Goal: Task Accomplishment & Management: Manage account settings

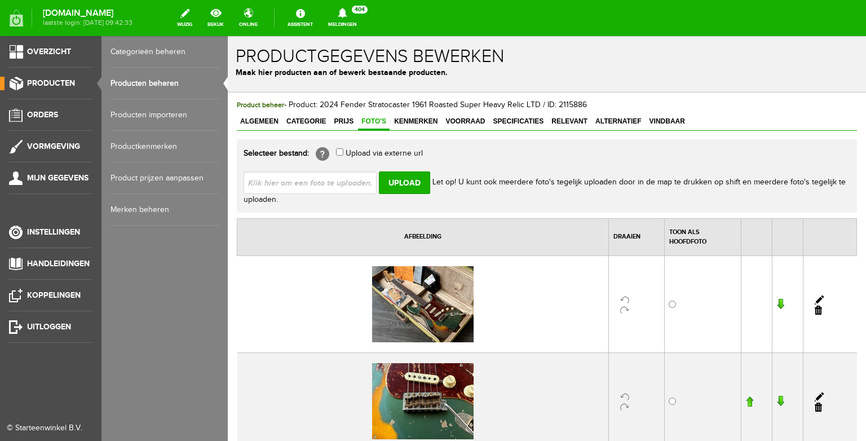
scroll to position [1864, 0]
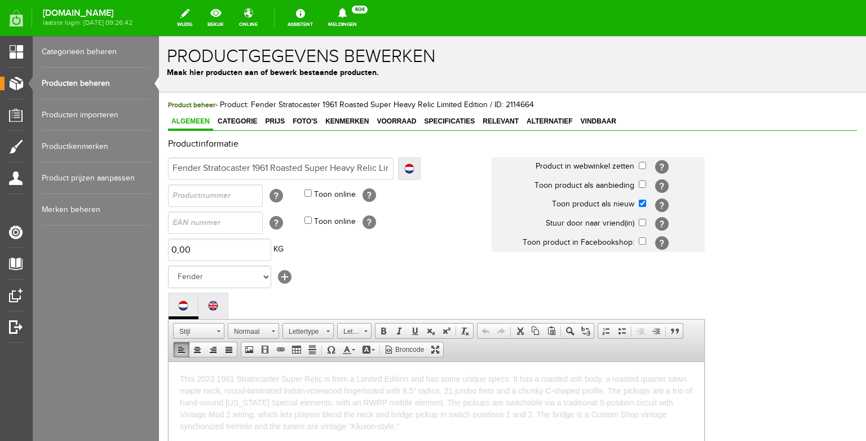
click at [90, 90] on link "Producten beheren" at bounding box center [96, 84] width 108 height 32
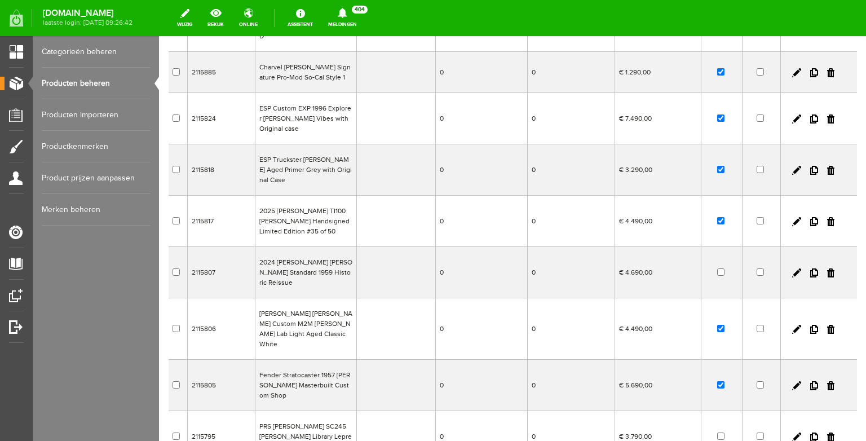
scroll to position [164, 0]
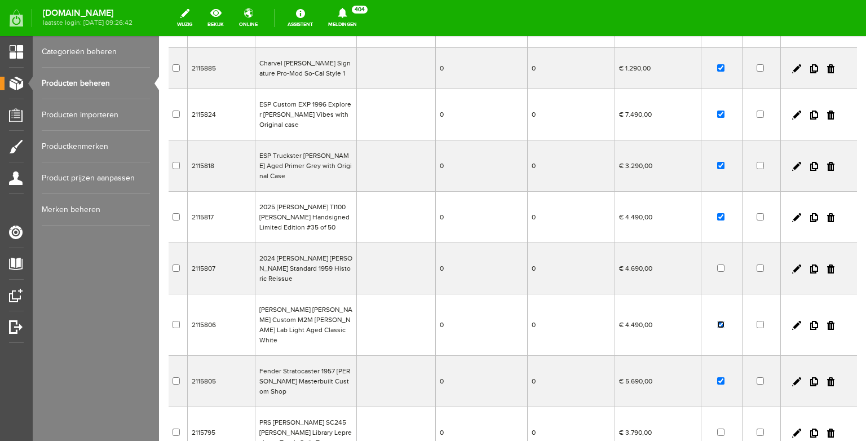
click at [723, 321] on input "checkbox" at bounding box center [721, 324] width 7 height 7
checkbox input "false"
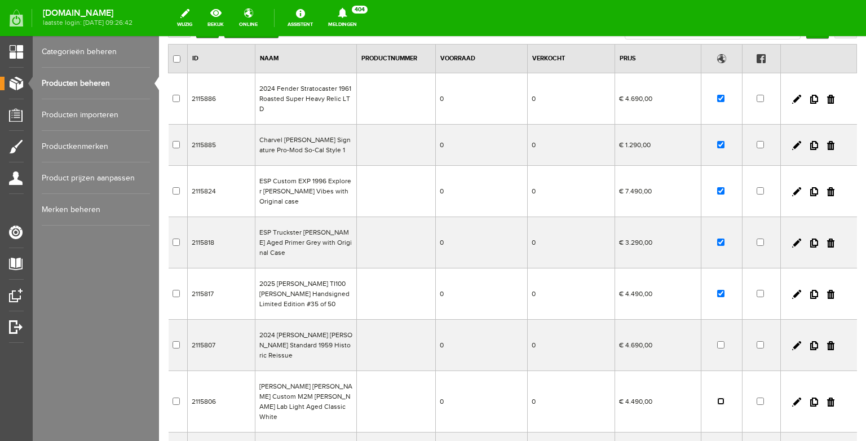
scroll to position [0, 0]
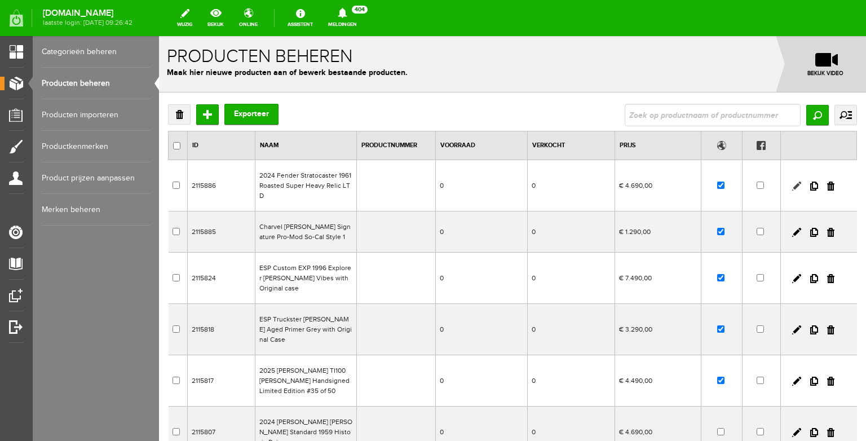
click at [796, 188] on link at bounding box center [797, 186] width 9 height 9
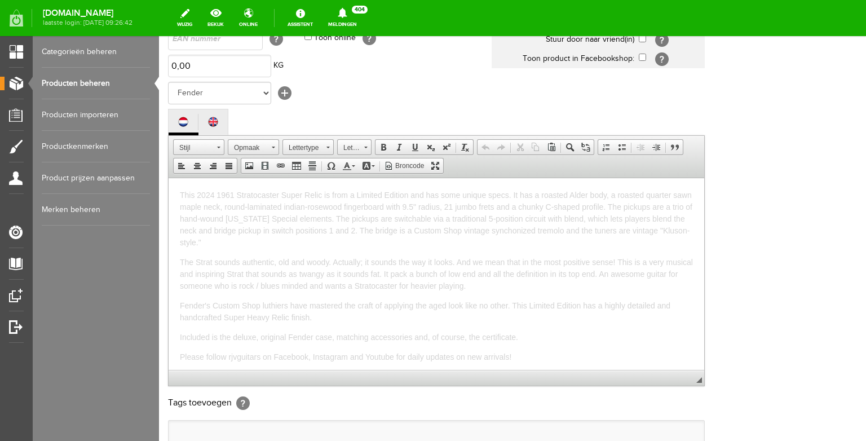
scroll to position [185, 0]
click at [696, 230] on html "This 2024 1961 Stratocaster Super Relic is from a Limited Edition and has some …" at bounding box center [437, 273] width 536 height 192
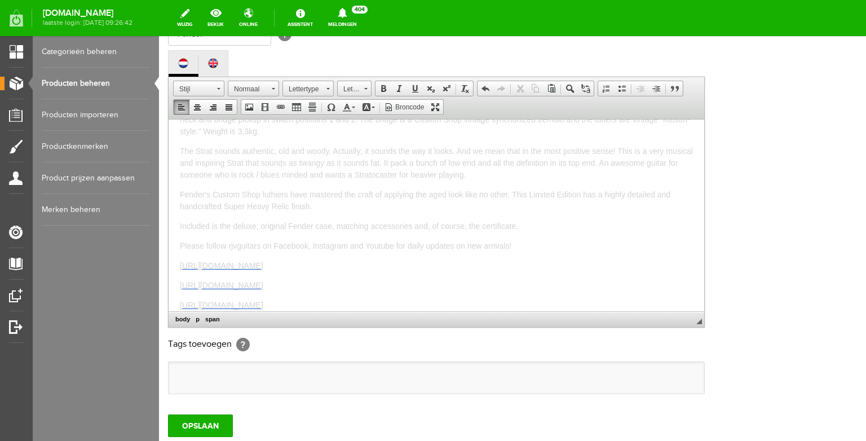
scroll to position [350, 0]
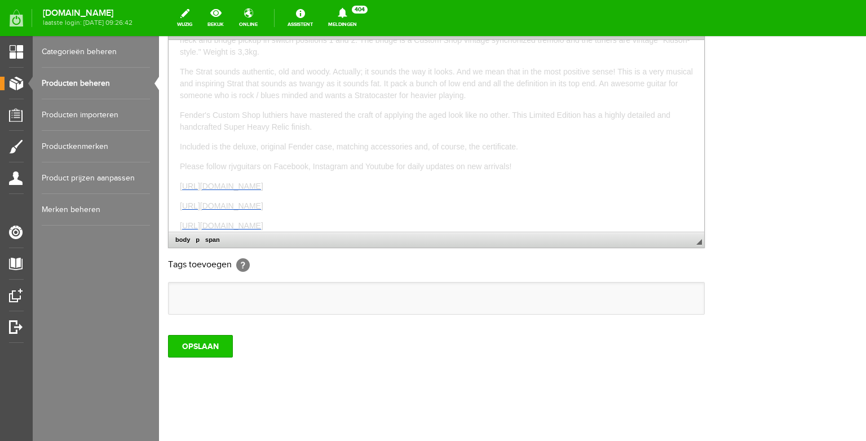
click at [199, 346] on input "OPSLAAN" at bounding box center [200, 346] width 65 height 23
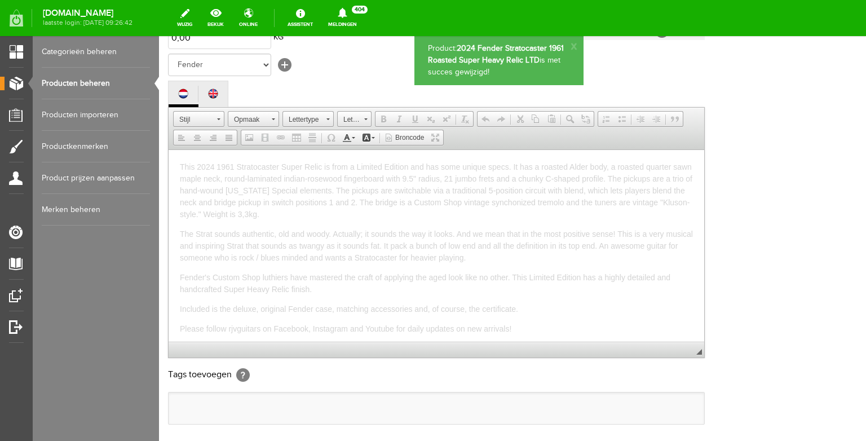
scroll to position [0, 0]
click at [165, 285] on div "Product beheer - Product: 2024 Fender Stratocaster 1961 Roasted Super Heavy Rel…" at bounding box center [512, 215] width 707 height 671
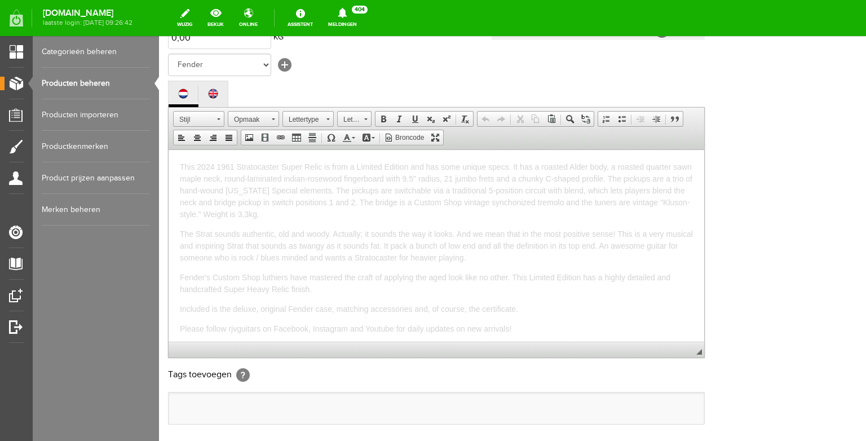
click at [123, 90] on link "Producten beheren" at bounding box center [96, 84] width 108 height 32
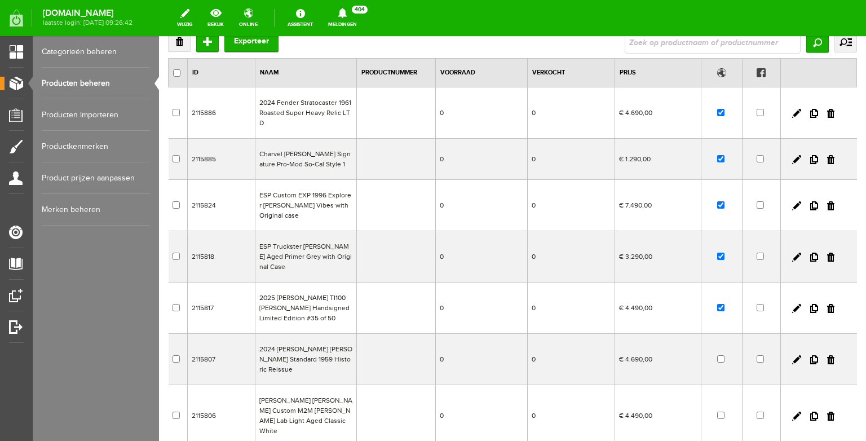
scroll to position [74, 0]
click at [799, 306] on link at bounding box center [797, 306] width 9 height 9
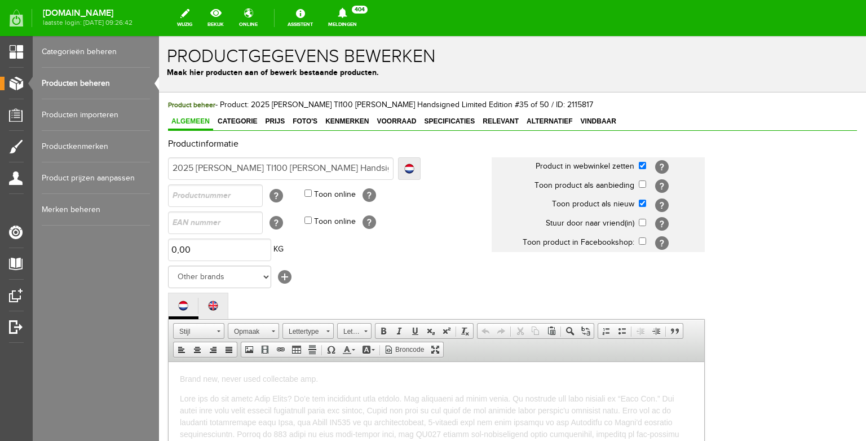
scroll to position [0, 0]
click at [277, 125] on span "Prijs" at bounding box center [275, 121] width 27 height 8
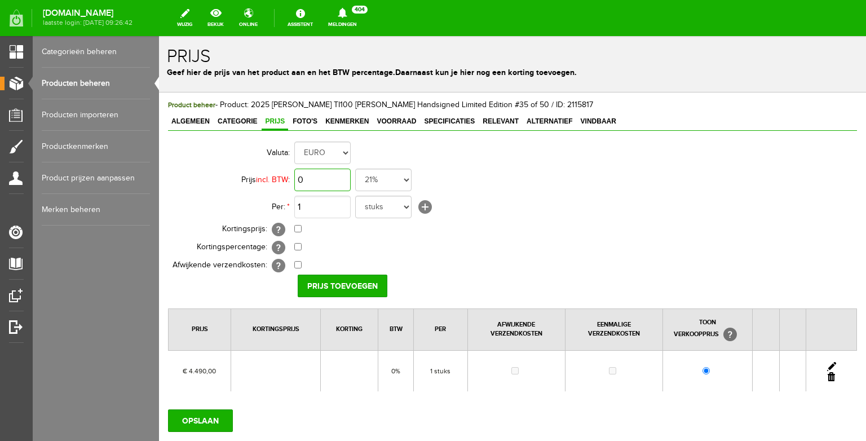
click at [311, 179] on input "0" at bounding box center [322, 180] width 56 height 23
type input "€ 4.290,00"
click at [428, 172] on td "€ 4.290,00 21% 19% 18% 9% 6% 0%" at bounding box center [501, 179] width 415 height 27
select select "0,00"
click option "0%" at bounding box center [159, 36] width 0 height 0
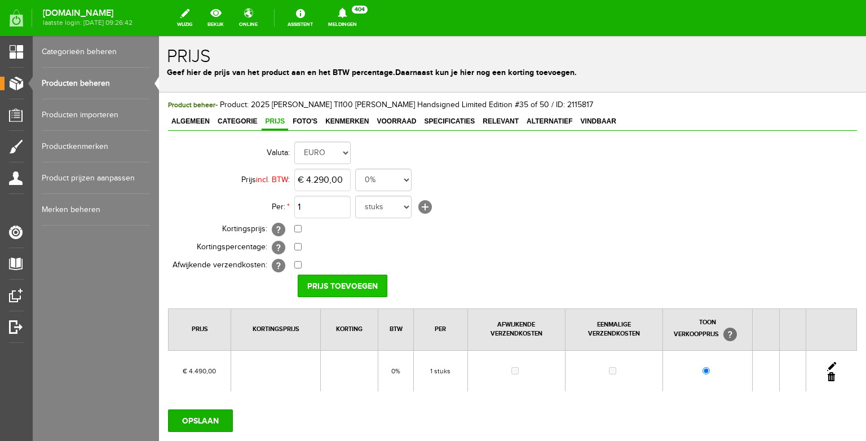
click at [354, 282] on input "Prijs toevoegen" at bounding box center [343, 286] width 90 height 23
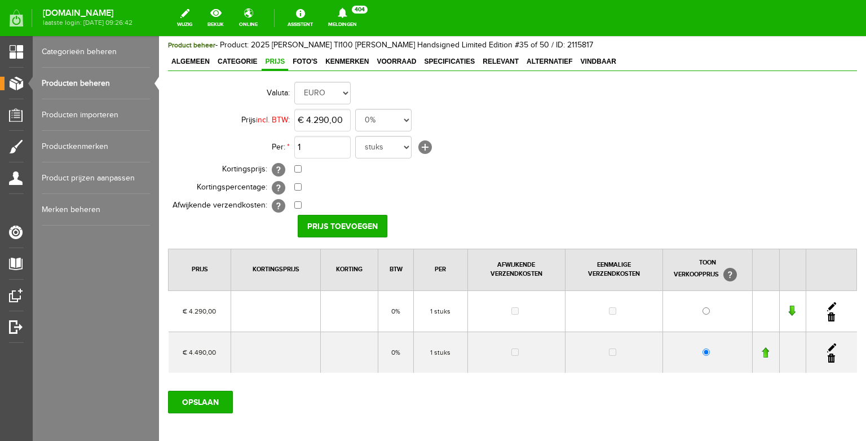
scroll to position [103, 0]
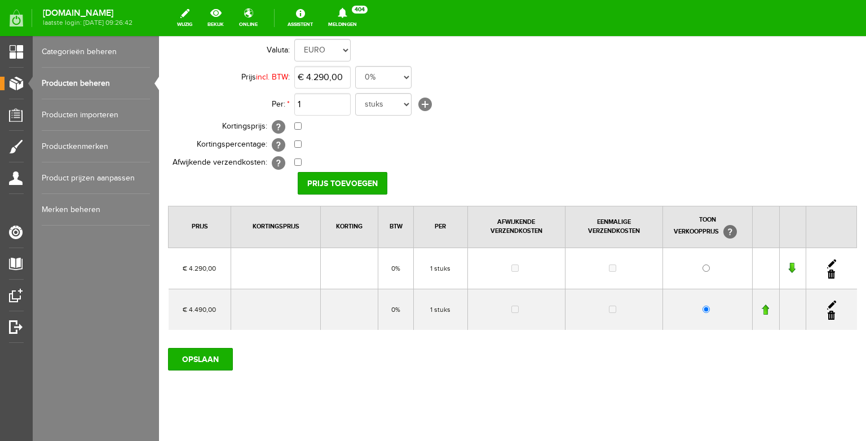
click at [833, 315] on link at bounding box center [831, 315] width 7 height 9
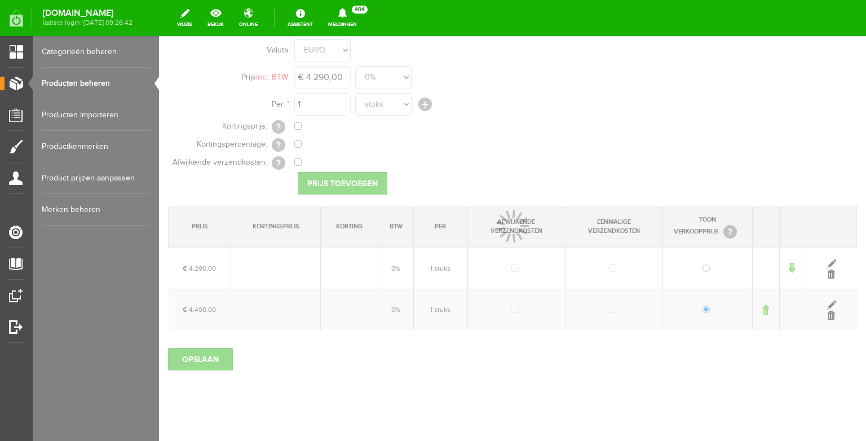
scroll to position [74, 0]
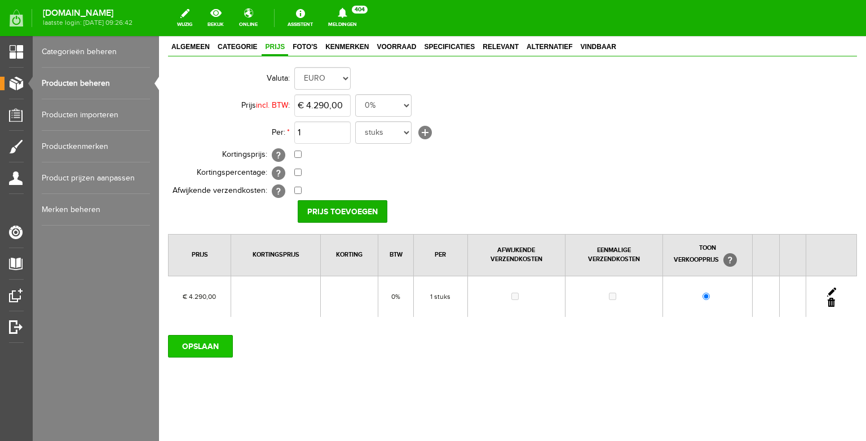
click at [206, 344] on input "OPSLAAN" at bounding box center [200, 346] width 65 height 23
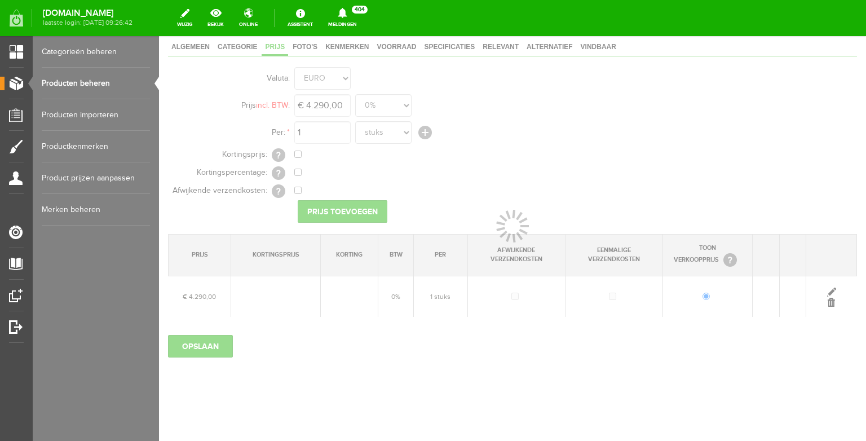
scroll to position [66, 0]
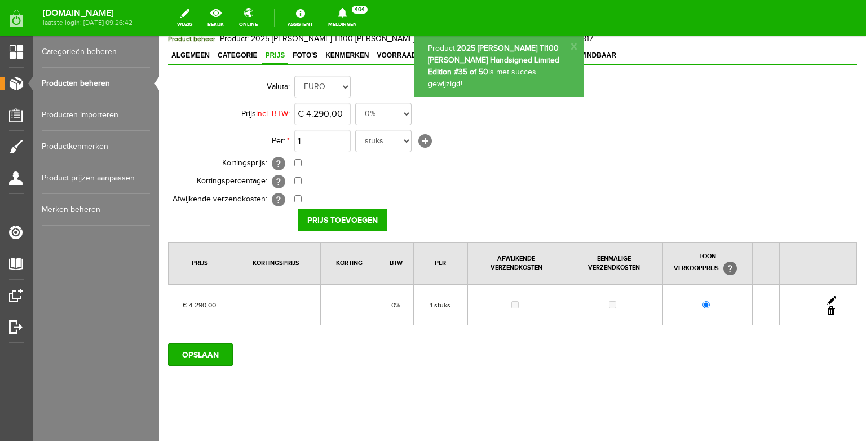
click at [102, 85] on link "Producten beheren" at bounding box center [96, 84] width 108 height 32
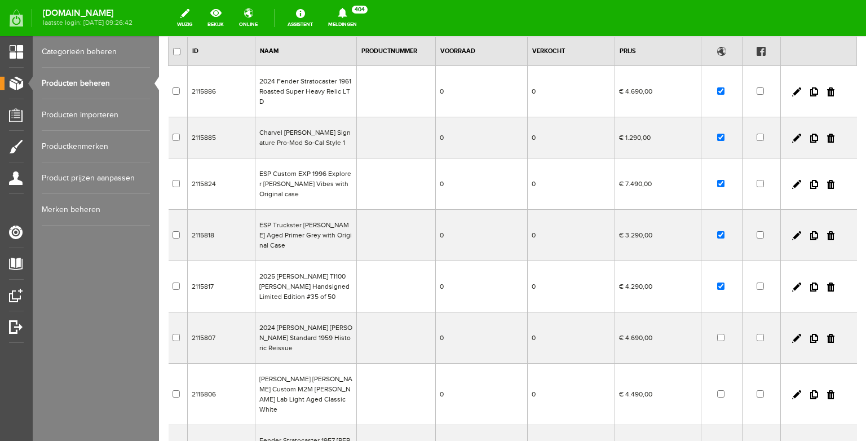
scroll to position [117, 0]
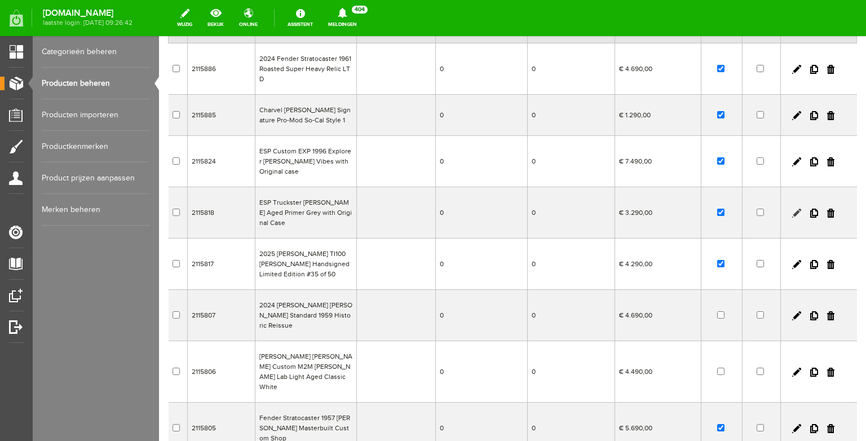
click at [799, 214] on link at bounding box center [797, 213] width 9 height 9
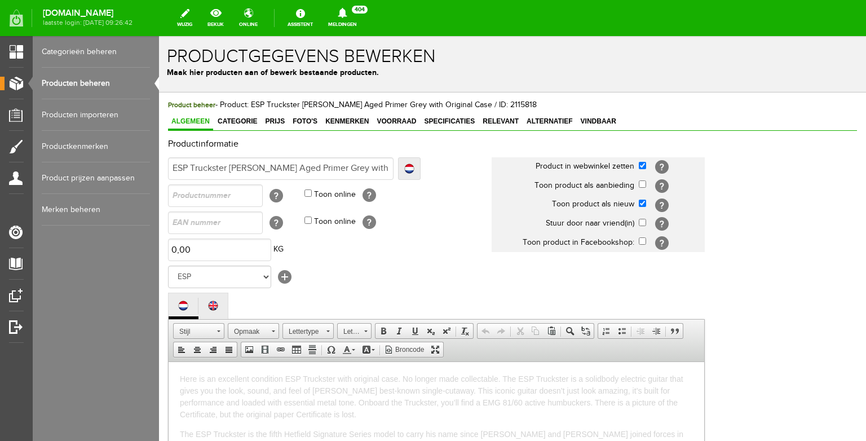
scroll to position [0, 0]
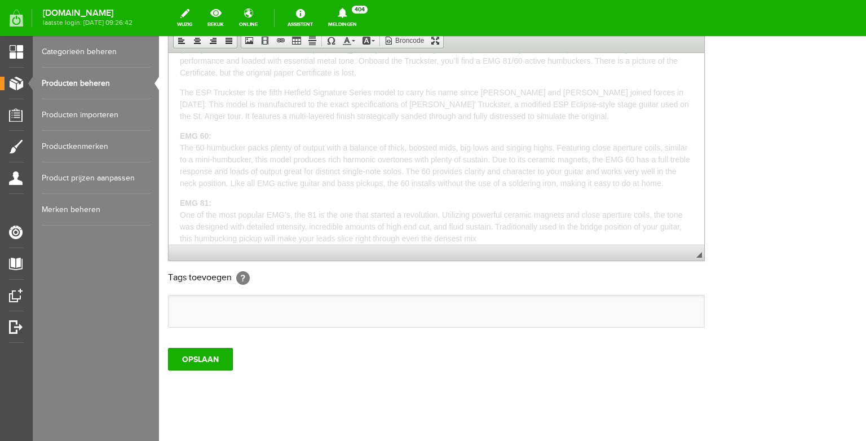
scroll to position [350, 0]
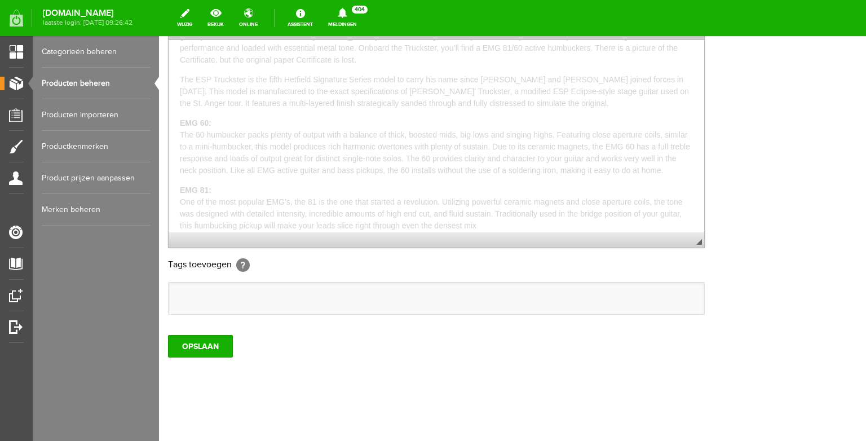
click at [486, 223] on p "EMG 81: One of the most popular EMG’s, the 81 is the one that started a revolut…" at bounding box center [436, 207] width 513 height 47
click at [208, 337] on input "OPSLAAN" at bounding box center [200, 346] width 65 height 23
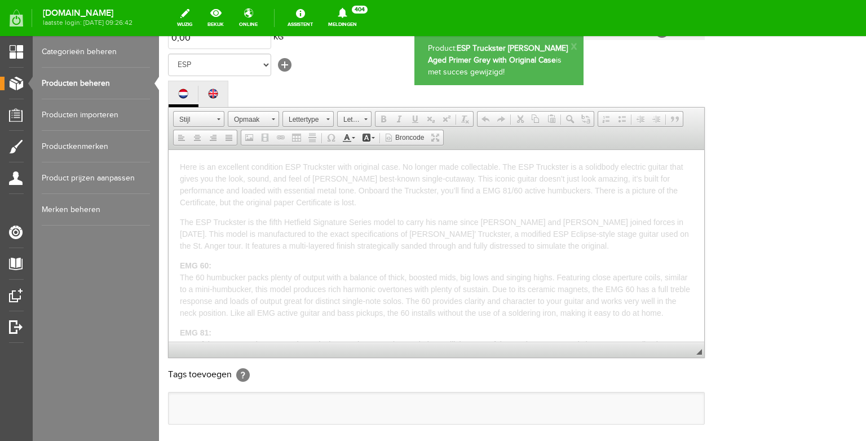
scroll to position [0, 0]
click at [98, 84] on link "Producten beheren" at bounding box center [96, 84] width 108 height 32
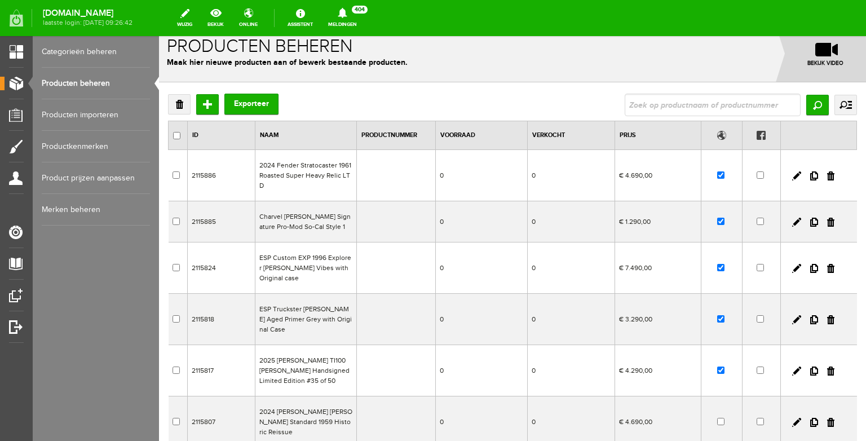
scroll to position [11, 0]
click at [208, 97] on input "Toevoegen" at bounding box center [207, 104] width 23 height 20
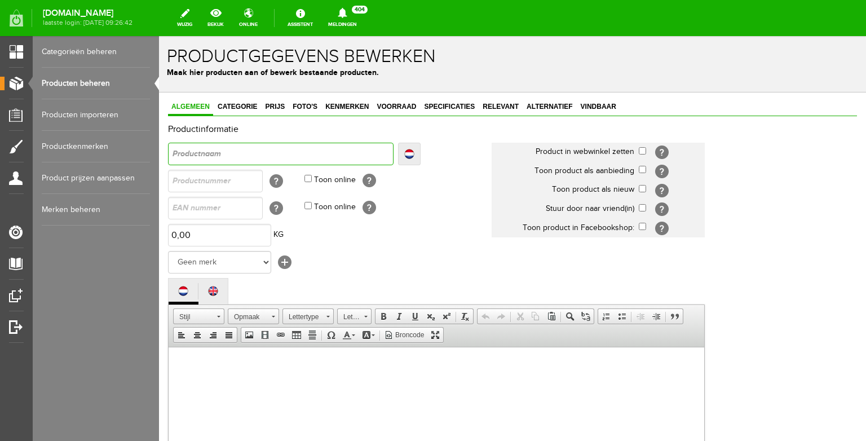
click at [247, 153] on input "text" at bounding box center [281, 154] width 226 height 23
type input "PRS Wood Library Modern Eagle V | [PERSON_NAME] Sunburst - Roasted Maple Neck"
click at [230, 156] on input "PRS Wood Library Modern Eagle V | [PERSON_NAME] Sunburst - Roasted Maple Neck" at bounding box center [281, 154] width 226 height 23
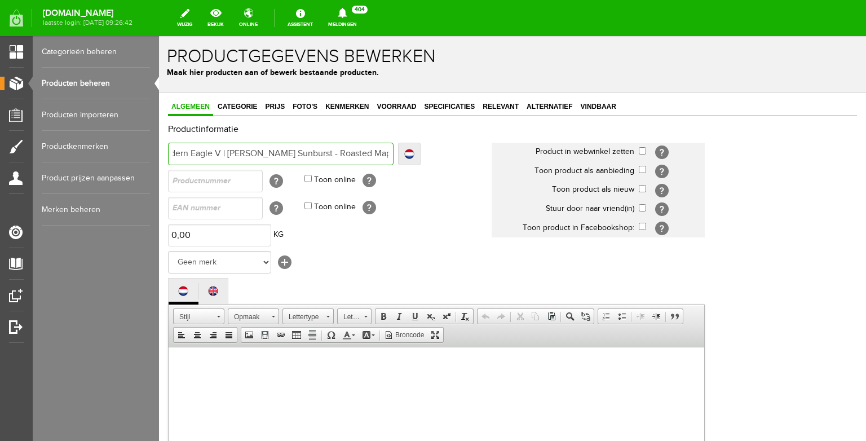
type input "PRS Wood Library Modern Eagle V |[PERSON_NAME] Sunburst - Roasted Maple Neck"
type input "PRS Wood Library Modern Eagle V [PERSON_NAME] Sunburst - Roasted Maple Neck"
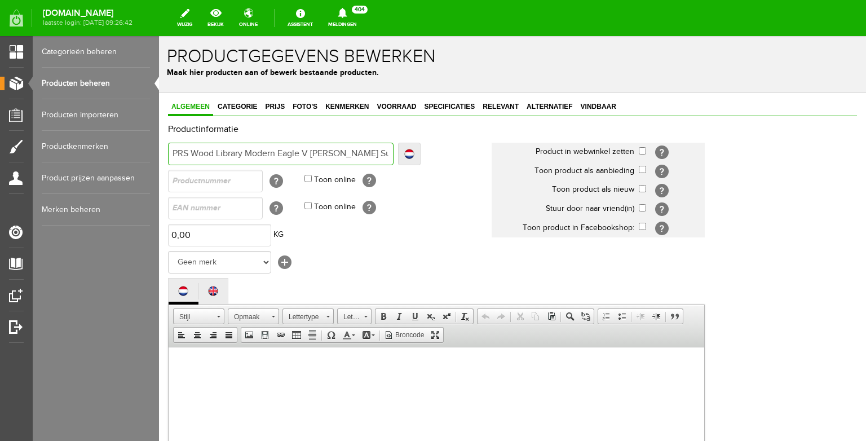
drag, startPoint x: 218, startPoint y: 153, endPoint x: 140, endPoint y: 149, distance: 77.4
click at [168, 149] on input "PRS Wood Library Modern Eagle V [PERSON_NAME] Sunburst - Roasted Maple Neck" at bounding box center [281, 154] width 226 height 23
click at [226, 153] on input "PRS Wood Library Modern Eagle V [PERSON_NAME] Sunburst - Roasted Maple Neck" at bounding box center [281, 154] width 226 height 23
drag, startPoint x: 333, startPoint y: 153, endPoint x: 416, endPoint y: 155, distance: 83.5
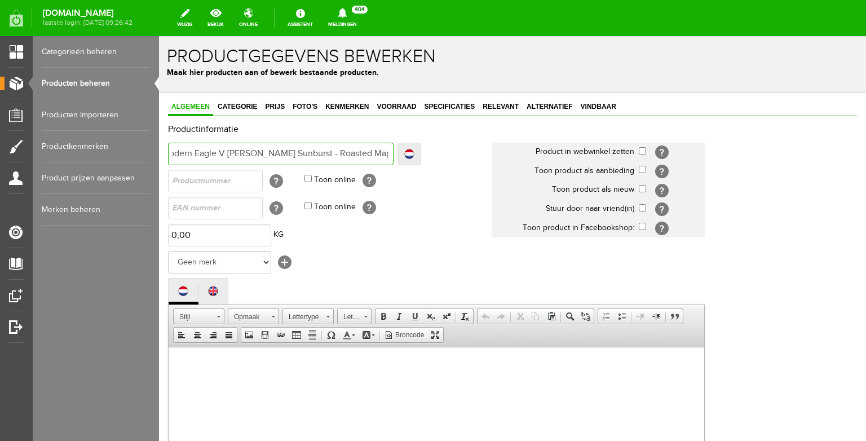
click at [394, 155] on input "PRS Wood Library Modern Eagle V [PERSON_NAME] Sunburst - Roasted Maple Neck" at bounding box center [281, 154] width 226 height 23
click at [330, 155] on input "PRS Wood Library Modern Eagle V [PERSON_NAME] Sunburst - Roasted Maple Neck" at bounding box center [281, 154] width 226 height 23
click at [308, 154] on input "PRS Wood Library Modern Eagle V [PERSON_NAME] Sunburst - Roasted Maple Neck" at bounding box center [281, 154] width 226 height 23
type input "PRS Wood Library Modern Eagle V [PERSON_NAME] Sunburst -Roasted Maple Neck"
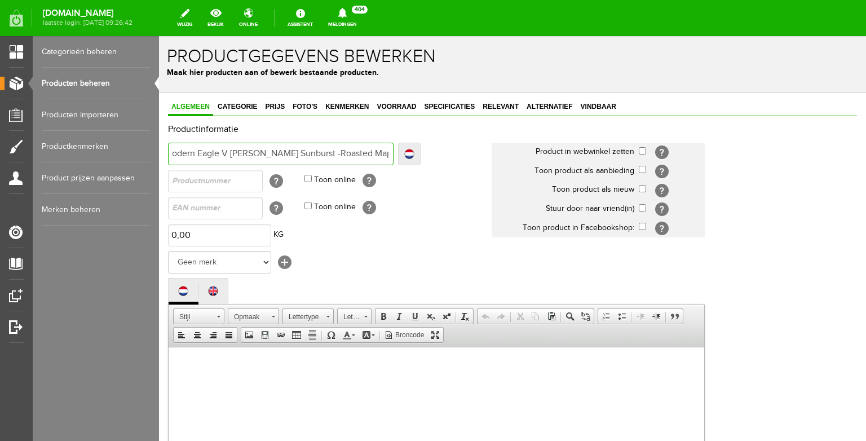
type input "PRS Wood Library Modern Eagle V [PERSON_NAME] Sunburst Roasted Maple Neck"
click at [641, 152] on input "checkbox" at bounding box center [642, 150] width 7 height 7
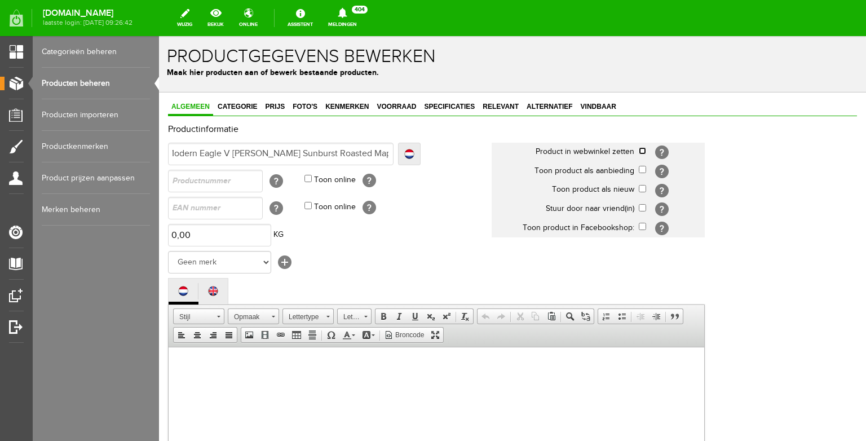
checkbox input "true"
click at [642, 191] on input "checkbox" at bounding box center [642, 188] width 7 height 7
checkbox input "true"
click at [168, 251] on select "Geen merk Hymn Peavey Vox Rickenbacker [PERSON_NAME] [PERSON_NAME] [PERSON_NAME…" at bounding box center [219, 262] width 103 height 23
select select "124517"
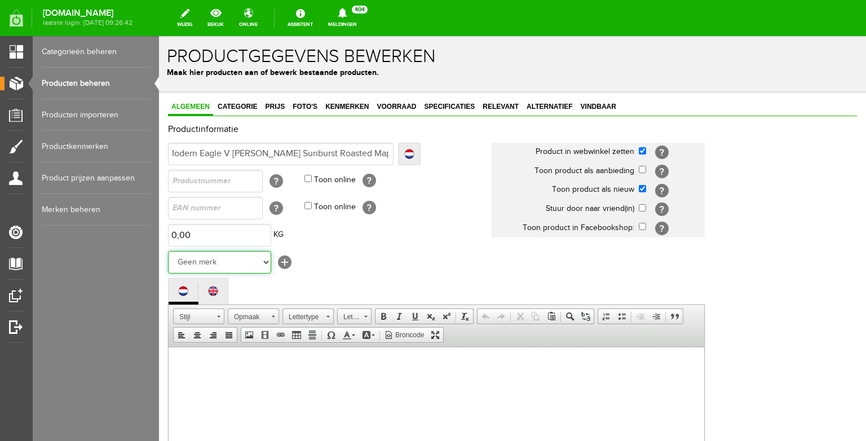
click option "PRS [PERSON_NAME]" at bounding box center [159, 36] width 0 height 0
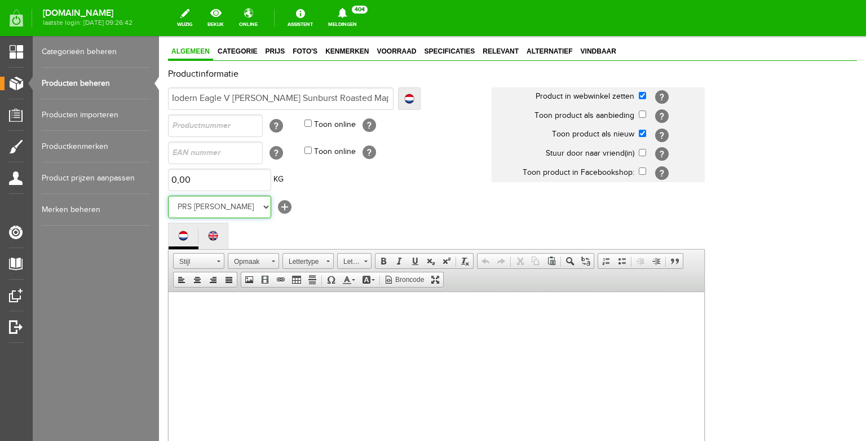
scroll to position [62, 0]
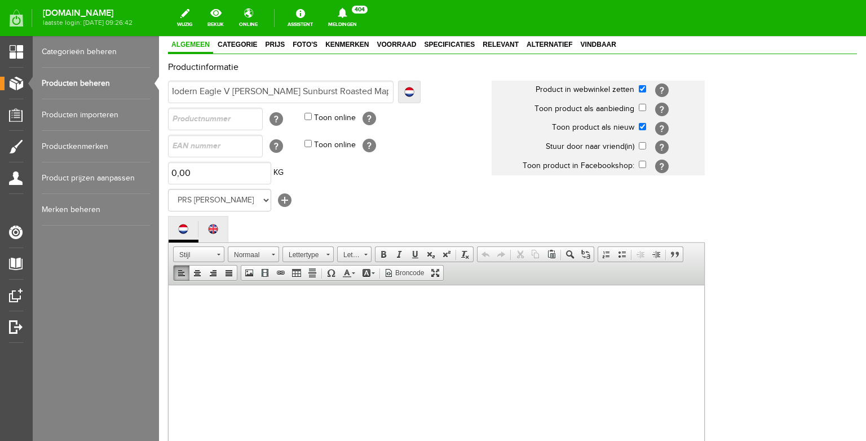
click at [271, 327] on body at bounding box center [436, 392] width 513 height 192
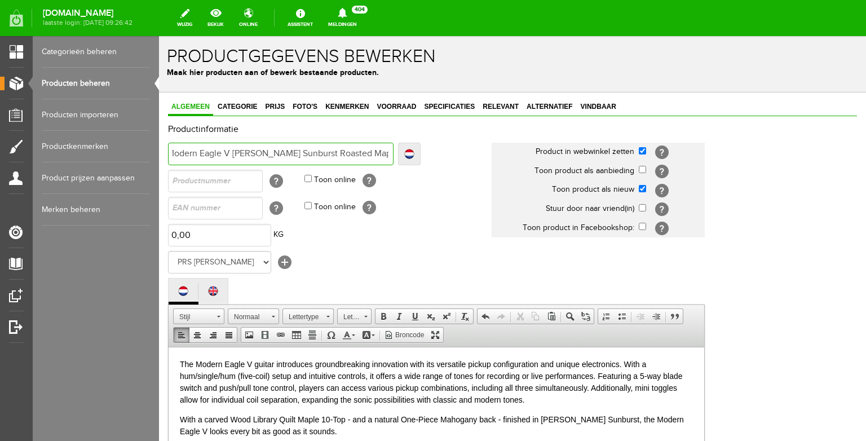
scroll to position [0, 0]
drag, startPoint x: 185, startPoint y: 154, endPoint x: 113, endPoint y: 153, distance: 72.2
click at [168, 153] on input "PRS Wood Library Modern Eagle V [PERSON_NAME] Sunburst Roasted Maple Neck" at bounding box center [281, 154] width 226 height 23
click at [180, 155] on input "PRS Wood Library Modern Eagle V [PERSON_NAME] Sunburst Roasted Maple Neck" at bounding box center [281, 154] width 226 height 23
click at [174, 153] on input "PRS Wood Library Modern Eagle V [PERSON_NAME] Sunburst Roasted Maple Neck" at bounding box center [281, 154] width 226 height 23
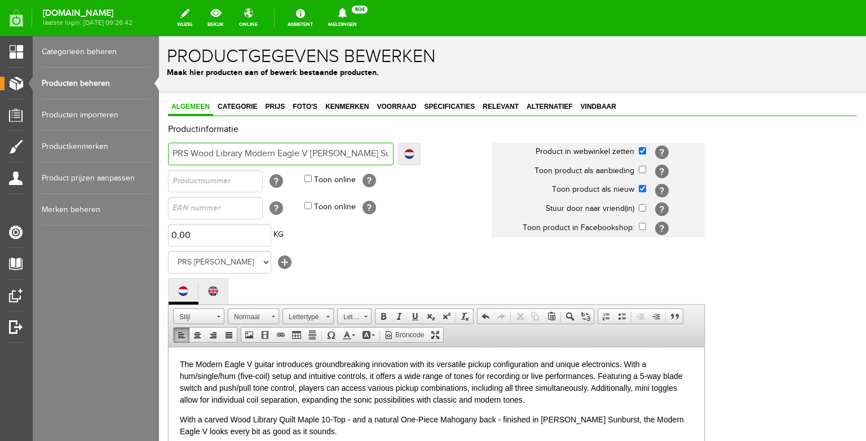
type input "2PRS Wood Library Modern Eagle V [PERSON_NAME] Sunburst Roasted Maple Neck"
type input "20PRS Wood Library Modern Eagle V [PERSON_NAME] Sunburst Roasted Maple Neck"
type input "[GEOGRAPHIC_DATA] Modern Eagle V [PERSON_NAME] Sunburst Roasted Maple Neck"
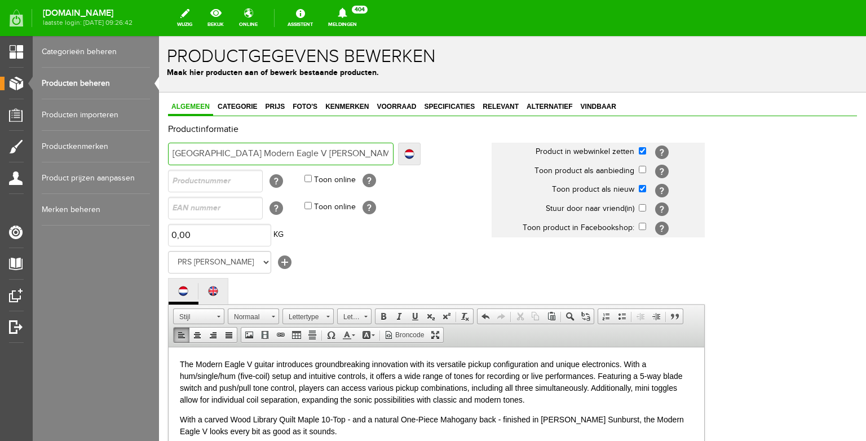
type input "[GEOGRAPHIC_DATA] Modern Eagle V [PERSON_NAME] Sunburst Roasted Maple Neck"
type input "2024PRS [GEOGRAPHIC_DATA] Modern Eagle V [PERSON_NAME] Sunburst Roasted Maple N…"
type input "2024 [GEOGRAPHIC_DATA] Modern Eagle V [PERSON_NAME] Sunburst Roasted Maple Neck"
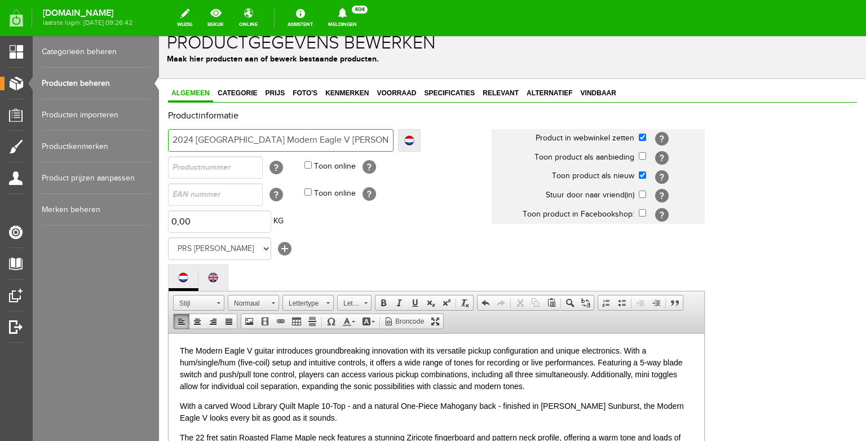
scroll to position [16, 0]
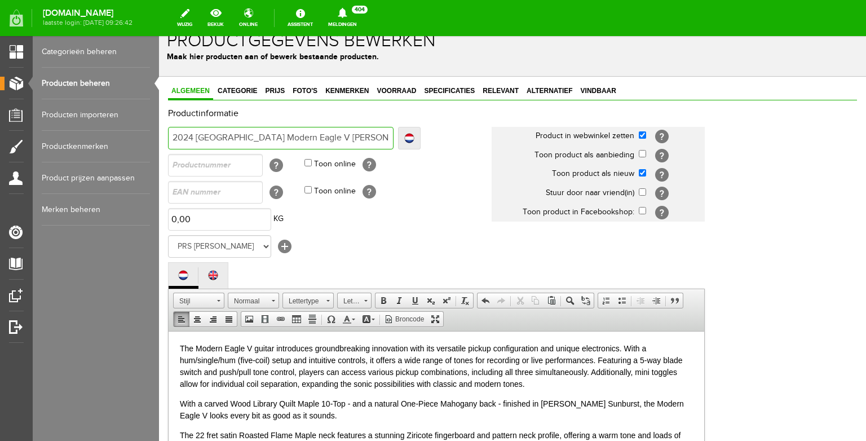
click at [214, 139] on input "2024 [GEOGRAPHIC_DATA] Modern Eagle V [PERSON_NAME] Sunburst Roasted Maple Neck" at bounding box center [281, 138] width 226 height 23
type input "2024 PRS PWood Library Modern Eagle V [PERSON_NAME] Sunburst Roasted Maple Neck"
type input "2024 PRS PaWood Library Modern Eagle V [PERSON_NAME] Sunburst Roasted Maple Neck"
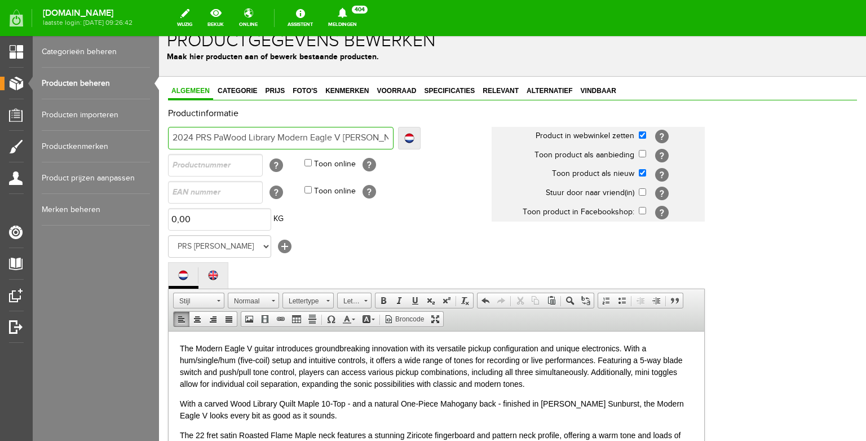
type input "2024 PRS PauWood Library Modern Eagle V [PERSON_NAME] Sunburst Roasted Maple Ne…"
type input "2024 PRS PaulWood Library Modern Eagle V [PERSON_NAME] Sunburst Roasted Maple N…"
type input "2024 PRS [PERSON_NAME][GEOGRAPHIC_DATA] Modern Eagle V [PERSON_NAME] Sunburst R…"
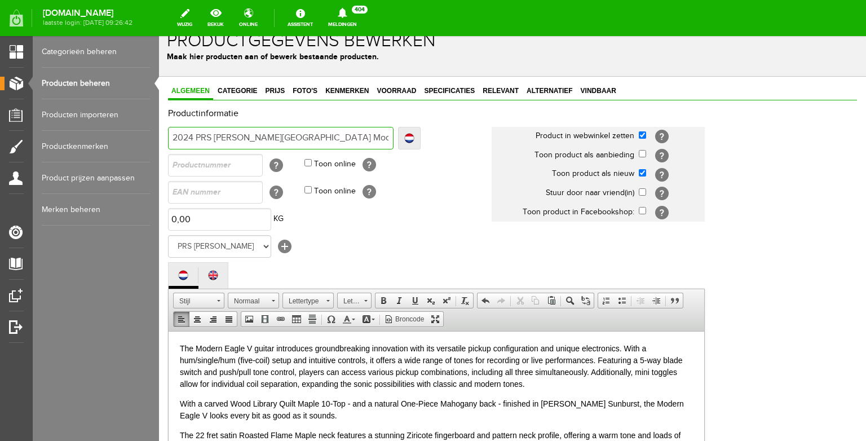
type input "2024 PRS [PERSON_NAME][GEOGRAPHIC_DATA] Modern Eagle V [PERSON_NAME] Sunburst R…"
type input "2024 PRS [PERSON_NAME] RWood Library Modern Eagle V [PERSON_NAME] Sunburst Roas…"
type input "2024 PRS [PERSON_NAME] Library Modern Eagle V [PERSON_NAME] Sunburst Roasted Ma…"
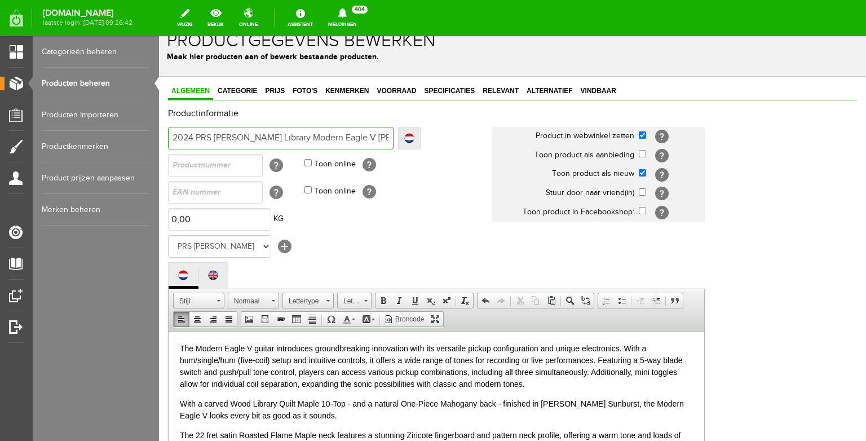
type input "2024 PRS [PERSON_NAME] Library Modern Eagle V [PERSON_NAME] Sunburst Roasted Ma…"
type input "2024 PRS [PERSON_NAME] [PERSON_NAME] Library Modern Eagle V [PERSON_NAME] Sunbu…"
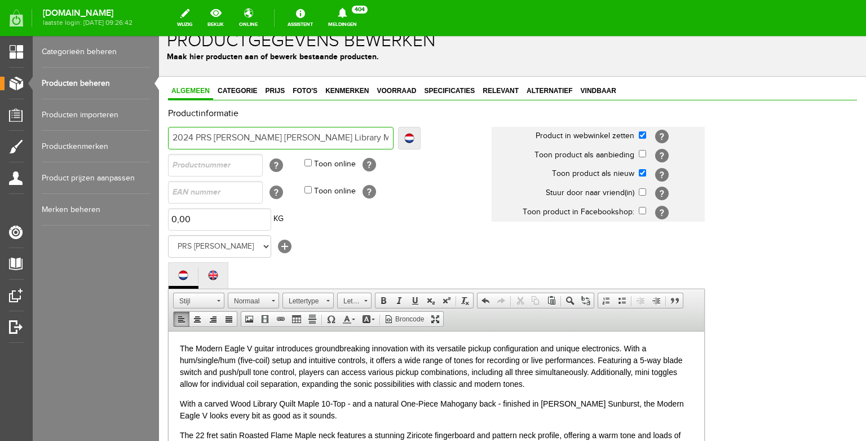
type input "2024 PRS [PERSON_NAME] [PERSON_NAME] Library Modern Eagle V [PERSON_NAME] Sunbu…"
type input "2024 PRS [PERSON_NAME] SWood Library Modern Eagle V [PERSON_NAME] Sunburst Roas…"
type input "2024 PRS [PERSON_NAME] SmWood Library Modern Eagle V [PERSON_NAME] Sunburst Roa…"
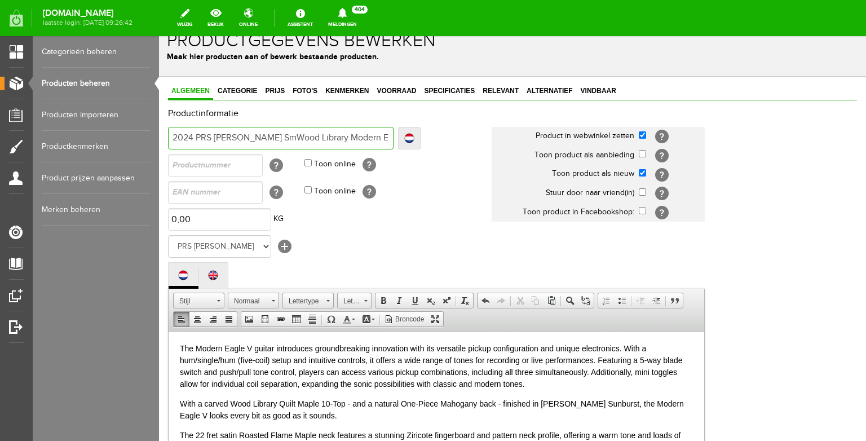
type input "2024 PRS [PERSON_NAME] Library Modern Eagle V [PERSON_NAME] Sunburst Roasted Ma…"
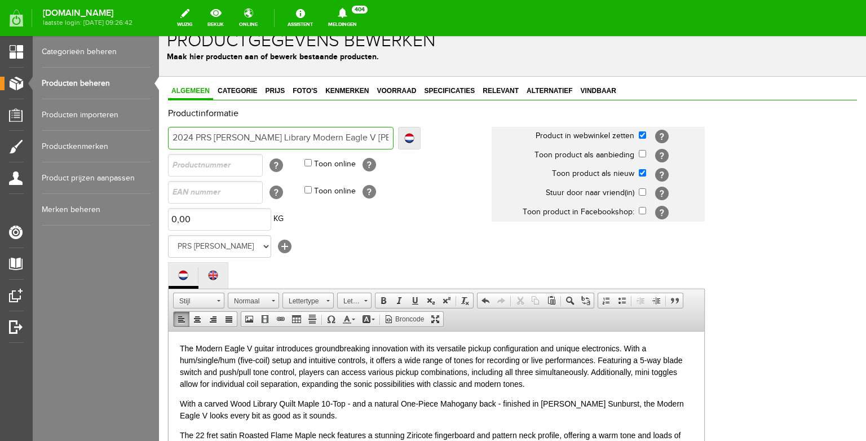
type input "2024 PRS [PERSON_NAME] Library Modern Eagle V [PERSON_NAME] Sunburst Roasted Ma…"
type input "2024 PRS [PERSON_NAME] [PERSON_NAME] Library Modern Eagle V [PERSON_NAME] Sunbu…"
drag, startPoint x: 333, startPoint y: 135, endPoint x: 446, endPoint y: 139, distance: 112.9
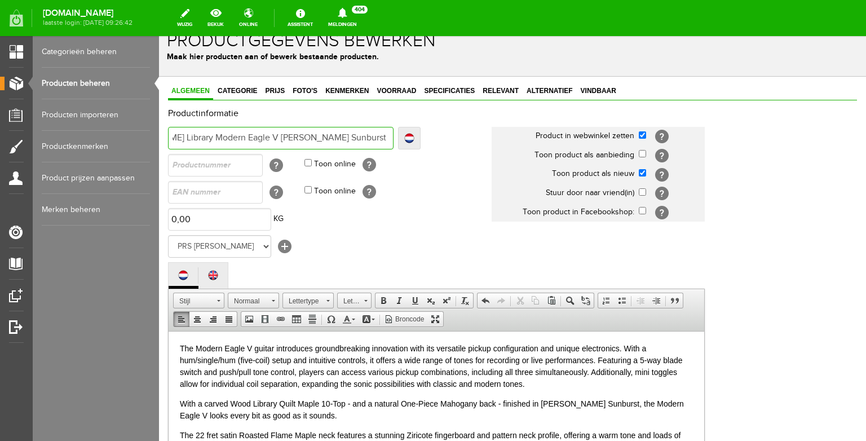
click at [394, 139] on input "2024 PRS [PERSON_NAME] [PERSON_NAME] Library Modern Eagle V [PERSON_NAME] Sunbu…" at bounding box center [281, 138] width 226 height 23
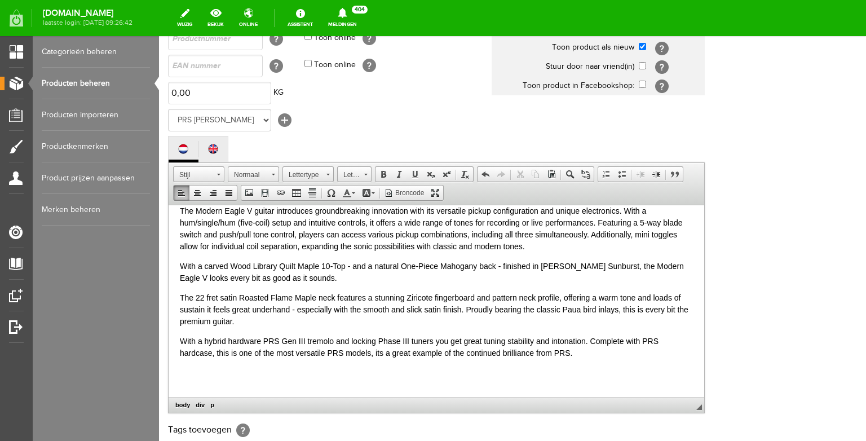
scroll to position [0, 0]
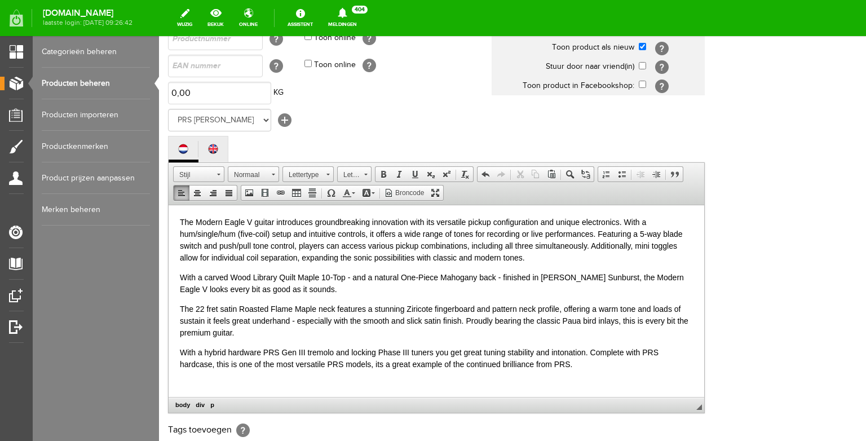
type input "2024 PRS [PERSON_NAME] [PERSON_NAME] Library Modern Eagle V [PERSON_NAME] Sunbu…"
click at [190, 222] on p "The Modern Eagle V guitar introduces groundbreaking innovation with its versati…" at bounding box center [436, 239] width 513 height 47
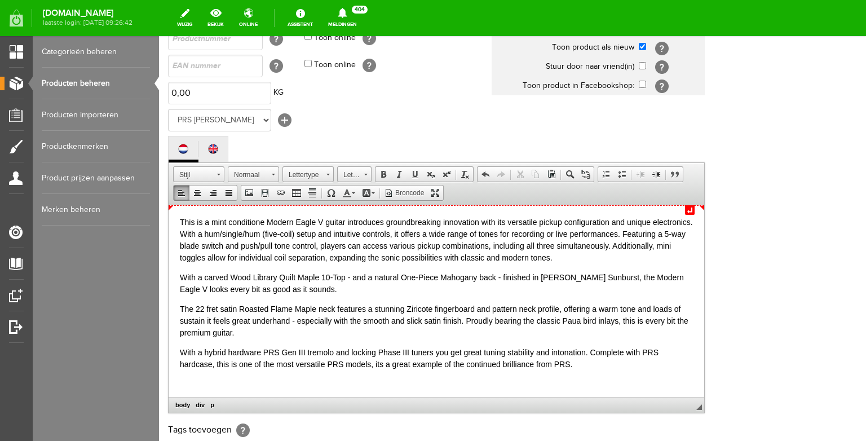
click at [266, 222] on p "This is a mint conditione Modern Eagle V guitar introduces groundbreaking innov…" at bounding box center [436, 239] width 513 height 47
click at [323, 221] on p "This is a mint condition Modern Eagle V guitar introduces groundbreaking innova…" at bounding box center [436, 239] width 513 height 47
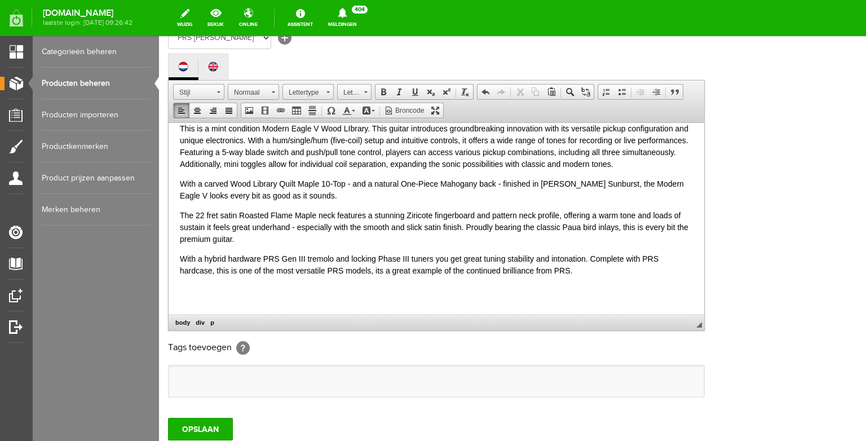
scroll to position [228, 0]
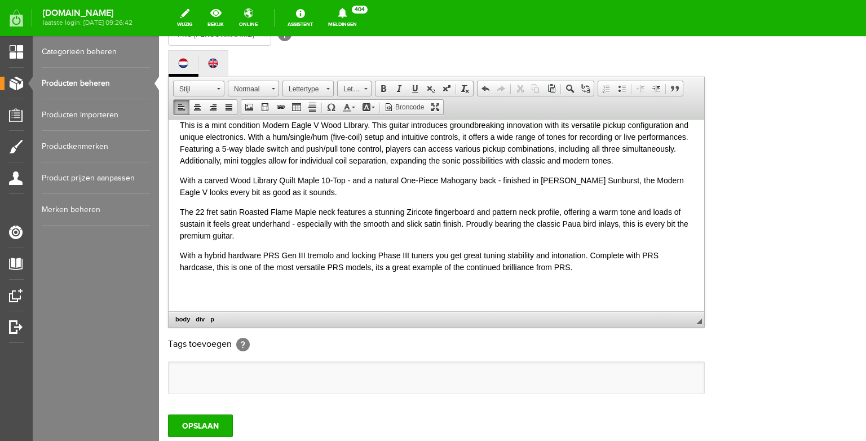
click at [597, 271] on p "With a hybrid hardware PRS Gen III tremolo and locking Phase III tuners you get…" at bounding box center [436, 261] width 513 height 24
click at [175, 298] on html "This is a mint condition Modern Eagle V Wood LIbrary. This guitar introduces gr…" at bounding box center [437, 204] width 536 height 192
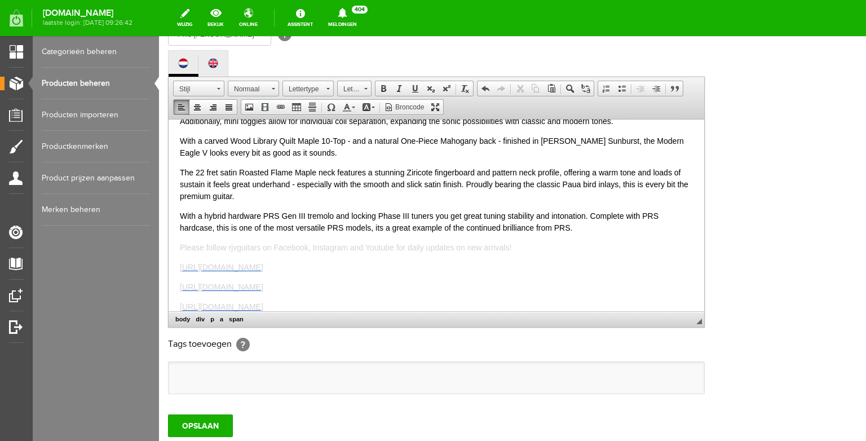
click at [584, 223] on p "With a hybrid hardware PRS Gen III tremolo and locking Phase III tuners you get…" at bounding box center [436, 222] width 513 height 24
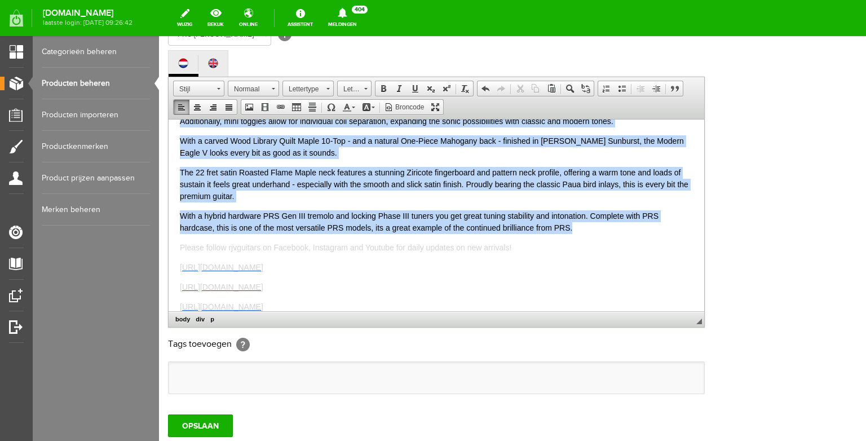
scroll to position [0, 0]
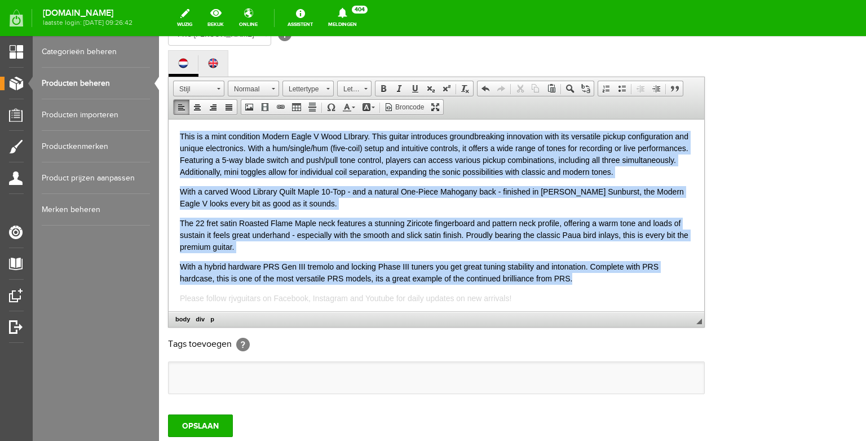
drag, startPoint x: 585, startPoint y: 224, endPoint x: 183, endPoint y: 59, distance: 434.3
click at [183, 119] on html "This is a mint condition Modern Eagle V Wood LIbrary. This guitar introduces gr…" at bounding box center [437, 215] width 536 height 192
click at [349, 112] on span at bounding box center [346, 107] width 9 height 9
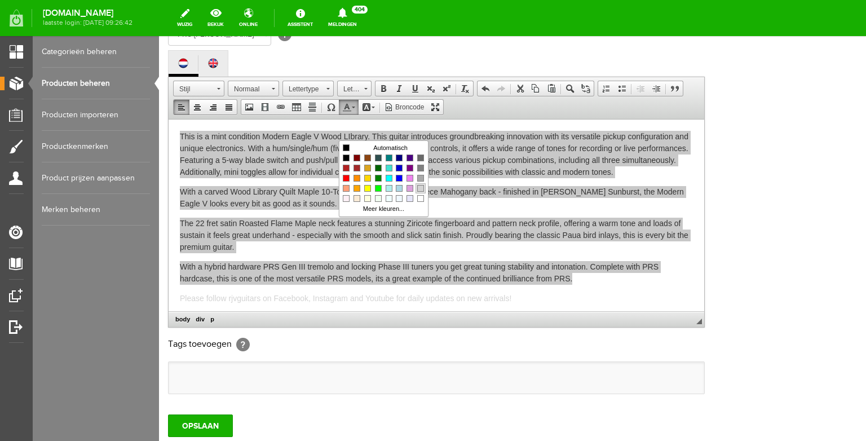
click at [420, 191] on span "Kleuren" at bounding box center [420, 188] width 7 height 7
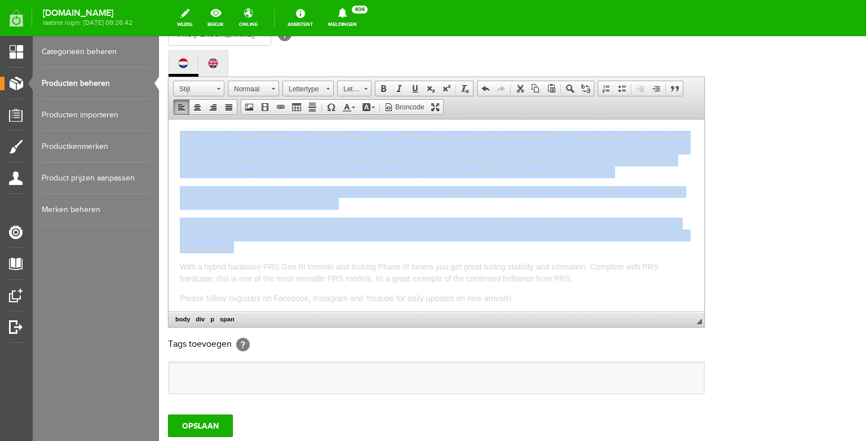
click at [366, 175] on span "This is a mint condition Modern Eagle V Wood LIbrary. This guitar introduces gr…" at bounding box center [434, 153] width 509 height 45
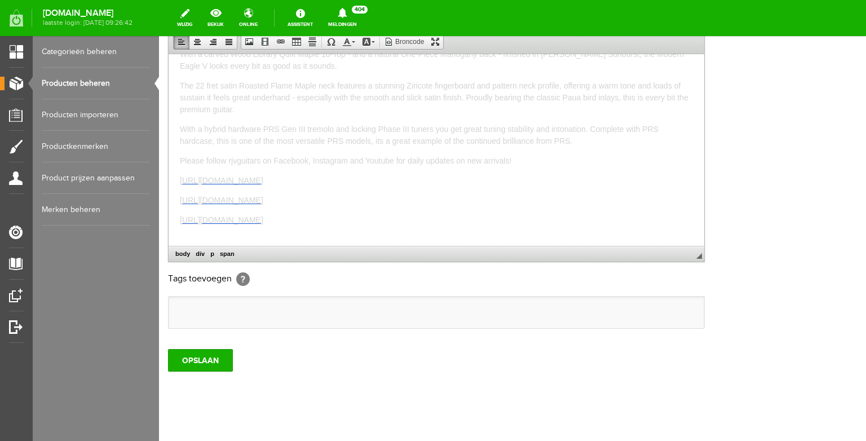
scroll to position [335, 0]
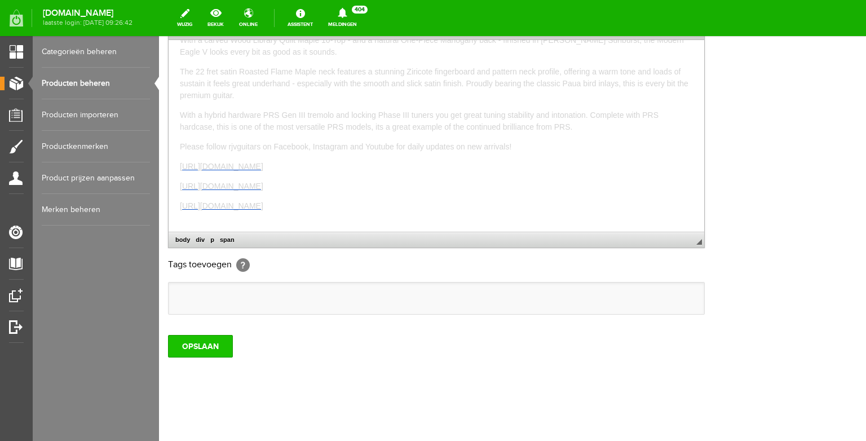
click at [205, 338] on input "OPSLAAN" at bounding box center [200, 346] width 65 height 23
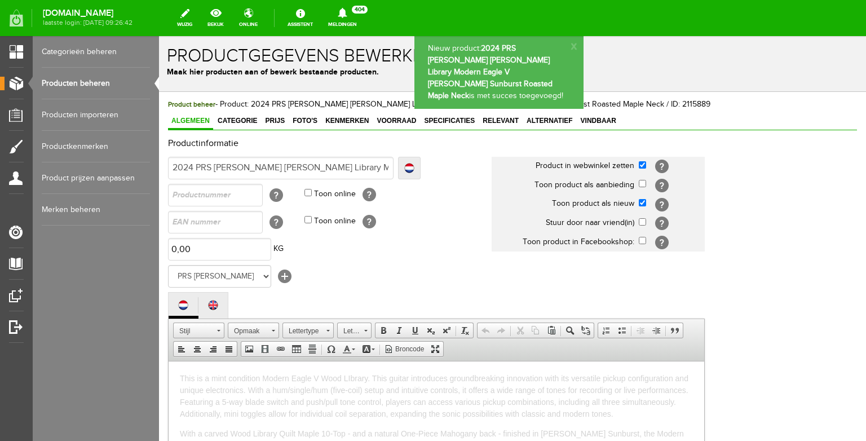
scroll to position [0, 0]
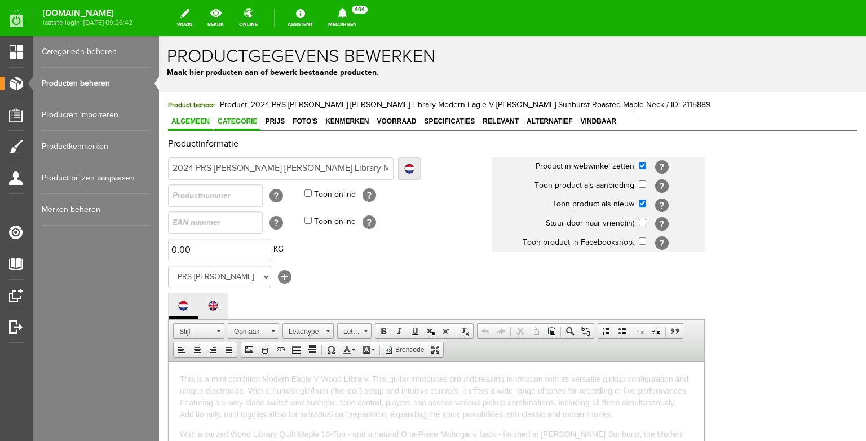
click at [235, 124] on span "Categorie" at bounding box center [237, 121] width 46 height 8
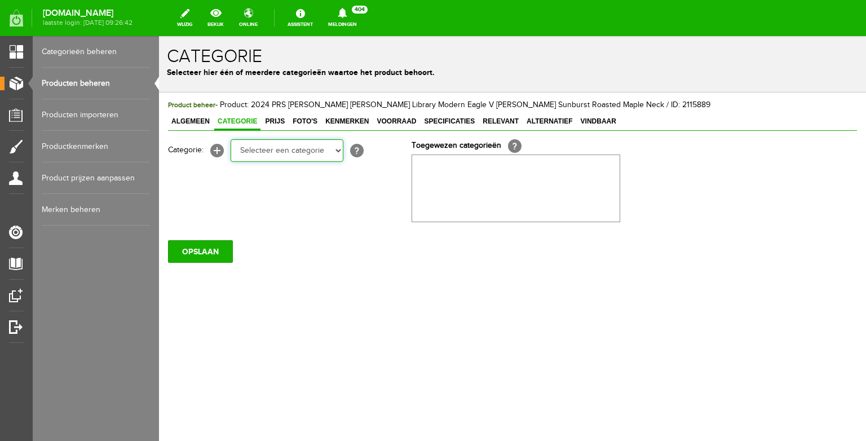
click at [248, 160] on select "Selecteer een categorie Bass guitars Electric guitars Acoustic guitars Amps Sol…" at bounding box center [287, 150] width 113 height 23
select select "87687"
click option "Electric guitars" at bounding box center [159, 36] width 0 height 0
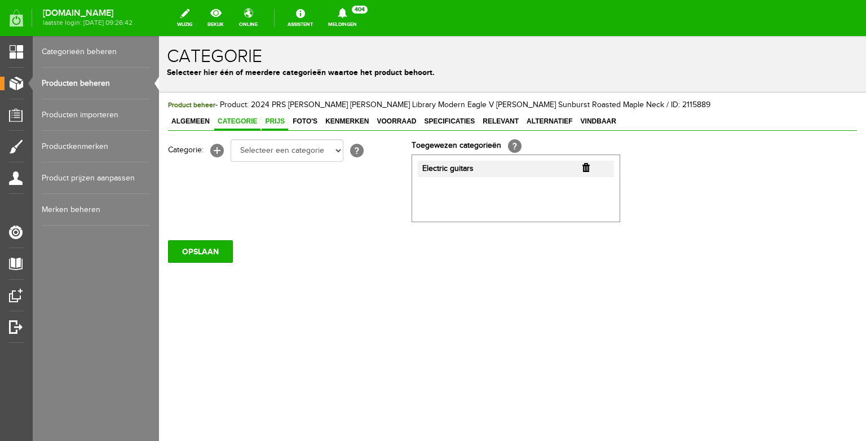
click at [279, 118] on span "Prijs" at bounding box center [275, 121] width 27 height 8
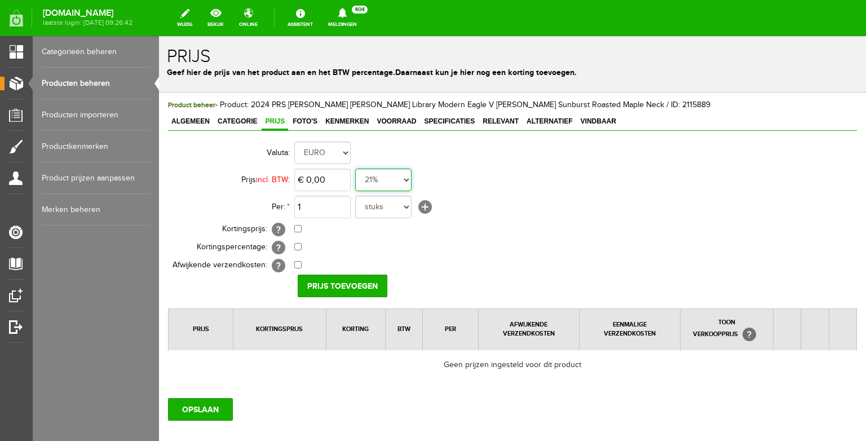
select select "0,00"
click option "0%" at bounding box center [159, 36] width 0 height 0
click at [323, 180] on input "0" at bounding box center [322, 180] width 56 height 23
click at [333, 180] on input "0" at bounding box center [322, 180] width 56 height 23
drag, startPoint x: 333, startPoint y: 180, endPoint x: 277, endPoint y: 179, distance: 55.9
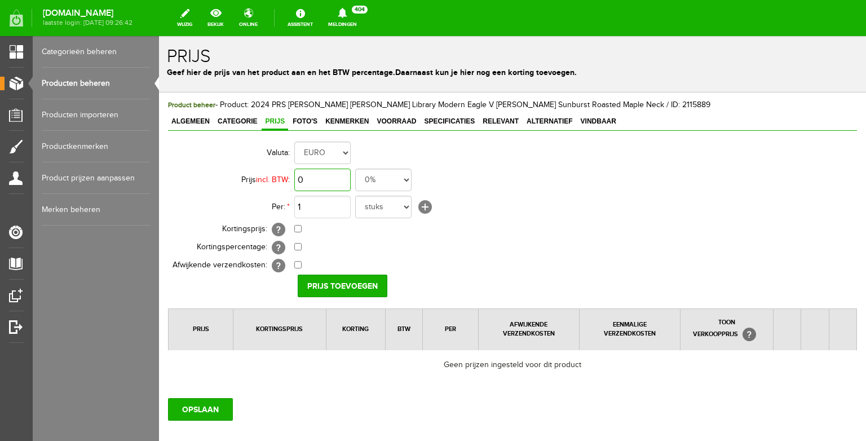
click at [294, 179] on input "0" at bounding box center [322, 180] width 56 height 23
click at [301, 179] on input "0" at bounding box center [322, 180] width 56 height 23
drag, startPoint x: 315, startPoint y: 182, endPoint x: 300, endPoint y: 181, distance: 15.3
click at [301, 181] on input "0" at bounding box center [322, 180] width 56 height 23
click at [315, 180] on input "0" at bounding box center [322, 180] width 56 height 23
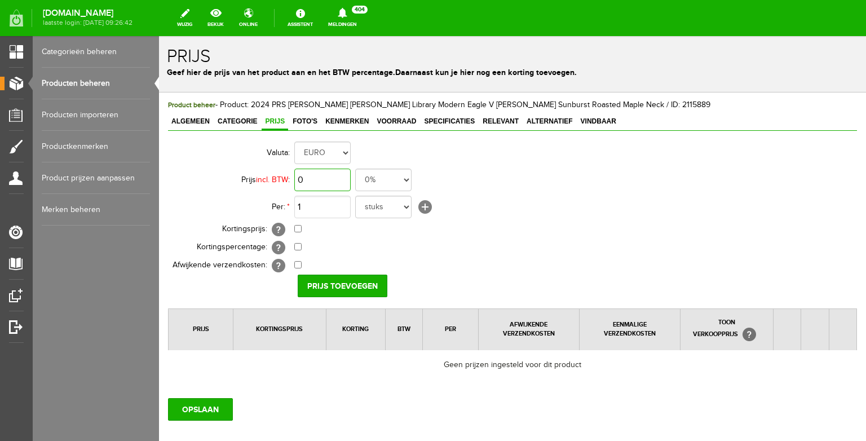
drag, startPoint x: 331, startPoint y: 179, endPoint x: 286, endPoint y: 173, distance: 44.9
click at [294, 173] on input "0" at bounding box center [322, 180] width 56 height 23
click at [320, 187] on input "0" at bounding box center [322, 180] width 56 height 23
drag, startPoint x: 323, startPoint y: 181, endPoint x: 283, endPoint y: 176, distance: 40.9
click at [294, 176] on input "0" at bounding box center [322, 180] width 56 height 23
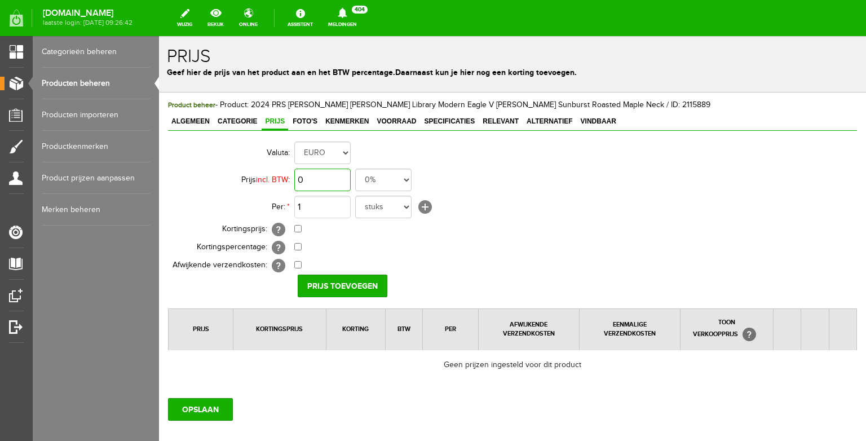
click at [302, 180] on input "0" at bounding box center [322, 180] width 56 height 23
drag, startPoint x: 314, startPoint y: 180, endPoint x: 294, endPoint y: 180, distance: 19.7
click at [294, 180] on input "0" at bounding box center [322, 180] width 56 height 23
click at [320, 179] on input "0" at bounding box center [322, 180] width 56 height 23
drag, startPoint x: 329, startPoint y: 179, endPoint x: 288, endPoint y: 179, distance: 41.2
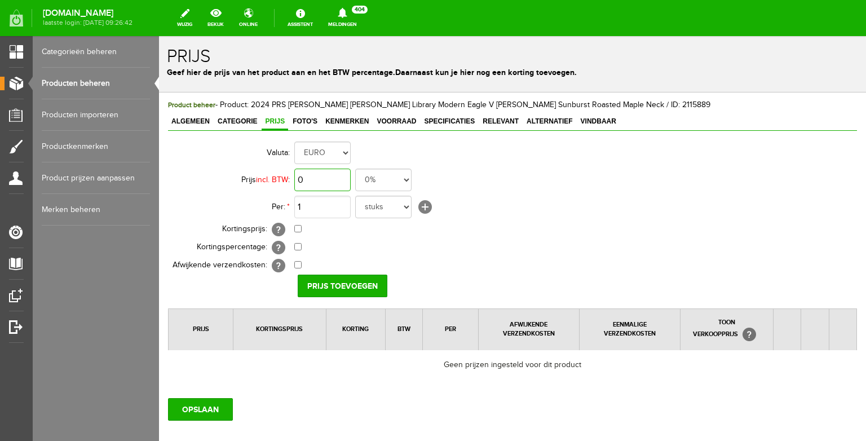
click at [294, 179] on input "0" at bounding box center [322, 180] width 56 height 23
type input "€ 5.190,00"
click at [330, 283] on input "Prijs toevoegen" at bounding box center [343, 286] width 90 height 23
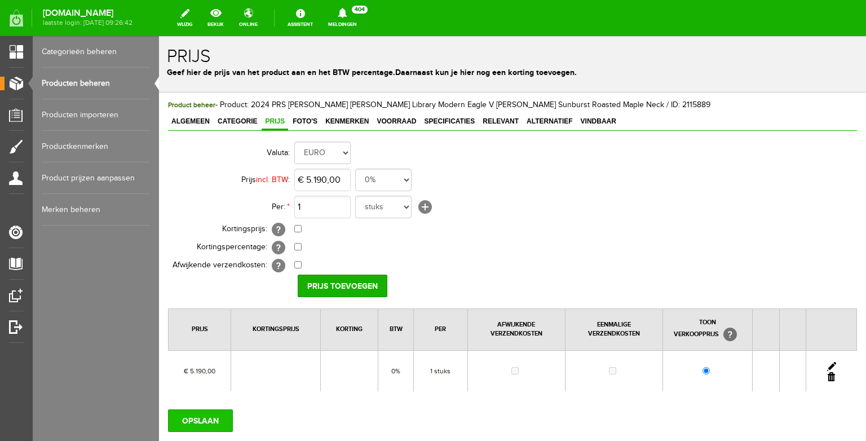
click at [205, 413] on input "OPSLAAN" at bounding box center [200, 421] width 65 height 23
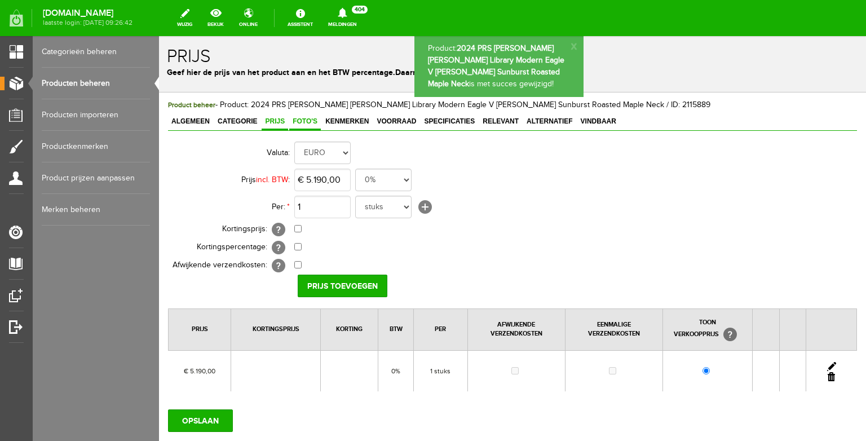
click at [309, 124] on span "Foto's" at bounding box center [305, 121] width 32 height 8
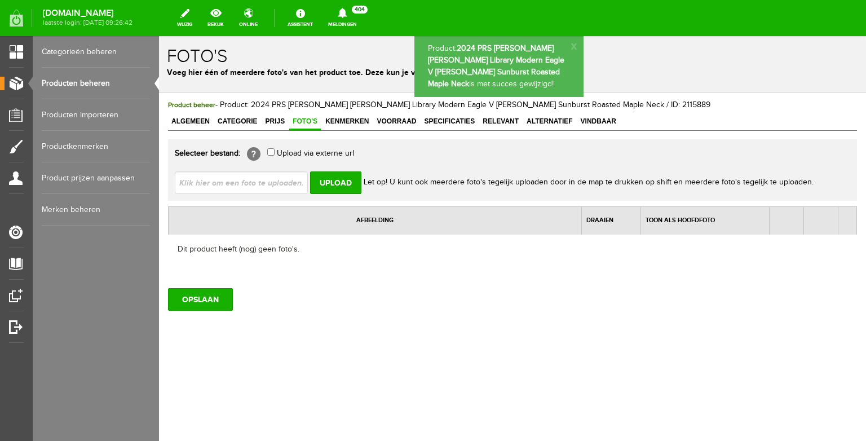
click at [276, 175] on input "file" at bounding box center [246, 181] width 142 height 21
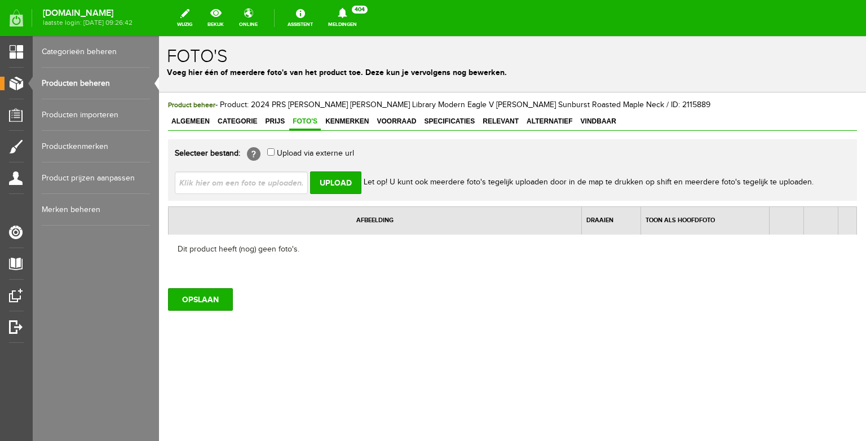
click at [293, 179] on input "file" at bounding box center [246, 181] width 142 height 21
type input "C:\fakepath\WhatsApp Image [DATE] 19.38.01(4).jpeg"
type input "WhatsApp Image [DATE] 19.38.01(4).jpeg; WhatsApp Image [DATE] 19.38.01(6).jpeg;…"
click at [358, 175] on input "Upload" at bounding box center [335, 182] width 51 height 23
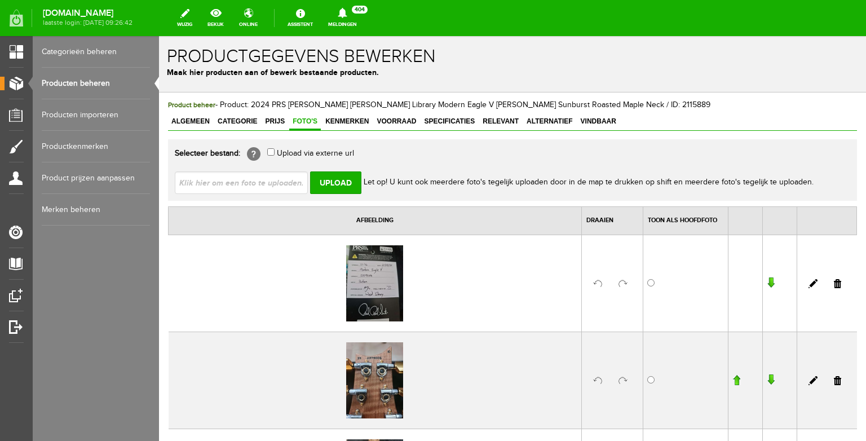
click at [267, 197] on div "Selecteer bestand: [?] Upload via externe url Upload Let op! U kunt ook meerder…" at bounding box center [512, 169] width 689 height 61
click at [267, 183] on input "file" at bounding box center [246, 181] width 142 height 21
type input "C:\fakepath\WhatsApp Image [DATE] 19.38.01.jpeg"
type input "WhatsApp Image [DATE] 19.38.01.jpeg; WhatsApp Image [DATE] 19.38.01(1).jpeg; Wh…"
click at [338, 184] on input "Upload" at bounding box center [335, 182] width 51 height 23
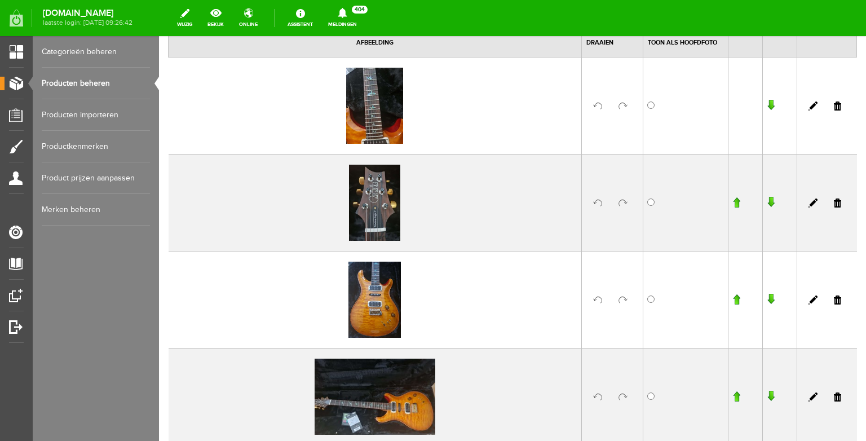
scroll to position [212, 0]
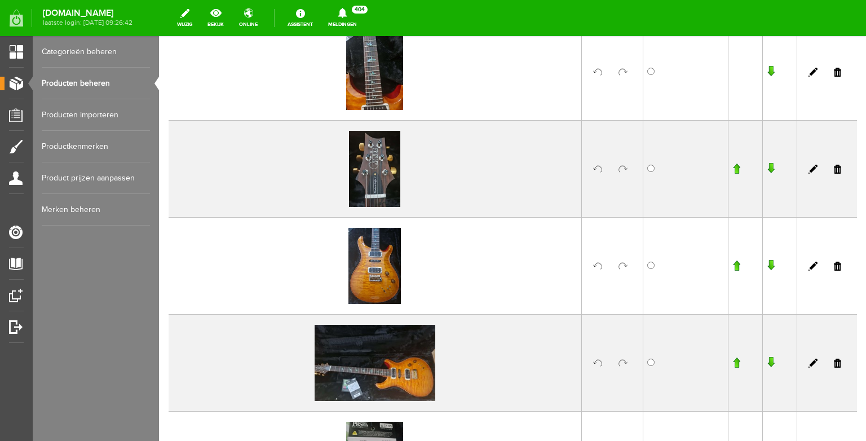
click at [736, 265] on input "button" at bounding box center [737, 265] width 8 height 11
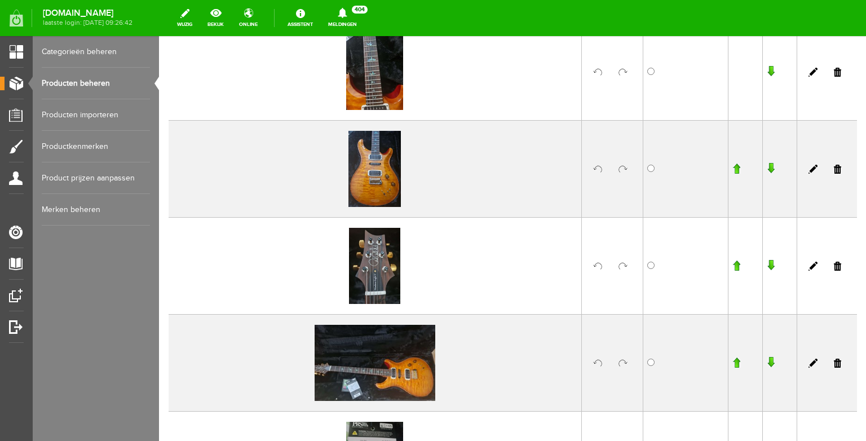
click at [739, 166] on input "button" at bounding box center [737, 168] width 8 height 11
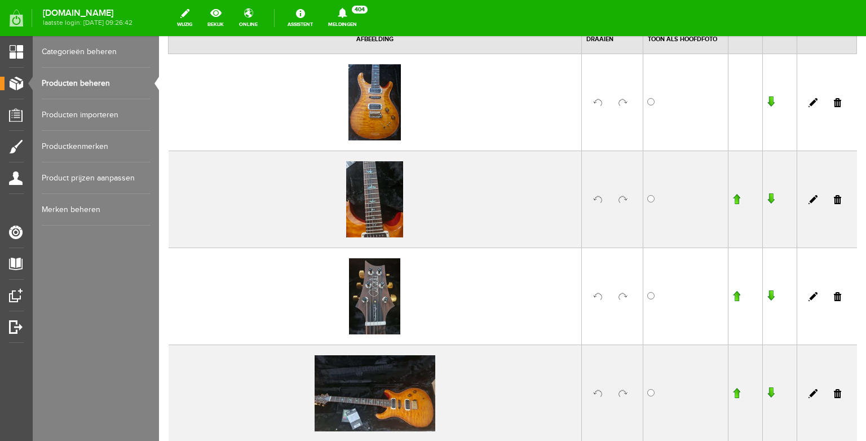
scroll to position [168, 0]
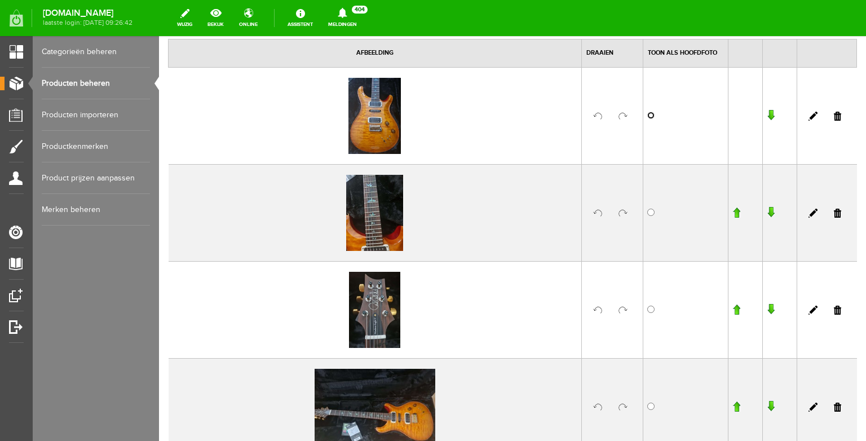
click at [653, 117] on input "radio" at bounding box center [651, 115] width 7 height 7
radio input "true"
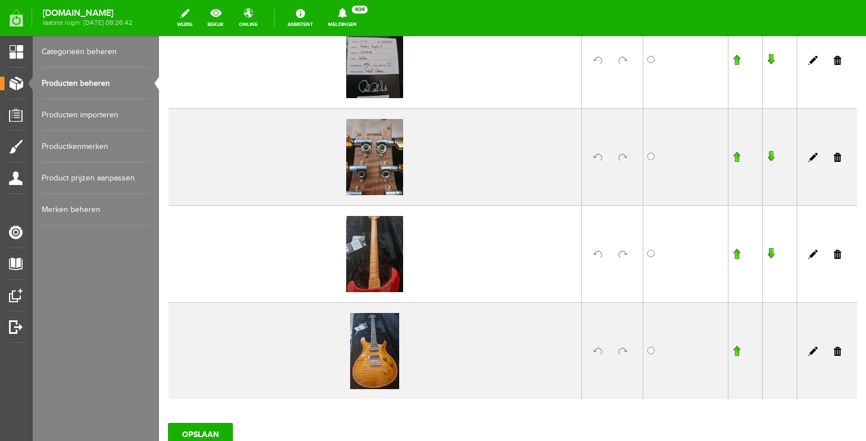
scroll to position [699, 0]
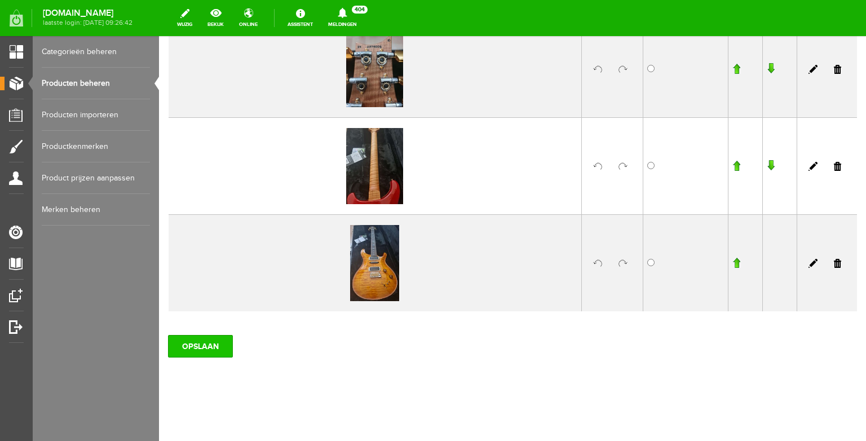
click at [192, 339] on input "OPSLAAN" at bounding box center [200, 346] width 65 height 23
click at [106, 81] on link "Producten beheren" at bounding box center [96, 84] width 108 height 32
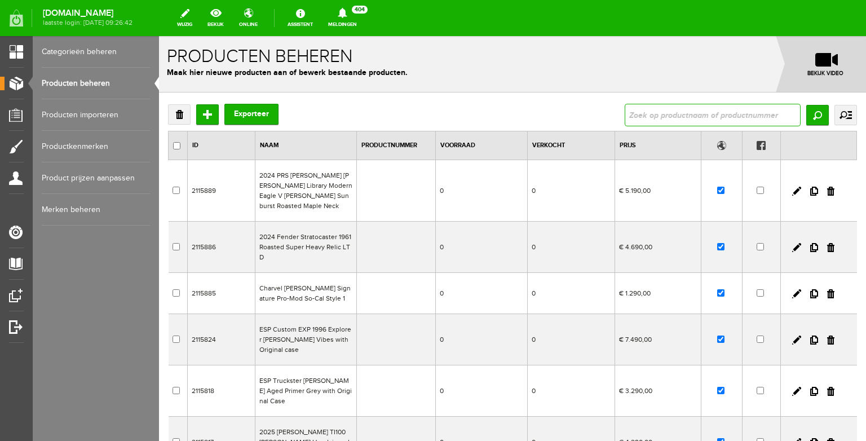
click at [668, 115] on input "text" at bounding box center [713, 115] width 176 height 23
type input "rebel"
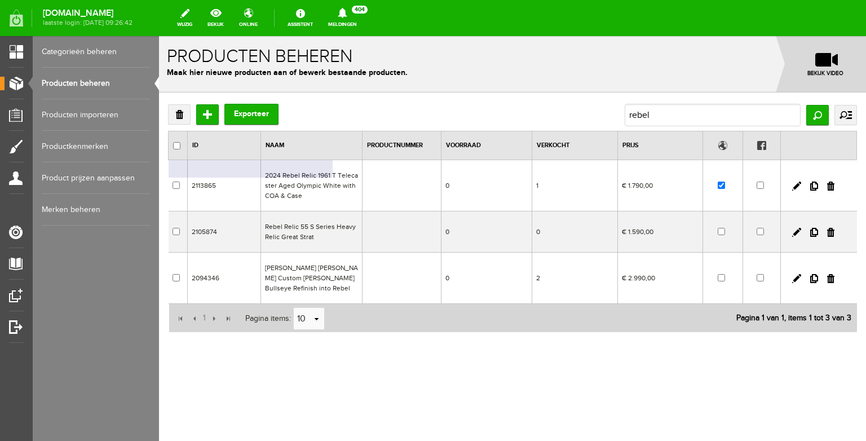
drag, startPoint x: 336, startPoint y: 181, endPoint x: 494, endPoint y: 216, distance: 162.4
click at [336, 181] on td "2024 Rebel Relic 1961 T Telecaster Aged Olympic White with COA & Case" at bounding box center [312, 185] width 102 height 51
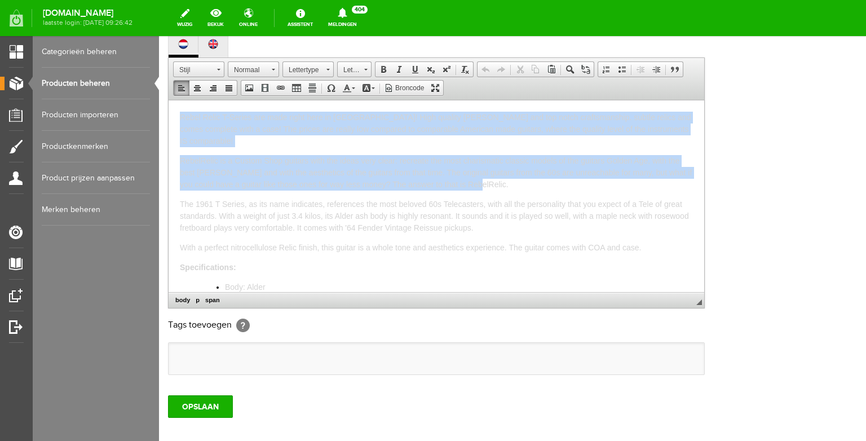
drag, startPoint x: 487, startPoint y: 175, endPoint x: 196, endPoint y: 187, distance: 291.3
click at [187, 100] on html "Rebel Relic T-Series are made right here in [GEOGRAPHIC_DATA]! High quality [PE…" at bounding box center [437, 196] width 536 height 192
copy body "Rebel Relic T-Series are made right here in [GEOGRAPHIC_DATA]! High quality [PE…"
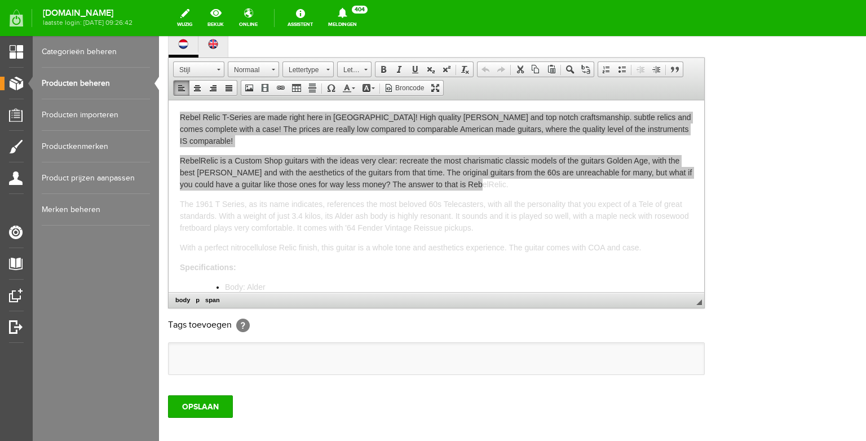
click at [87, 78] on link "Producten beheren" at bounding box center [96, 84] width 108 height 32
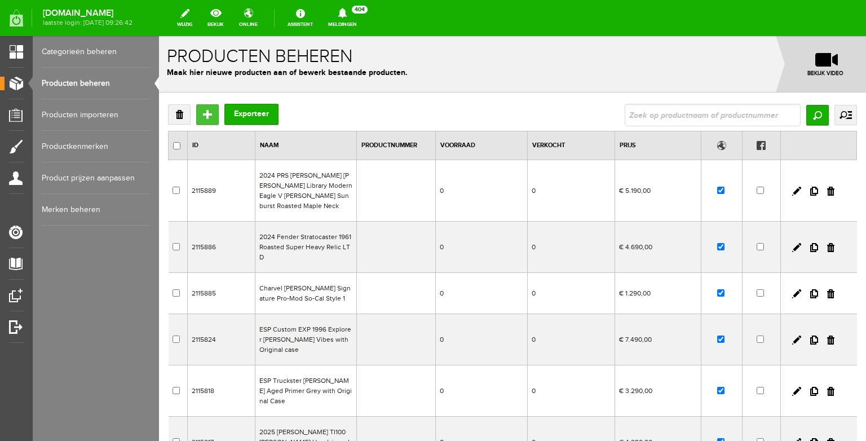
click at [203, 113] on input "Toevoegen" at bounding box center [207, 114] width 23 height 20
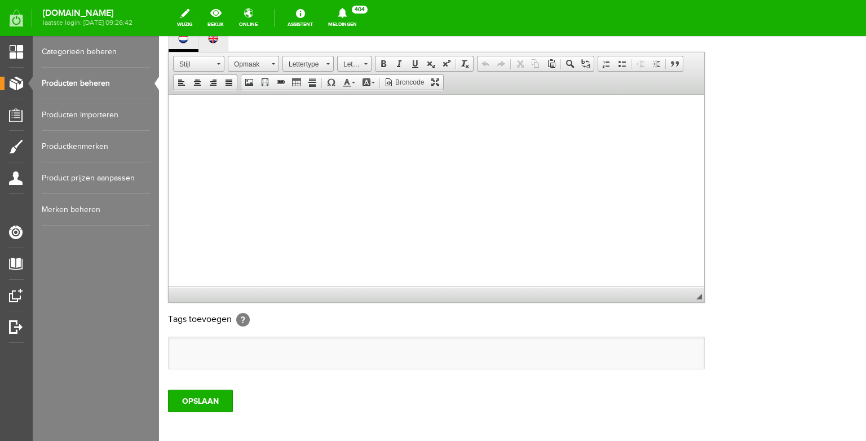
scroll to position [270, 0]
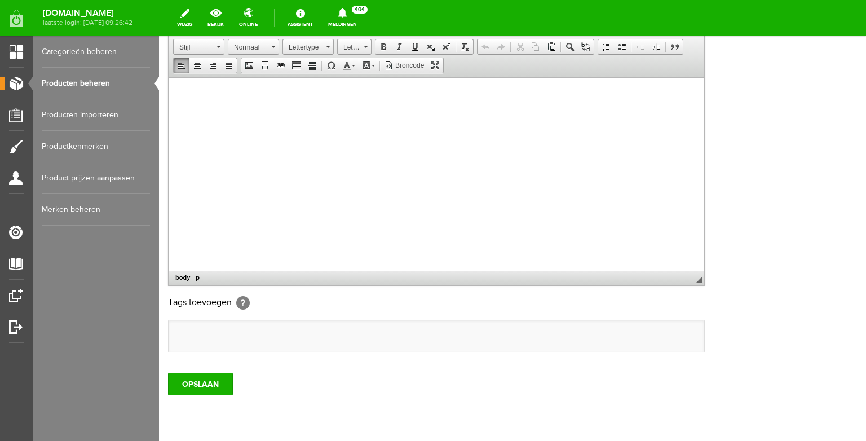
click at [275, 227] on body at bounding box center [436, 185] width 513 height 192
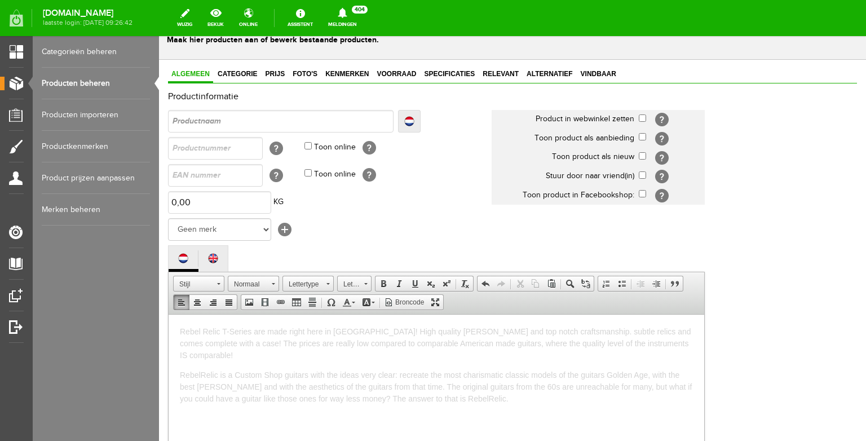
scroll to position [4, 0]
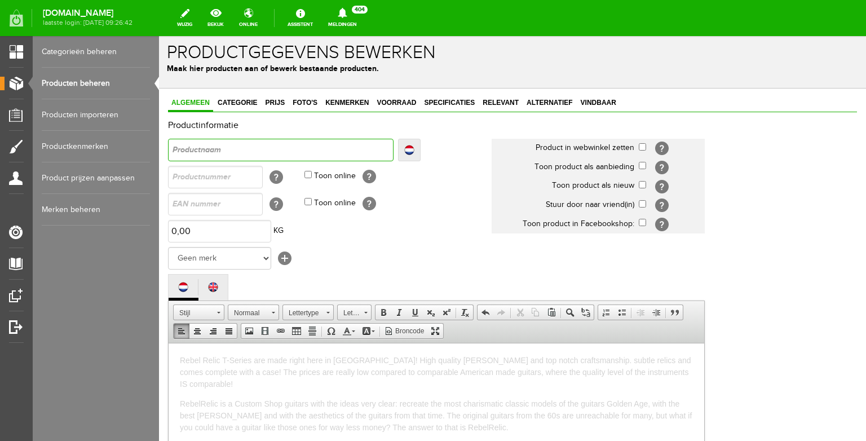
click at [327, 148] on input "text" at bounding box center [281, 150] width 226 height 23
type input "R"
type input "Re"
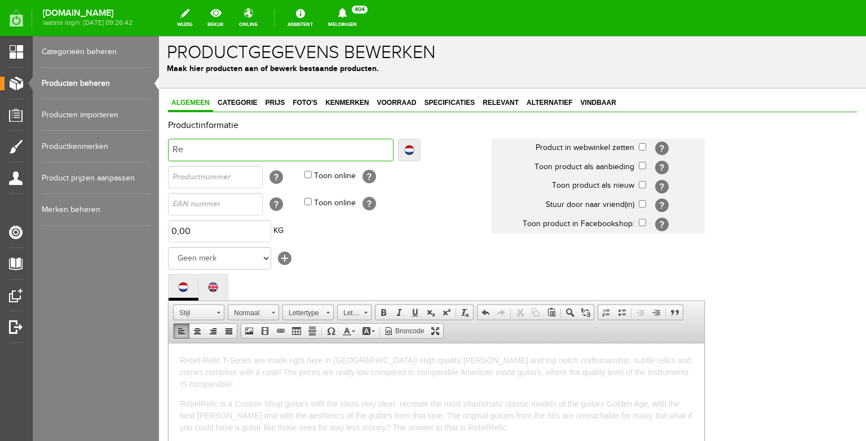
type input "Reb"
type input "Rebe"
type input "Rebel"
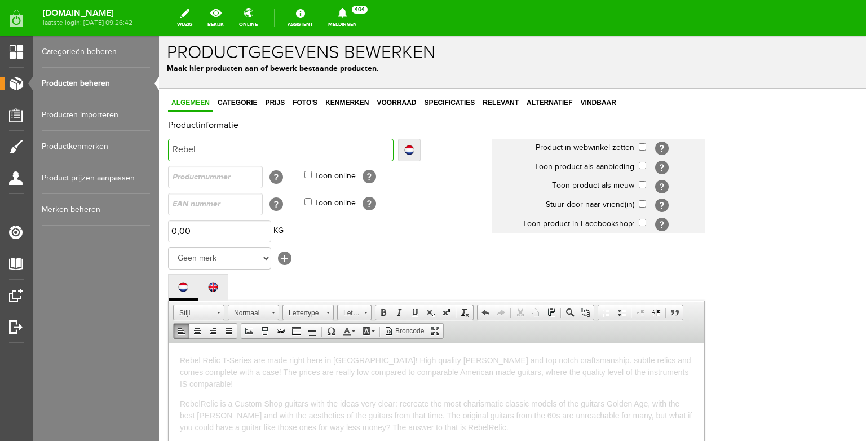
type input "Rebel"
type input "Rebel R"
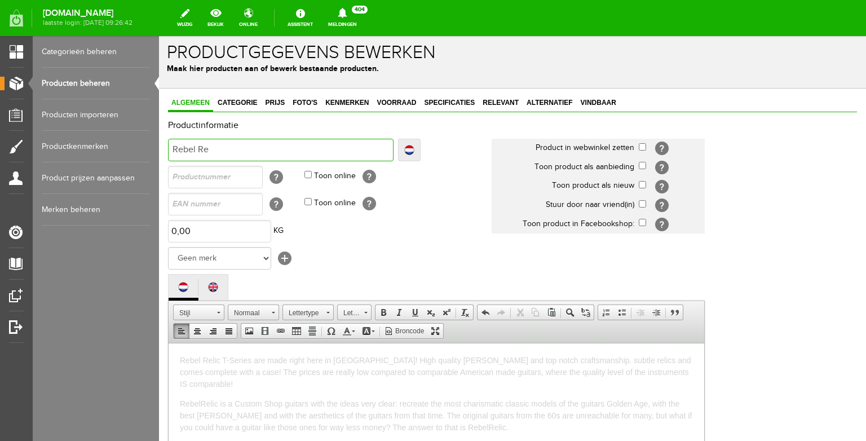
type input "Rebel Rel"
type input "Rebel Reli"
type input "Rebel Relic"
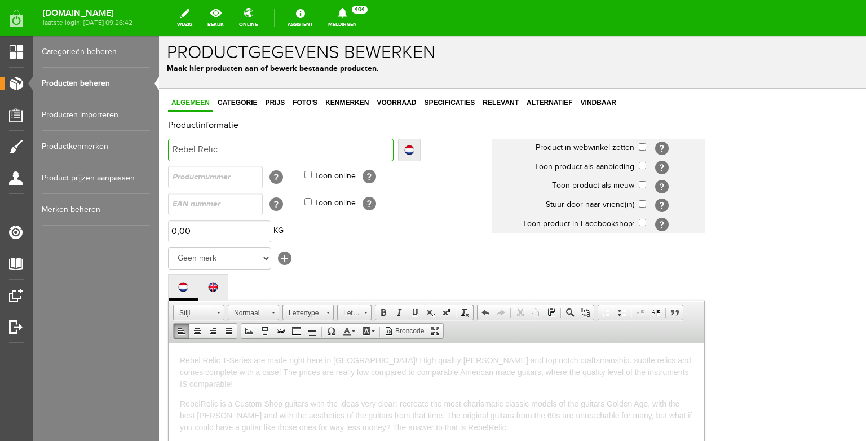
type input "Rebel Relic"
type input "Rebel Relic S"
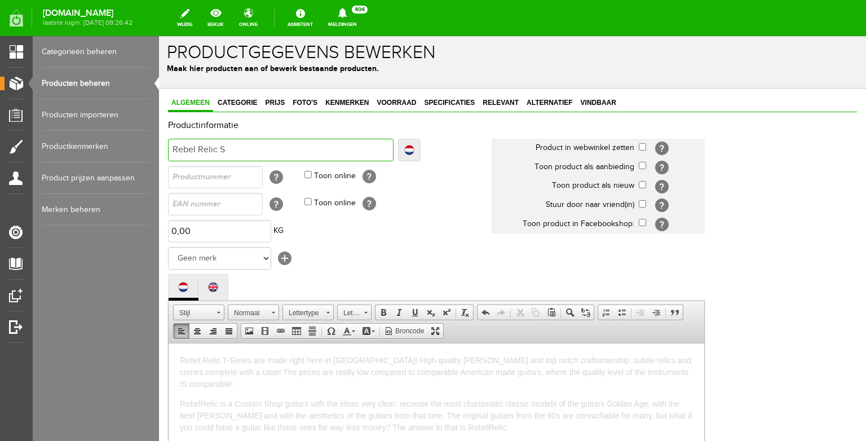
type input "Rebel Relic S"
type input "Rebel Relic S S"
type input "Rebel Relic S Se"
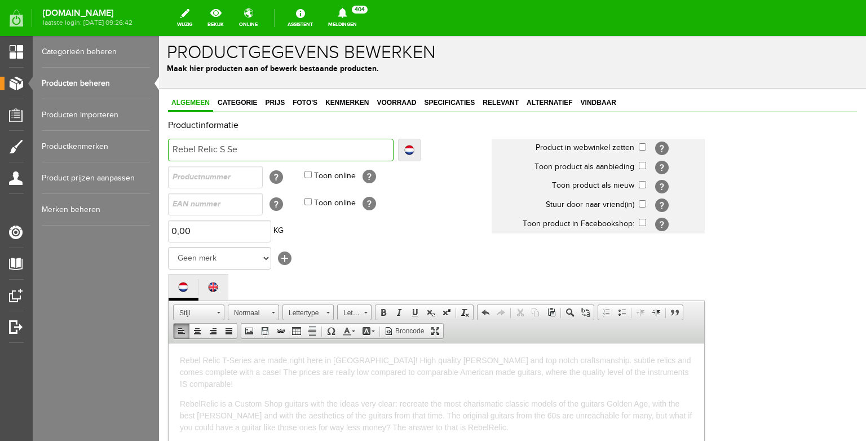
type input "Rebel Relic S Se"
type input "Rebel Relic S Ser"
type input "Rebel Relic S Seri"
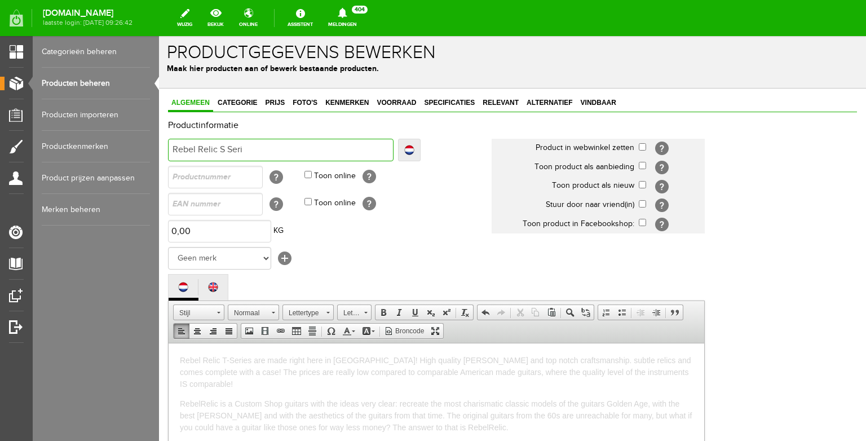
type input "Rebel Relic S Serie"
type input "Rebel Relic S Series"
click at [174, 148] on input "Rebel Relic S Series" at bounding box center [281, 150] width 226 height 23
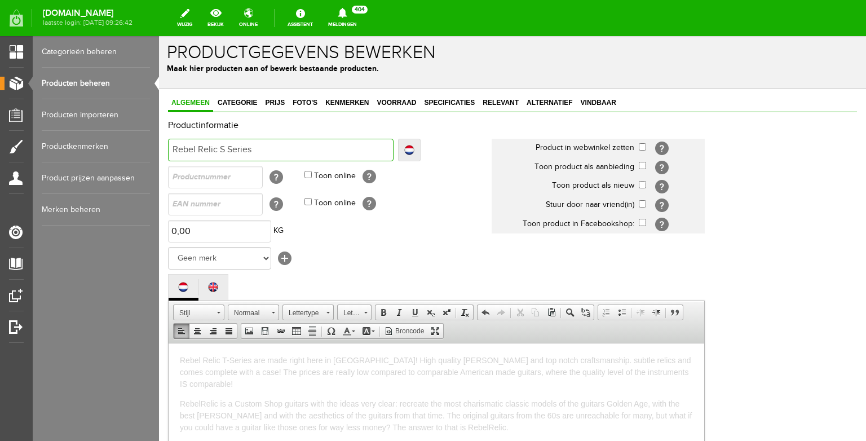
type input "2Rebel Relic S Series"
type input "20Rebel Relic S Series"
type input "202Rebel Relic S Series"
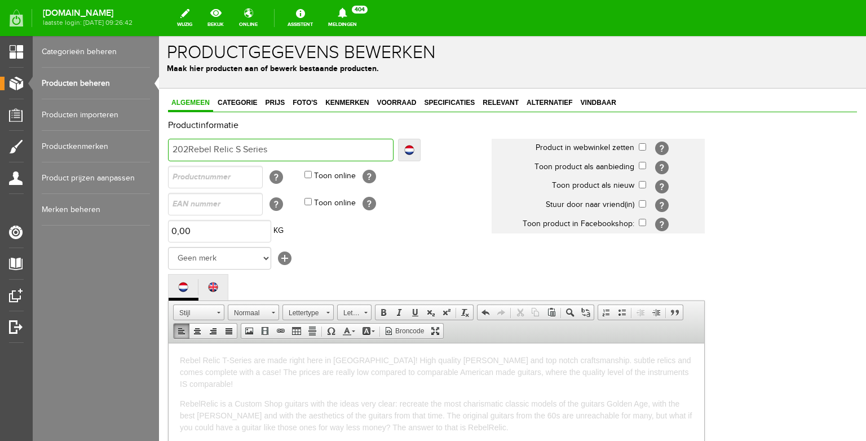
type input "202Rebel Relic S Series"
type input "2023Rebel Relic S Series"
type input "2023 Rebel Relic S Series"
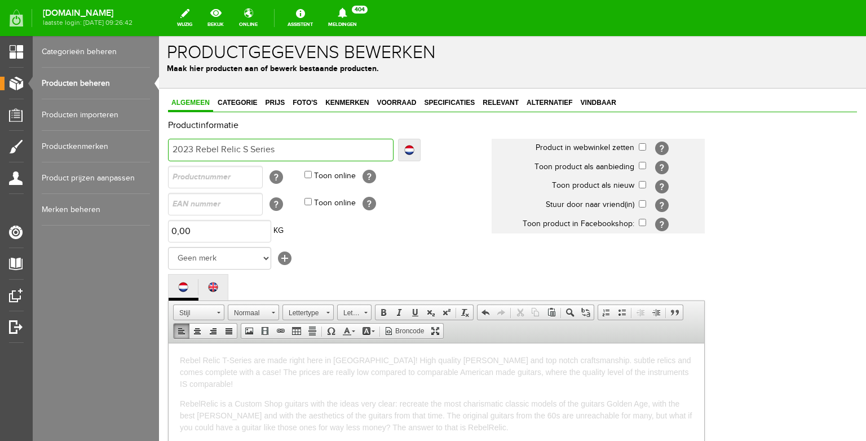
click at [283, 148] on input "2023 Rebel Relic S Series" at bounding box center [281, 150] width 226 height 23
type input "2023 Rebel Relic S Series"
type input "2023 Rebel Relic S Series S"
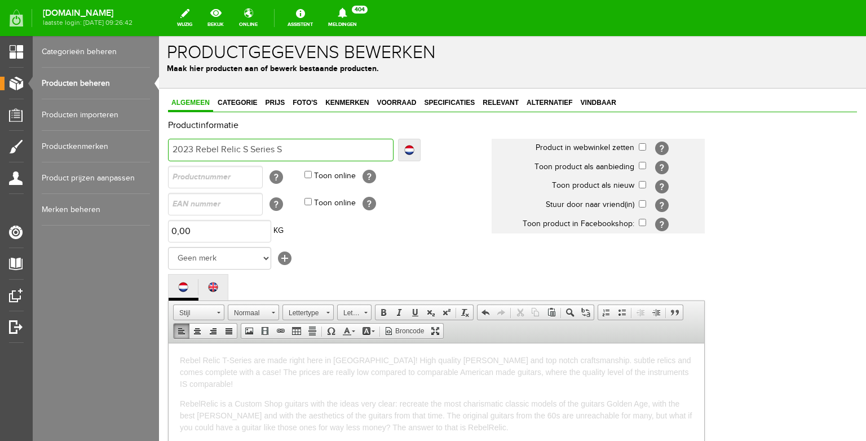
type input "2023 Rebel Relic S Series Su"
type input "2023 Rebel Relic S Series Sun"
type input "2023 Rebel Relic S Series Sunb"
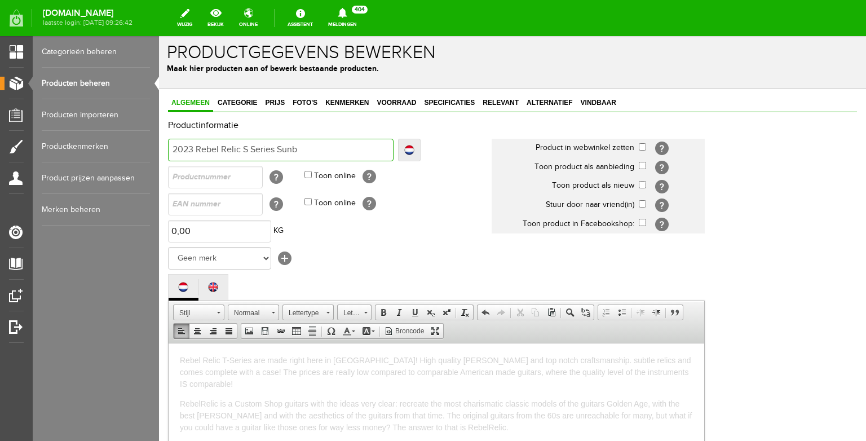
type input "2023 Rebel Relic S Series Sunb"
type input "2023 Rebel Relic S Series Sunbu"
type input "2023 Rebel Relic S Series Sunbur"
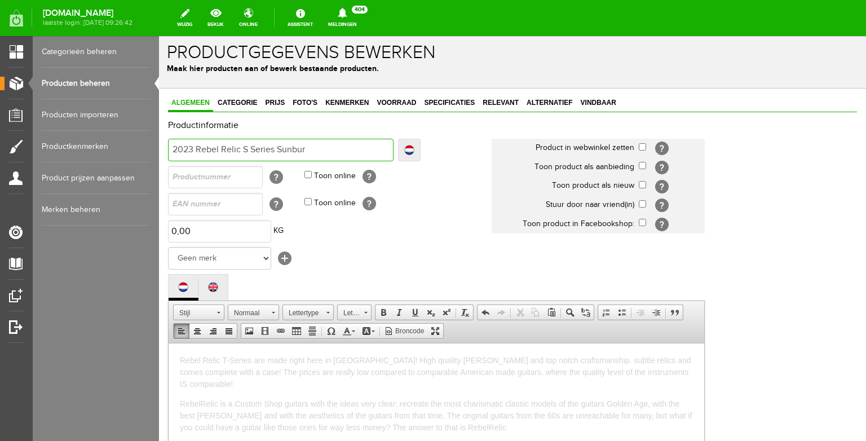
type input "2023 Rebel Relic S Series Sunburs"
type input "2023 Rebel Relic S Series Sunburst"
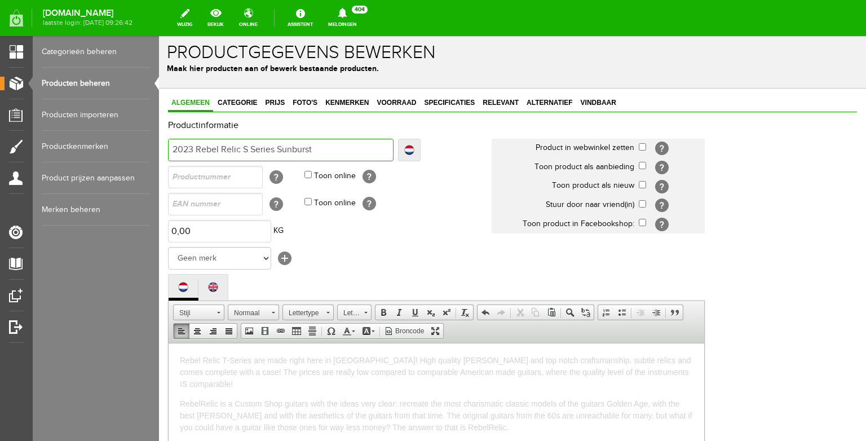
type input "2023 Rebel Relic S Series Sunburst"
type input "2023 Rebel Relic S Series Sunburst A"
type input "2023 Rebel Relic S Series Sunburst Ag"
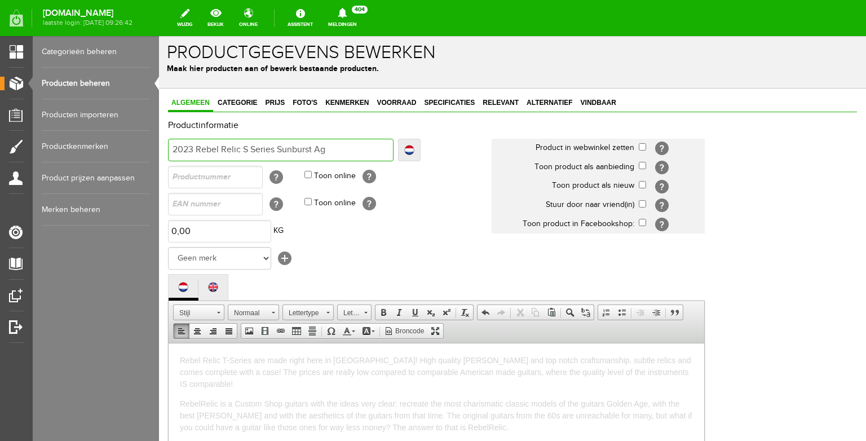
type input "2023 Rebel Relic S Series Sunburst Age"
type input "2023 Rebel Relic S Series Sunburst Aged"
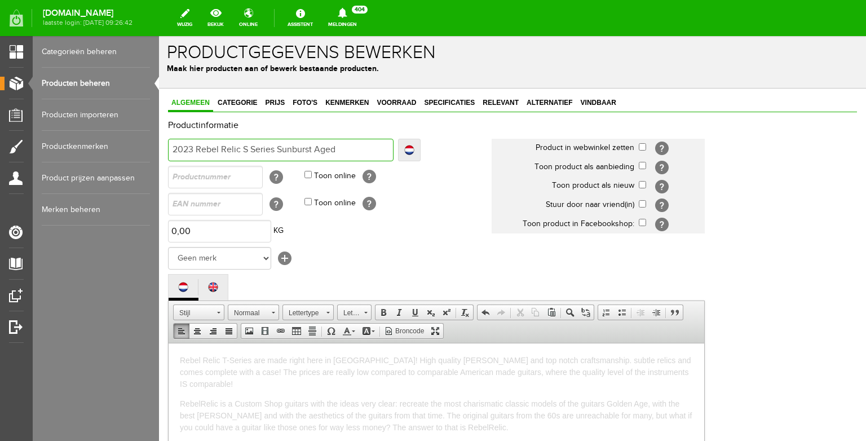
type input "2023 Rebel Relic S Series Sunburst Aged"
type input "2023 Rebel Relic S Series Sunburst Aged w"
type input "2023 Rebel Relic S Series Sunburst Aged wi"
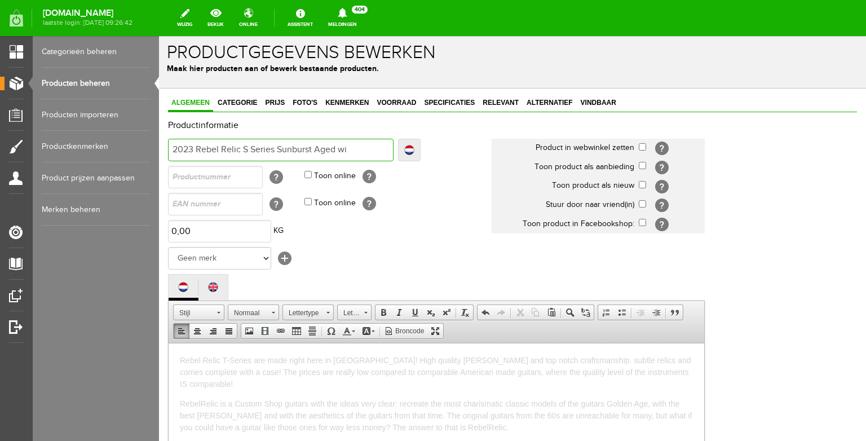
type input "2023 Rebel Relic S Series Sunburst Aged wit"
type input "2023 Rebel Relic S Series Sunburst Aged with"
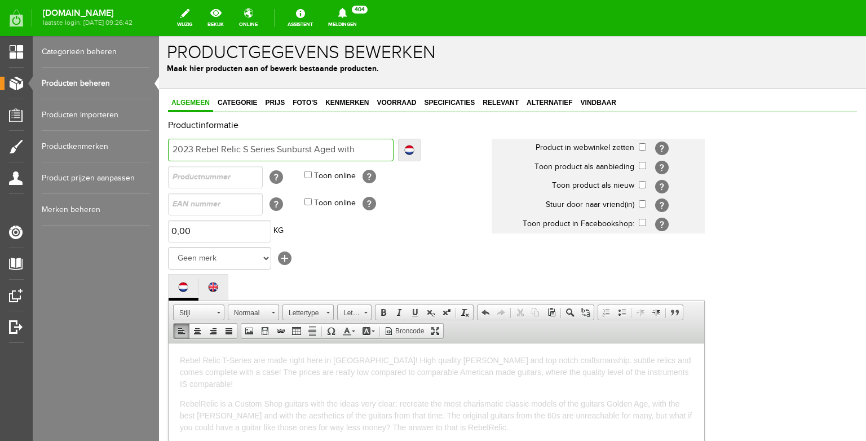
type input "2023 Rebel Relic S Series Sunburst Aged with"
type input "2023 Rebel Relic S Series Sunburst Aged with C"
type input "2023 Rebel Relic S Series Sunburst Aged with CO"
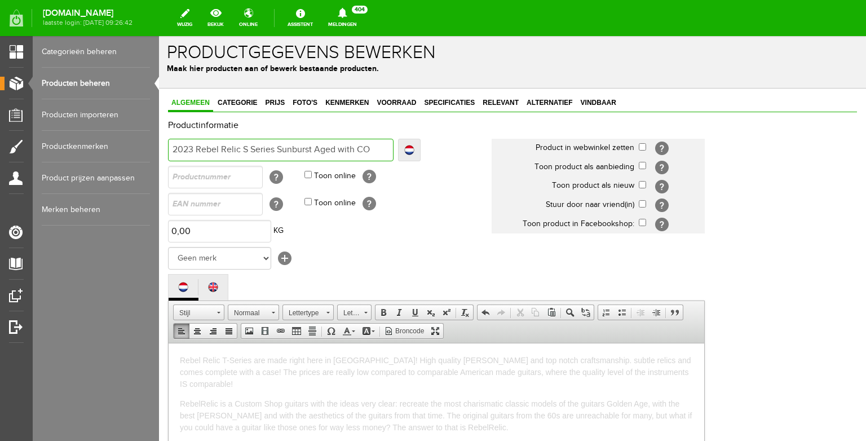
type input "2023 Rebel Relic S Series Sunburst Aged with COA"
click at [641, 148] on input "checkbox" at bounding box center [642, 146] width 7 height 7
checkbox input "true"
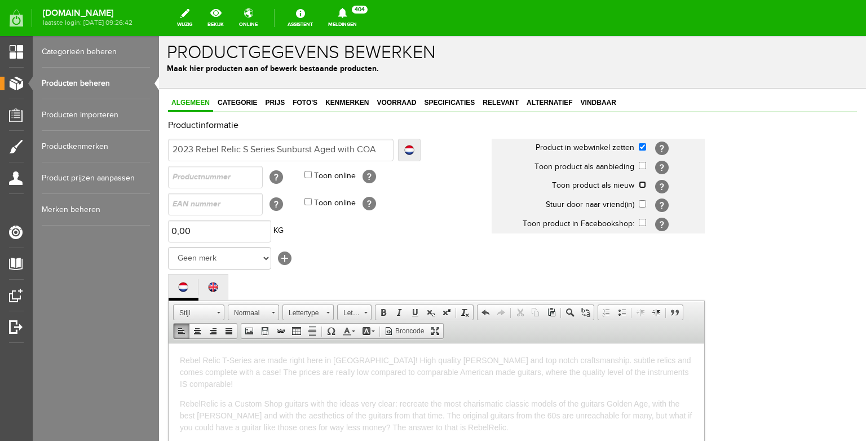
click at [642, 182] on input "checkbox" at bounding box center [642, 184] width 7 height 7
checkbox input "true"
click at [168, 247] on select "Geen merk Hymn Peavey Vox Rickenbacker [PERSON_NAME] [PERSON_NAME] [PERSON_NAME…" at bounding box center [219, 258] width 103 height 23
select select "124516"
click option "Fender" at bounding box center [159, 36] width 0 height 0
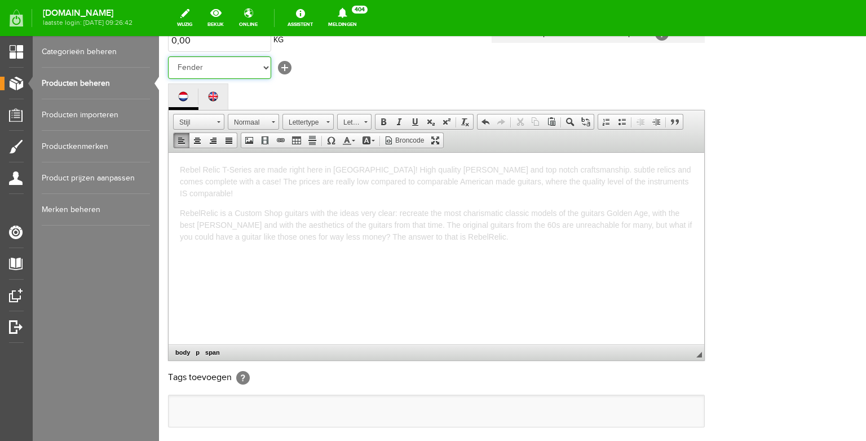
scroll to position [204, 0]
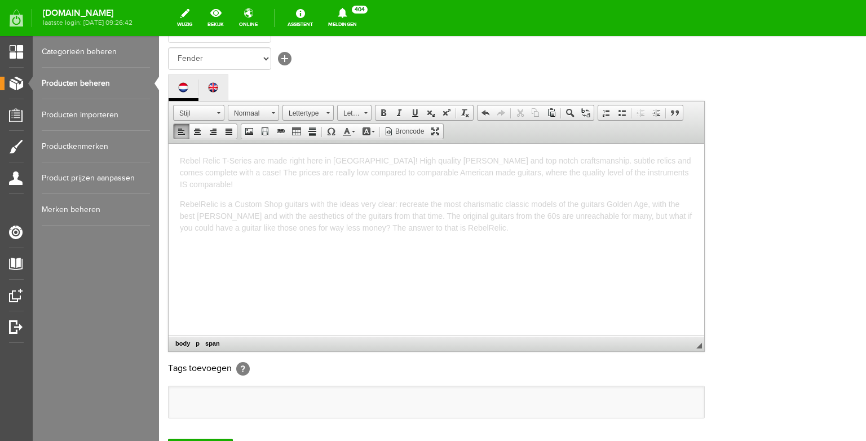
click at [327, 201] on span "RebelRelic is a Custom Shop guitars with the ideas very clear: recreate the mos…" at bounding box center [436, 215] width 512 height 33
click at [227, 160] on span "Rebel Relic T-Series are made right here in [GEOGRAPHIC_DATA]! High quality [PE…" at bounding box center [436, 172] width 512 height 33
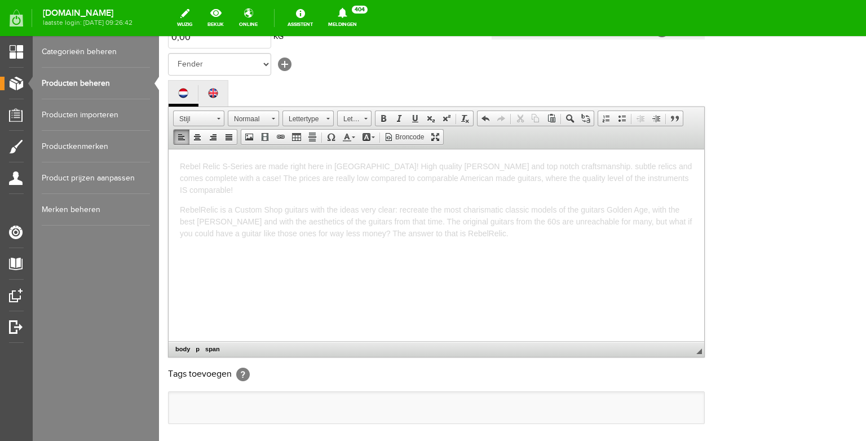
scroll to position [196, 0]
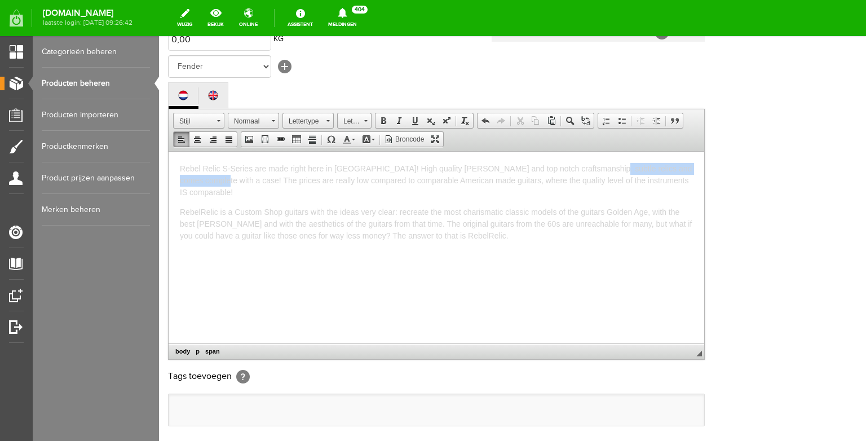
drag, startPoint x: 200, startPoint y: 180, endPoint x: 597, endPoint y: 166, distance: 396.8
click at [596, 166] on span "Rebel Relic S-Series are made right here in [GEOGRAPHIC_DATA]! High quality [PE…" at bounding box center [436, 180] width 512 height 33
click at [562, 179] on p "Rebel Relic S-Series are made right here in [GEOGRAPHIC_DATA]! High quality [PE…" at bounding box center [436, 174] width 513 height 24
click at [307, 201] on span "RebelRelic is a Custom Shop guitars with the ideas very clear: recreate the mos…" at bounding box center [436, 211] width 512 height 33
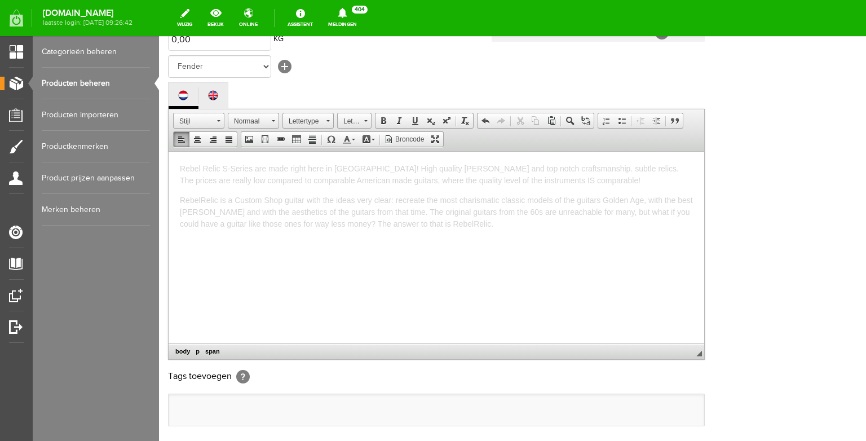
click at [506, 219] on p "RebelRelic is a Custom Shop guitar with the ideas very clear: recreate the most…" at bounding box center [436, 212] width 513 height 36
click at [394, 240] on span "This guitar has an American Red Alder body, maple neck with indian rosdwood fre…" at bounding box center [382, 243] width 404 height 9
click at [651, 244] on p "This guitar has an American Red Alder body, maple neck with a dark indian rosdw…" at bounding box center [436, 243] width 513 height 12
click at [272, 280] on p at bounding box center [436, 275] width 513 height 12
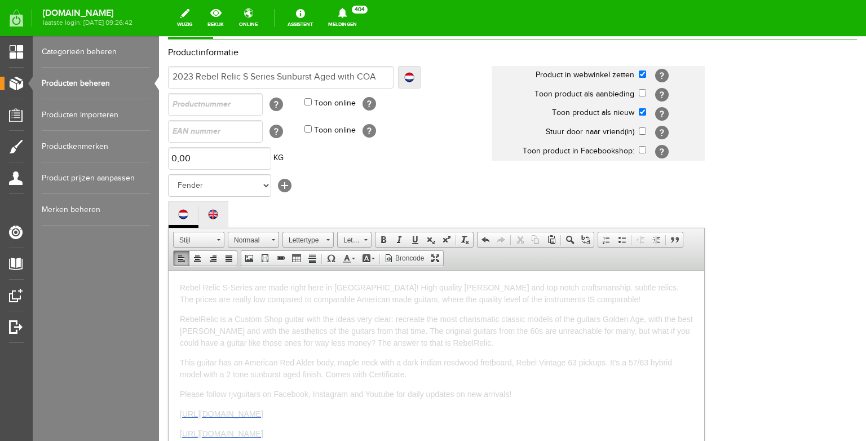
scroll to position [335, 0]
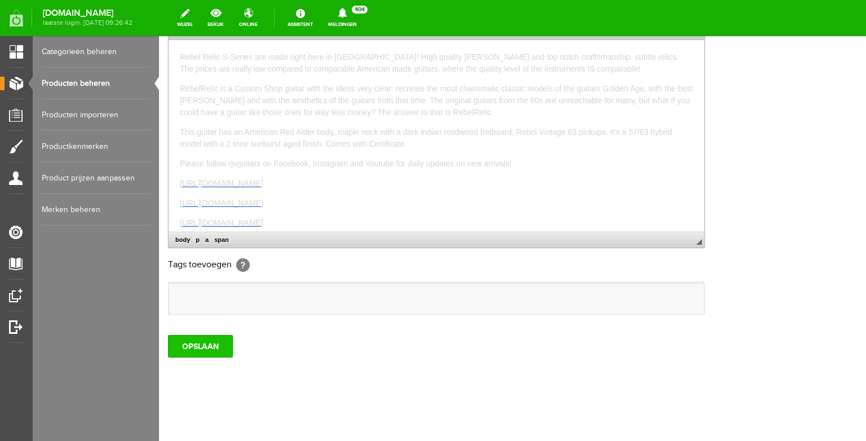
click at [205, 342] on input "OPSLAAN" at bounding box center [200, 346] width 65 height 23
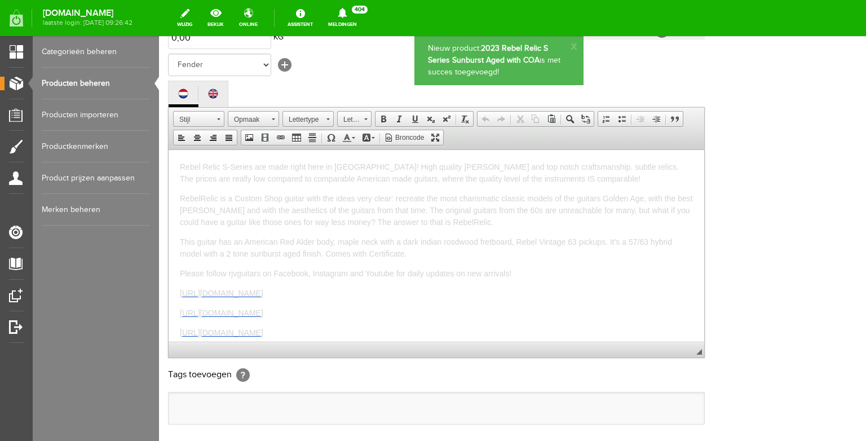
scroll to position [0, 0]
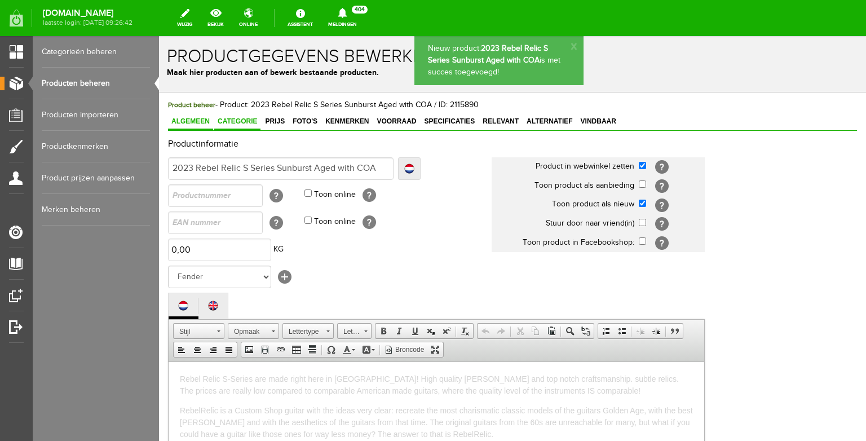
click at [243, 130] on link "Categorie" at bounding box center [237, 122] width 46 height 16
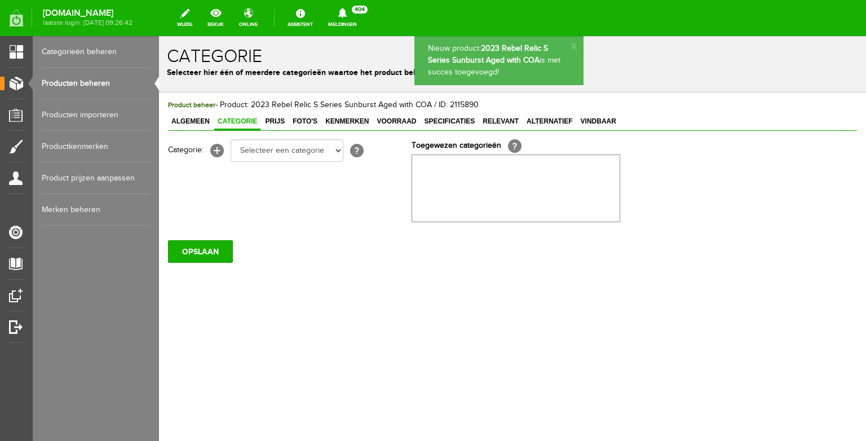
click at [254, 162] on div "Categorie: [+] Selecteer een categorie Bass guitars Electric guitars Acoustic g…" at bounding box center [439, 180] width 542 height 83
select select "87687"
click option "Electric guitars" at bounding box center [159, 36] width 0 height 0
click at [276, 118] on span "Prijs" at bounding box center [275, 121] width 27 height 8
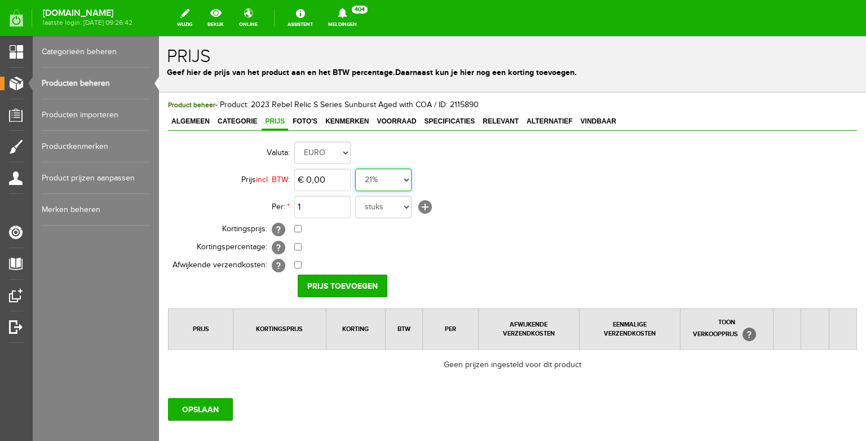
select select "0,00"
click option "0%" at bounding box center [159, 36] width 0 height 0
click at [332, 183] on input "0" at bounding box center [322, 180] width 56 height 23
click at [315, 181] on input "0" at bounding box center [322, 180] width 56 height 23
drag, startPoint x: 322, startPoint y: 181, endPoint x: 281, endPoint y: 177, distance: 41.4
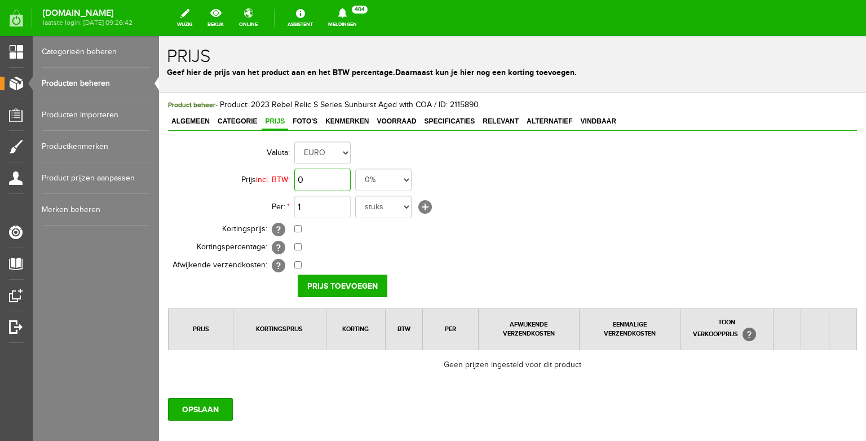
click at [294, 177] on input "0" at bounding box center [322, 180] width 56 height 23
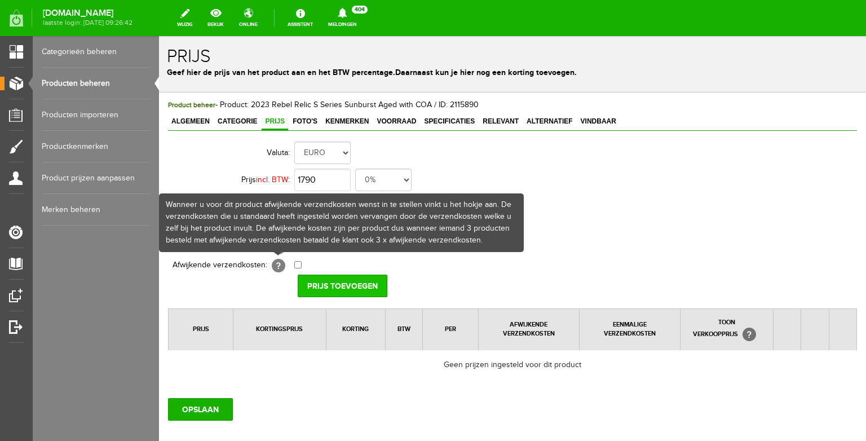
type input "€ 1.790,00"
click at [329, 287] on input "Prijs toevoegen" at bounding box center [343, 286] width 90 height 23
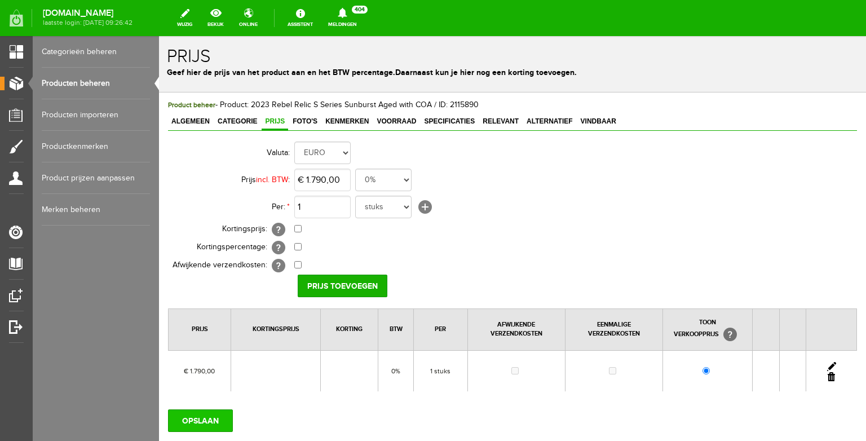
click at [204, 411] on input "OPSLAAN" at bounding box center [200, 421] width 65 height 23
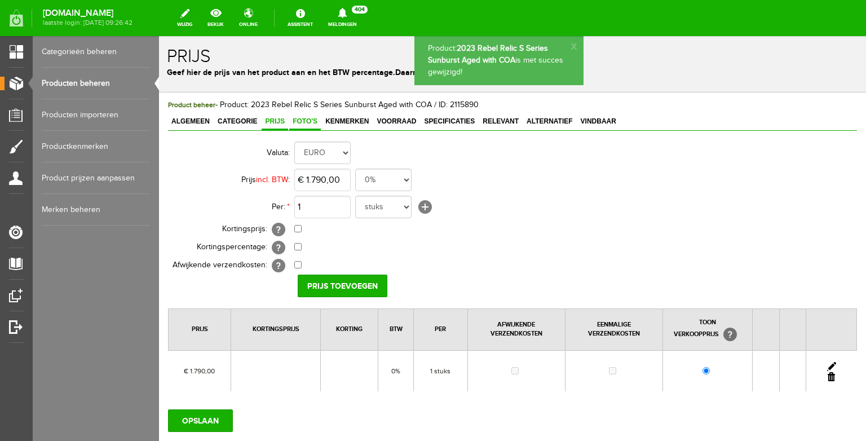
click at [306, 124] on span "Foto's" at bounding box center [305, 121] width 32 height 8
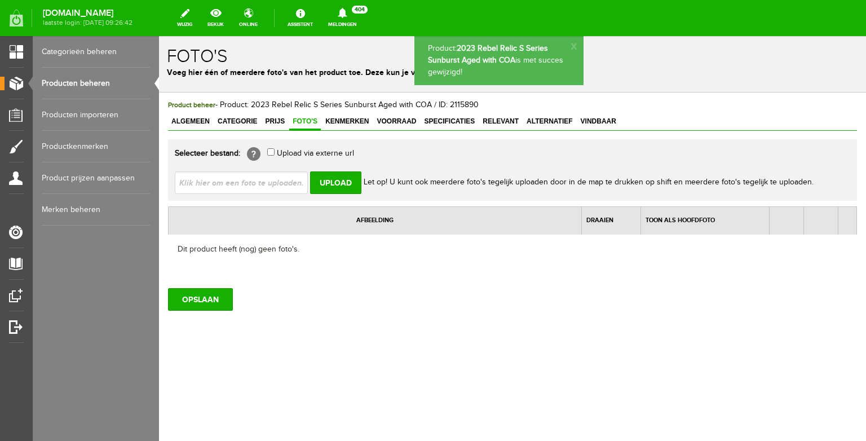
click at [287, 174] on input "file" at bounding box center [246, 181] width 142 height 21
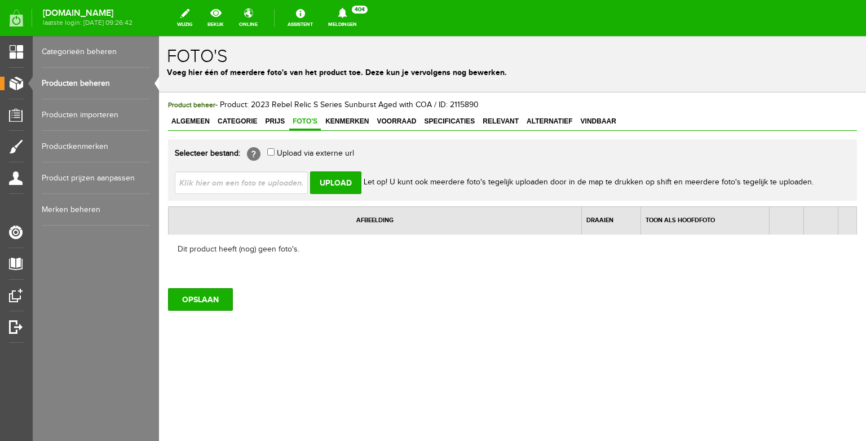
type input "C:\fakepath\IMG_4111.JPG"
type input "IMG_4111.JPG; IMG_4112.JPG; IMG_4114.JPG; IMG_4115.JPG; IMG_4121.JPG"
click at [331, 180] on input "Upload" at bounding box center [335, 182] width 51 height 23
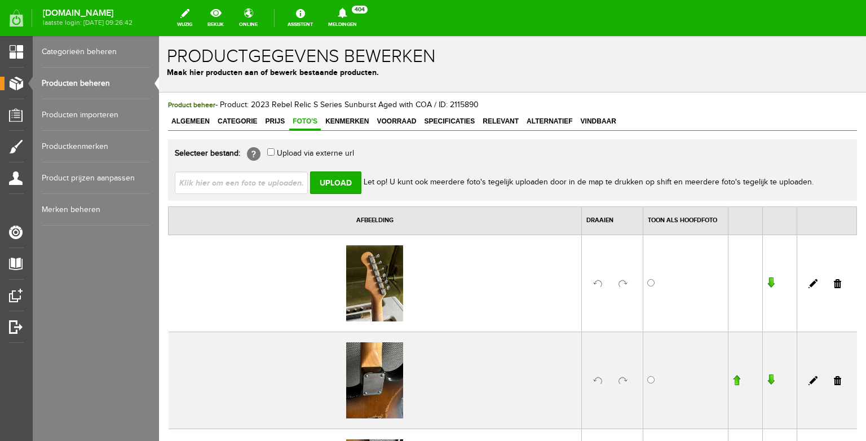
click at [272, 183] on input "file" at bounding box center [246, 181] width 142 height 21
type input "C:\fakepath\IMG_4105.JPG"
type input "IMG_4105.JPG; IMG_4107.JPG; IMG_4108.JPG; IMG_4109.JPG; IMG_4110.JPG"
click at [338, 187] on input "Upload" at bounding box center [335, 182] width 51 height 23
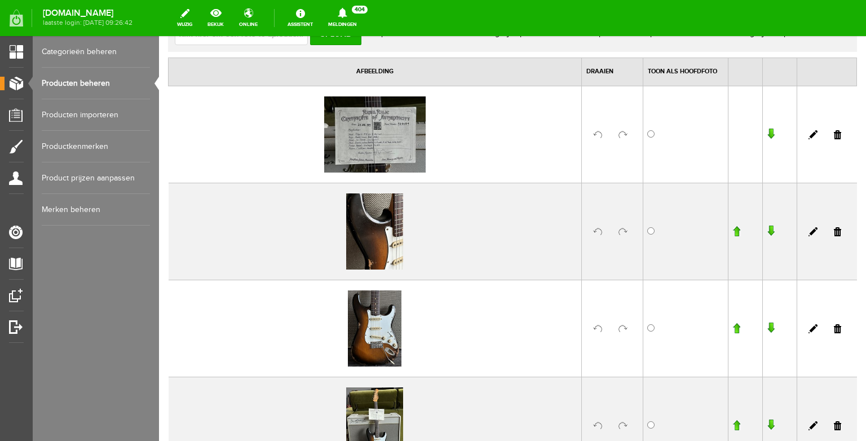
scroll to position [151, 0]
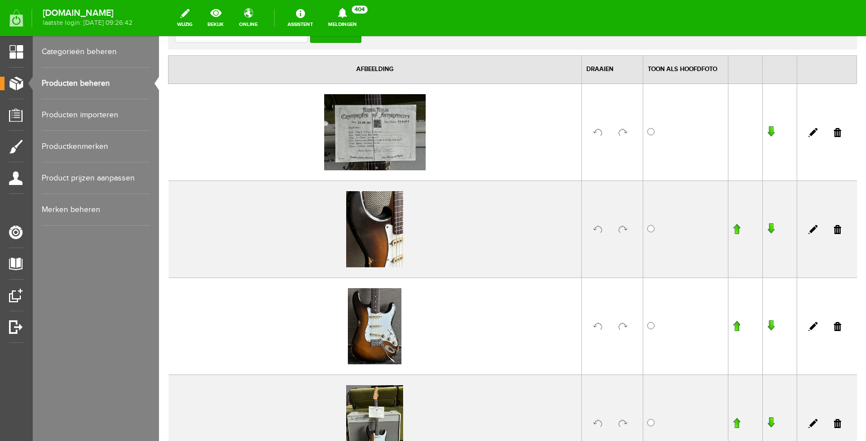
click at [740, 325] on input "button" at bounding box center [737, 325] width 8 height 11
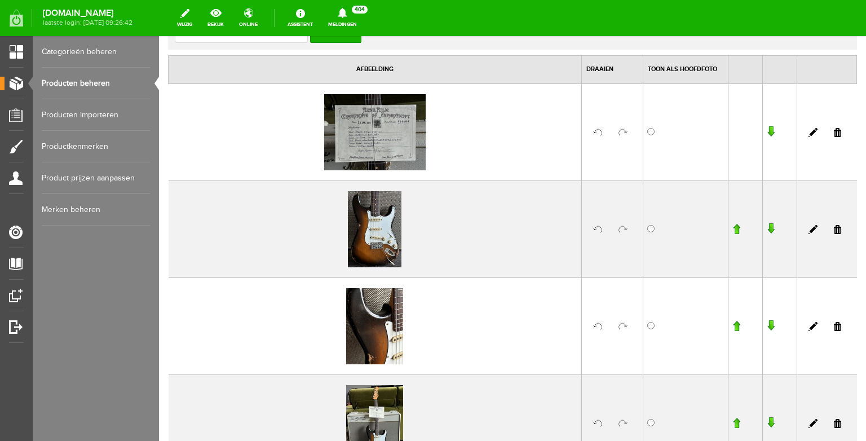
click at [738, 227] on input "button" at bounding box center [737, 228] width 8 height 11
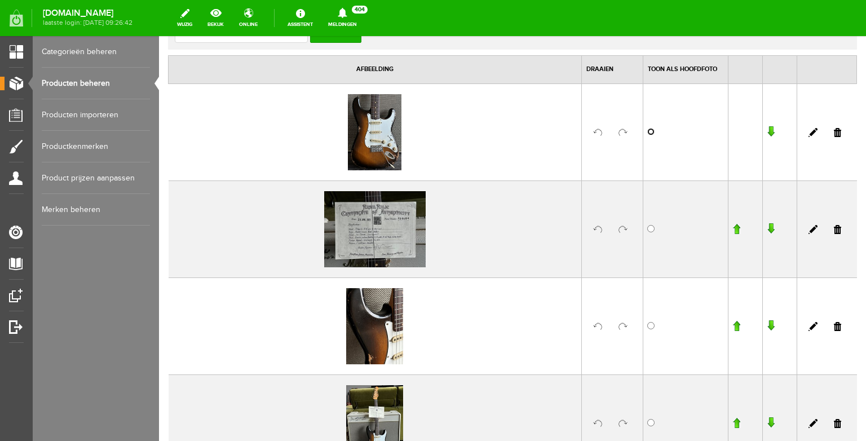
click at [650, 130] on input "radio" at bounding box center [651, 131] width 7 height 7
radio input "true"
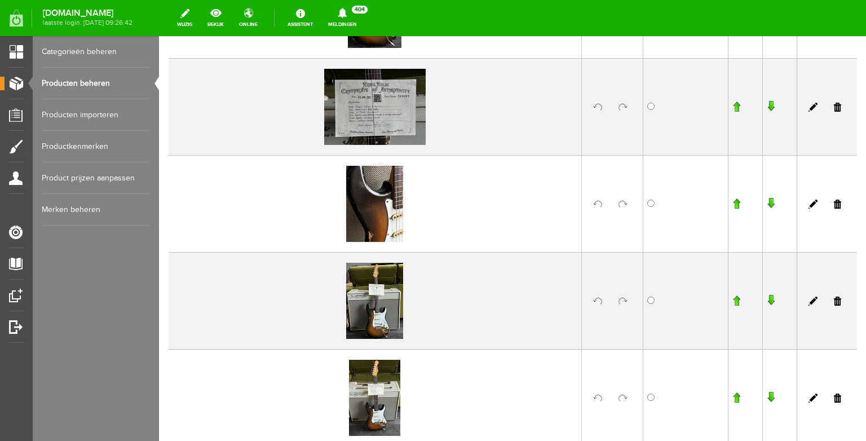
click at [625, 204] on link at bounding box center [623, 204] width 9 height 9
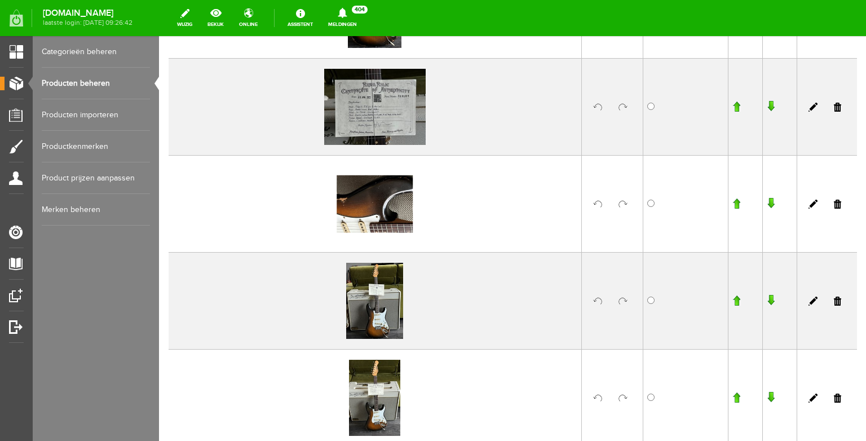
click at [624, 299] on link at bounding box center [623, 301] width 9 height 9
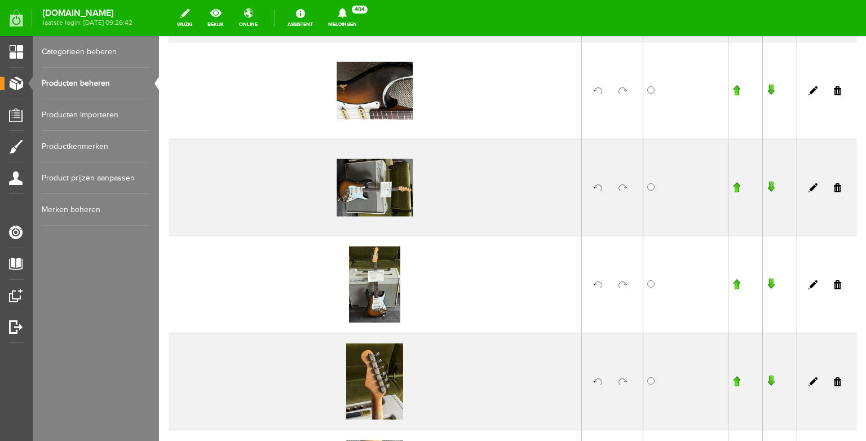
scroll to position [430, 0]
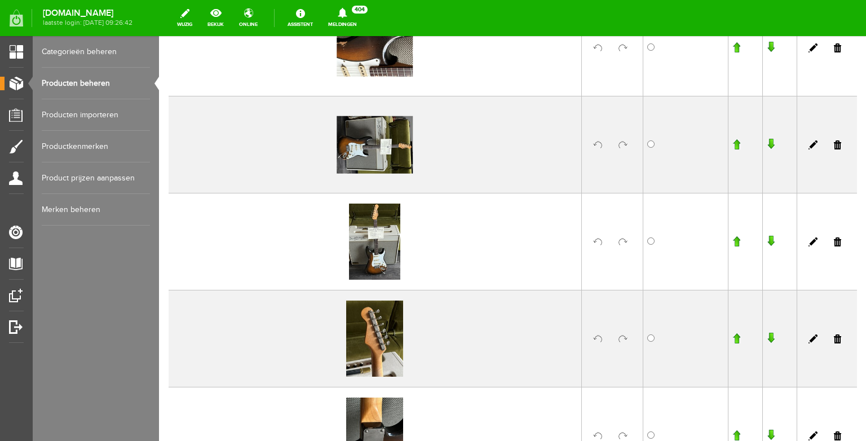
drag, startPoint x: 841, startPoint y: 242, endPoint x: 517, endPoint y: 237, distance: 324.4
click at [841, 242] on link at bounding box center [837, 241] width 7 height 9
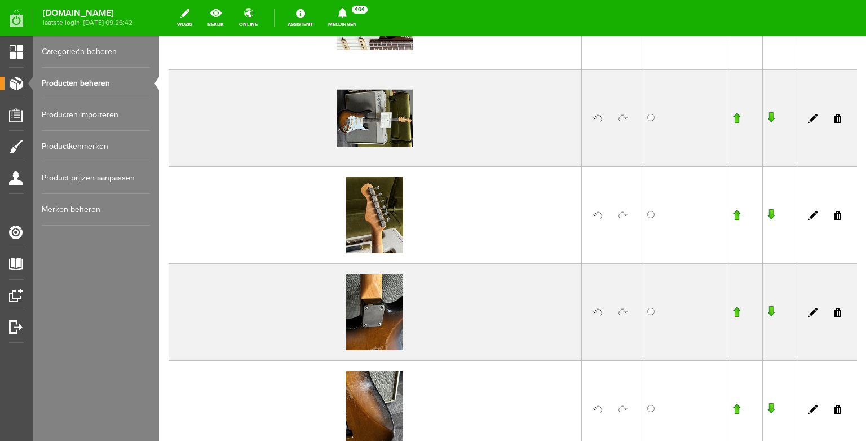
scroll to position [480, 0]
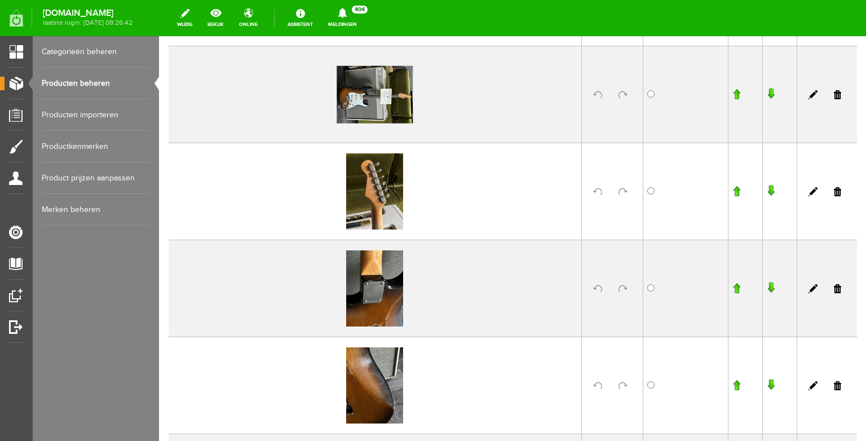
click at [624, 191] on link at bounding box center [623, 191] width 9 height 9
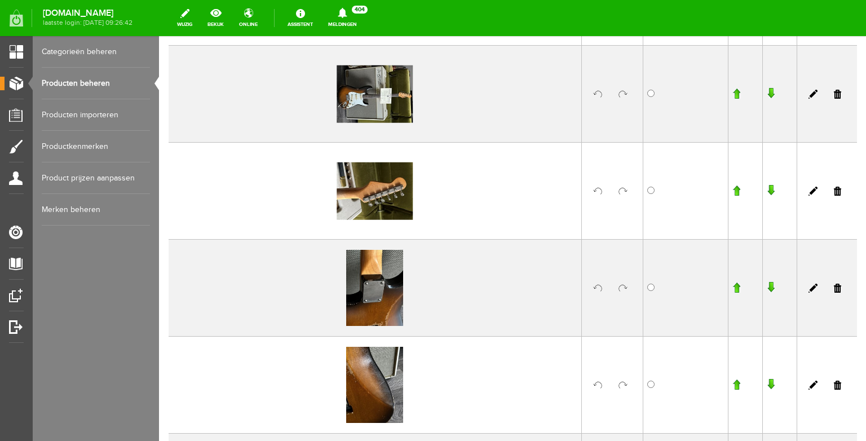
click at [626, 290] on link at bounding box center [623, 288] width 9 height 9
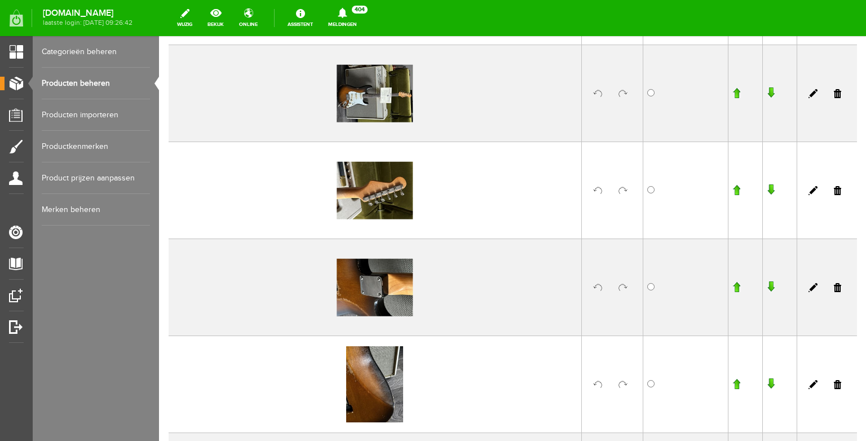
click at [626, 385] on link at bounding box center [623, 384] width 9 height 9
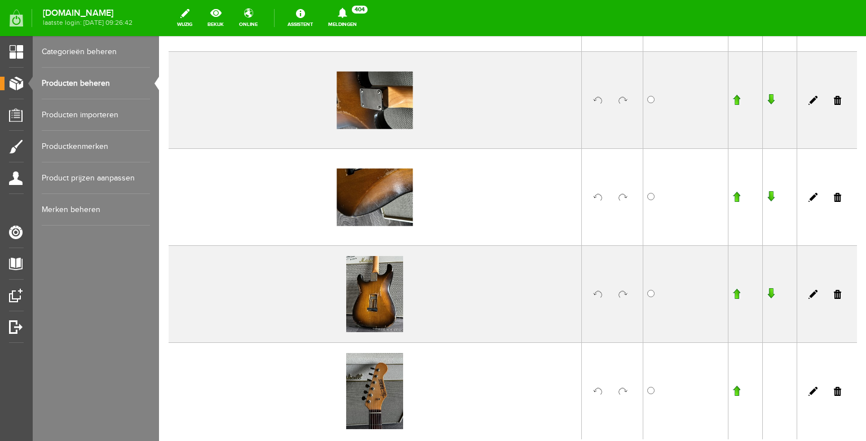
click at [622, 296] on link at bounding box center [623, 294] width 9 height 9
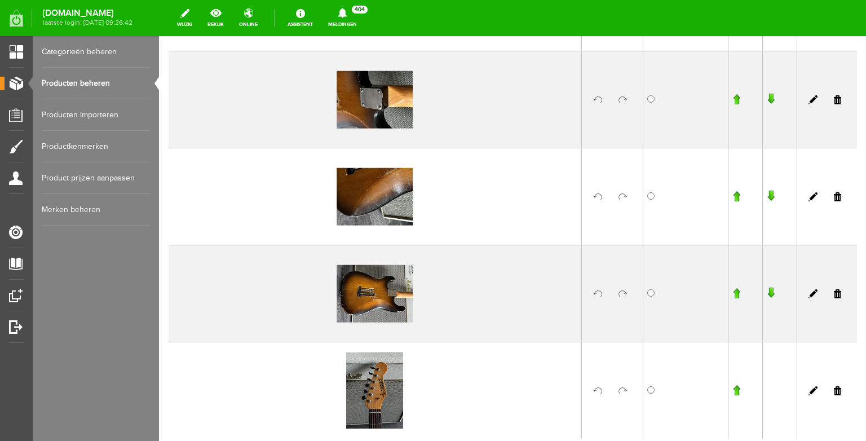
click at [623, 388] on link at bounding box center [623, 390] width 9 height 9
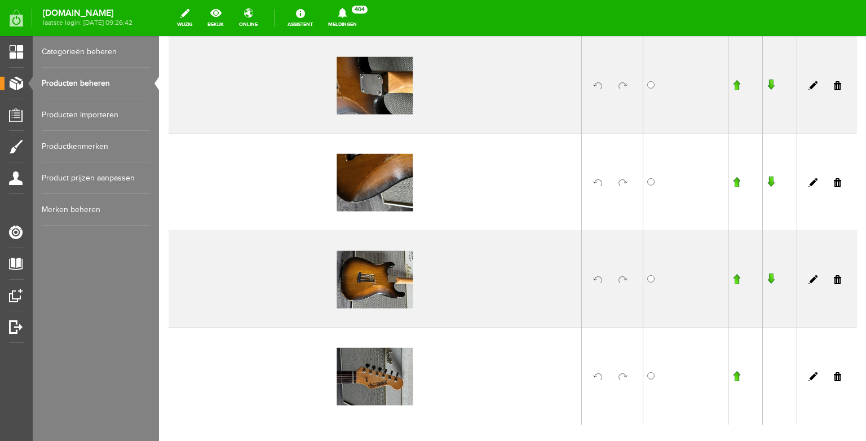
scroll to position [686, 0]
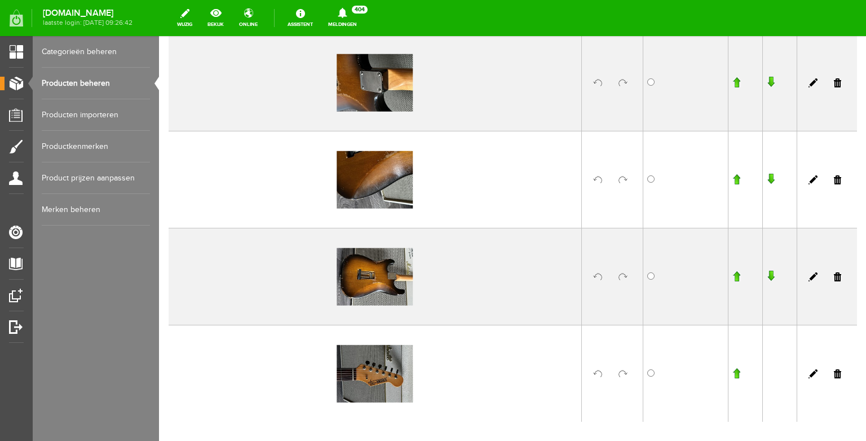
click at [737, 277] on input "button" at bounding box center [737, 276] width 8 height 11
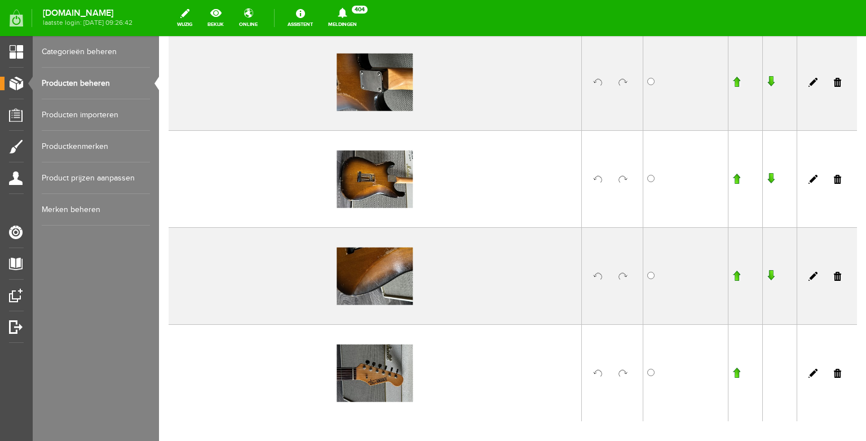
click at [736, 179] on input "button" at bounding box center [737, 178] width 8 height 11
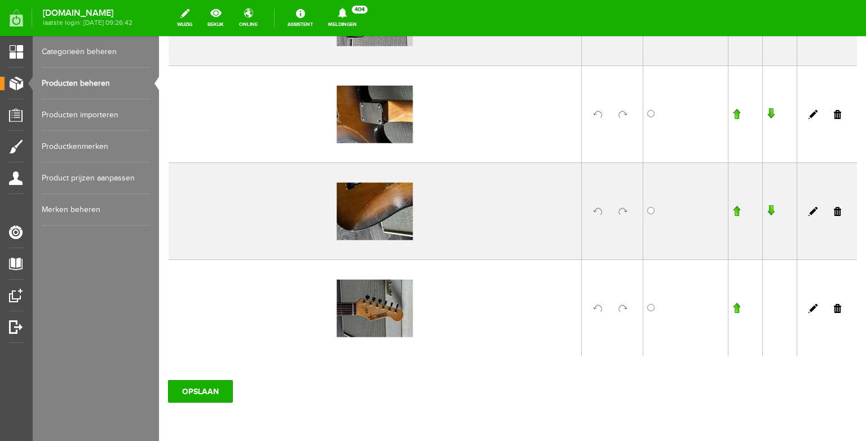
scroll to position [758, 0]
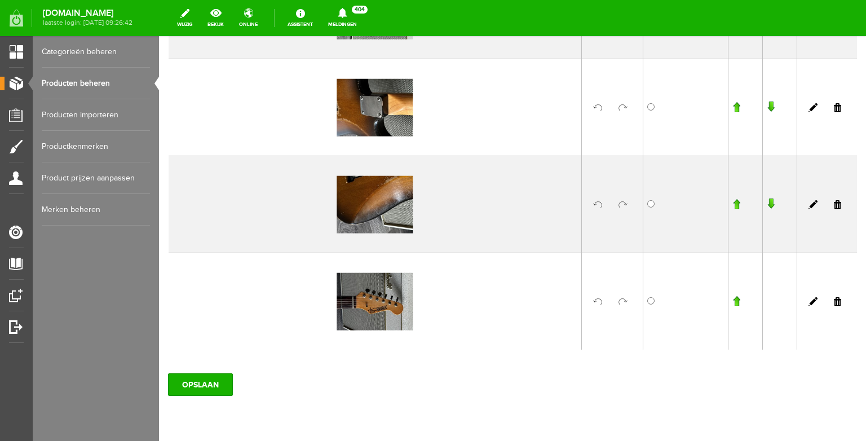
click at [738, 303] on input "button" at bounding box center [737, 301] width 8 height 11
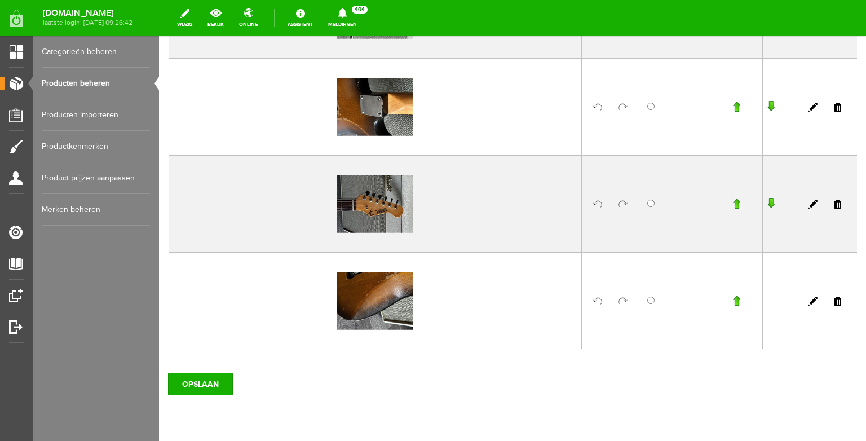
click at [736, 205] on input "button" at bounding box center [737, 203] width 8 height 11
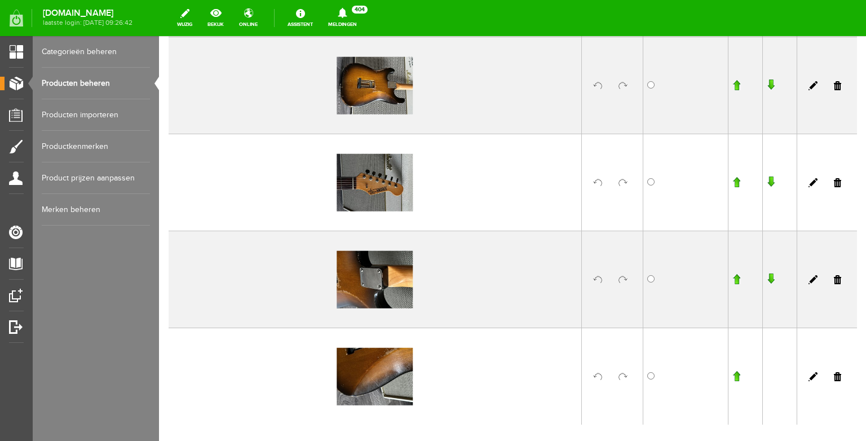
scroll to position [646, 0]
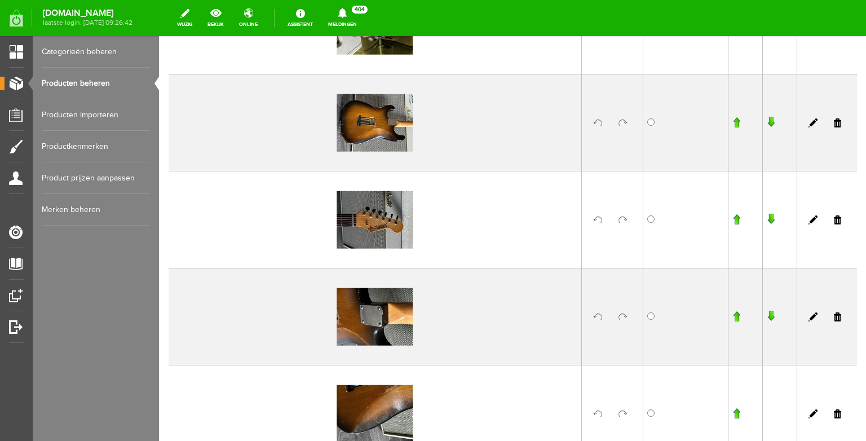
click at [738, 217] on input "button" at bounding box center [737, 219] width 8 height 11
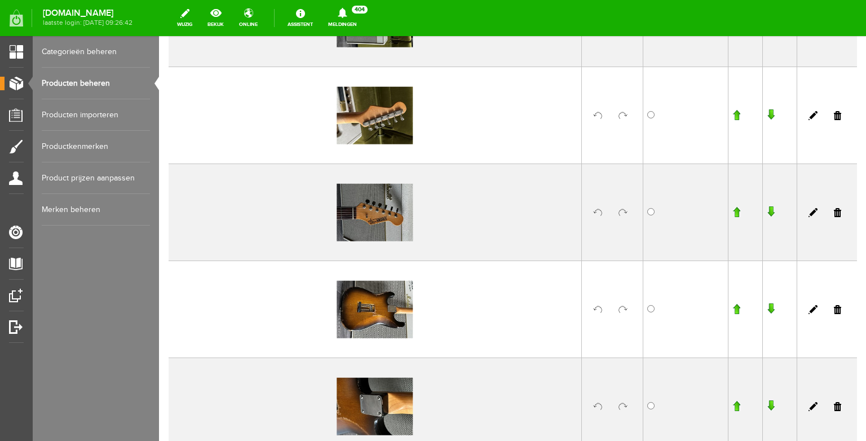
scroll to position [521, 0]
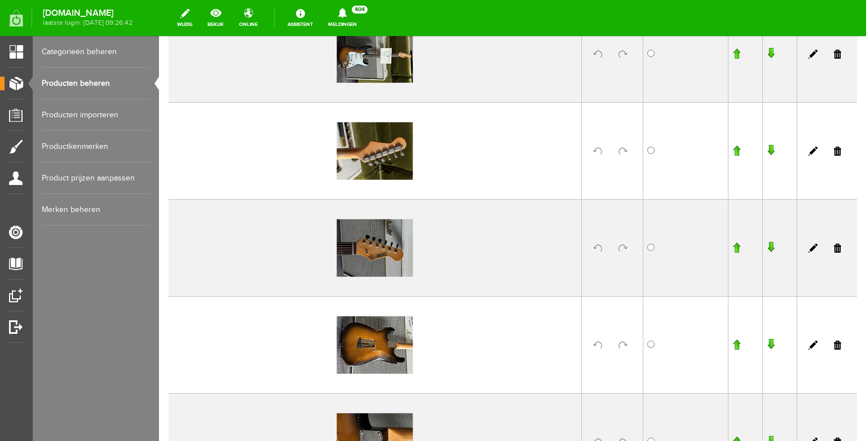
click at [737, 244] on input "button" at bounding box center [737, 247] width 8 height 11
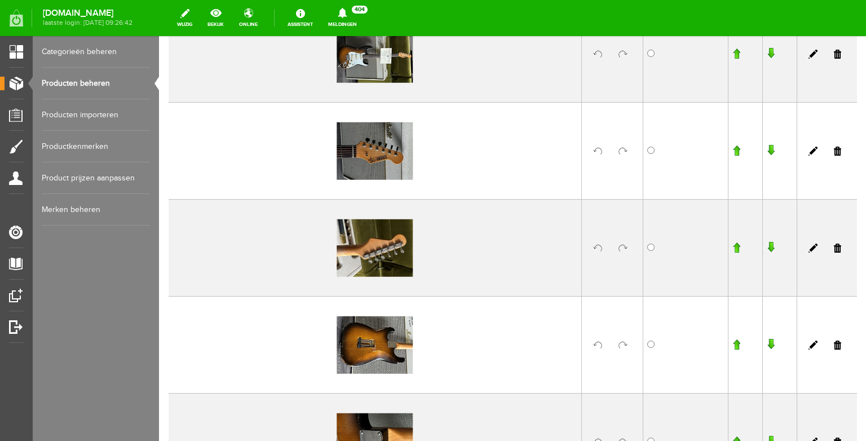
scroll to position [796, 0]
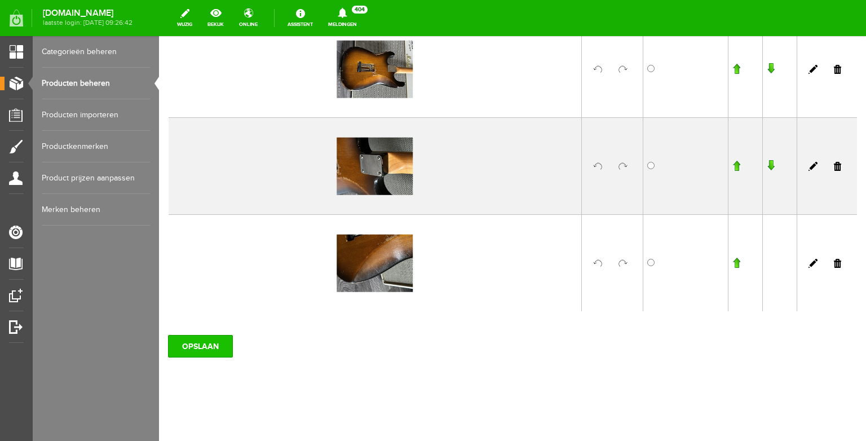
click at [204, 339] on input "OPSLAAN" at bounding box center [200, 346] width 65 height 23
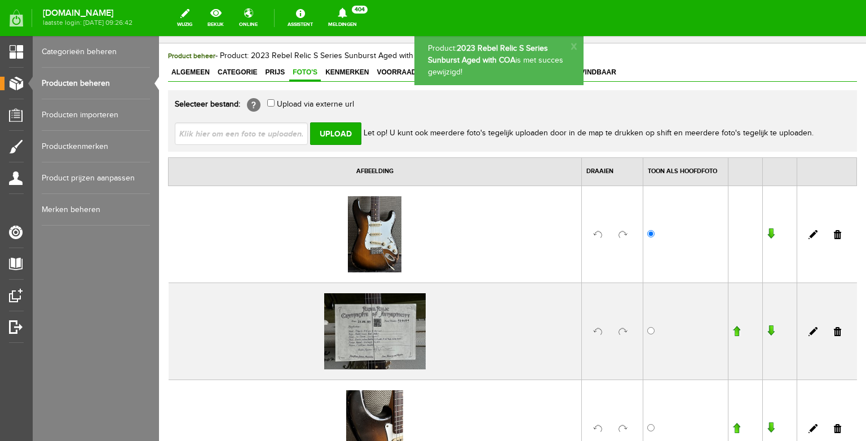
scroll to position [0, 0]
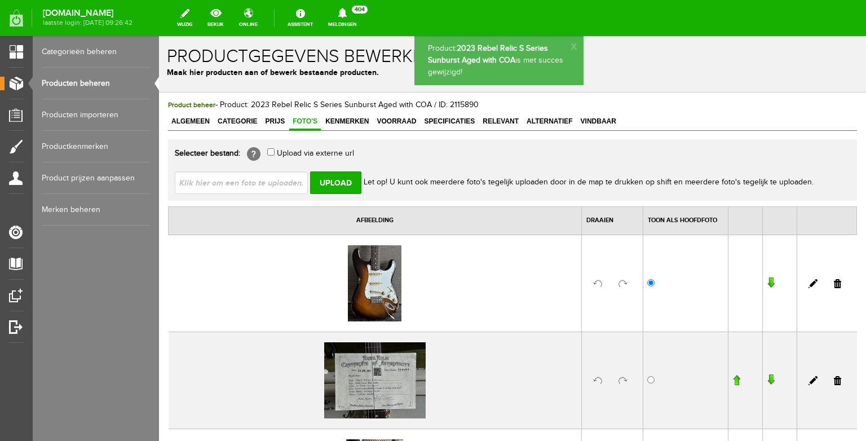
click at [109, 77] on link "Producten beheren" at bounding box center [96, 84] width 108 height 32
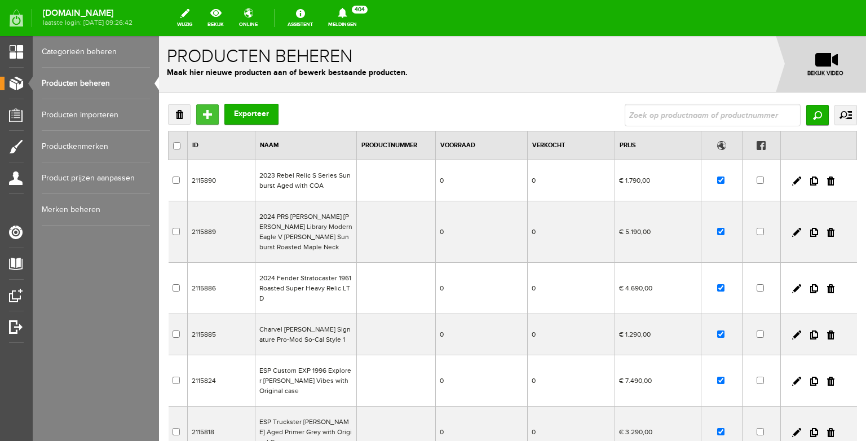
click at [209, 108] on input "Toevoegen" at bounding box center [207, 114] width 23 height 20
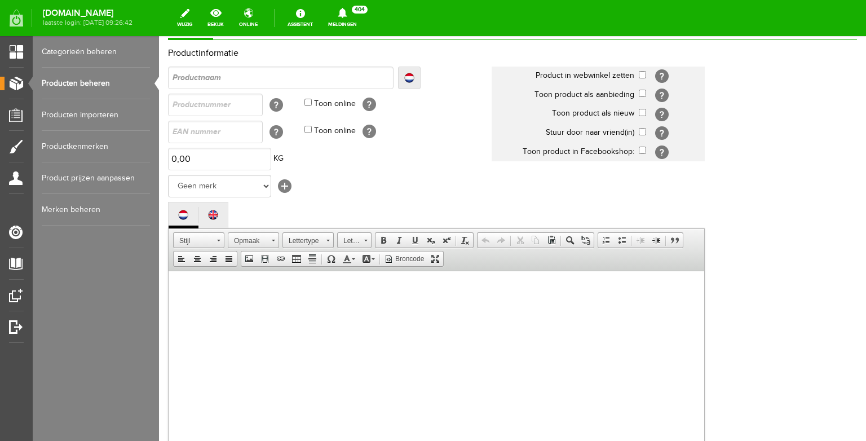
scroll to position [100, 0]
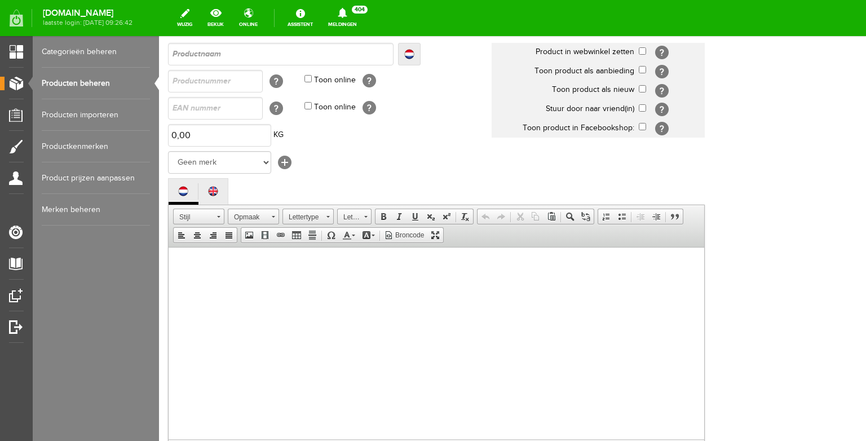
click at [275, 285] on body at bounding box center [436, 354] width 513 height 192
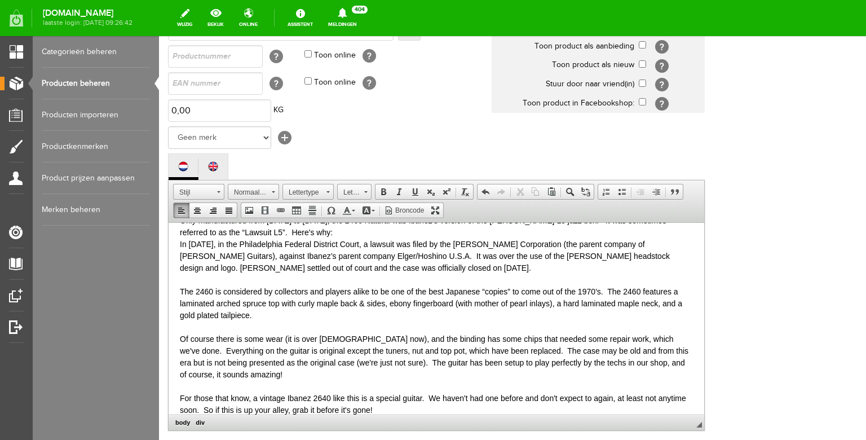
scroll to position [0, 0]
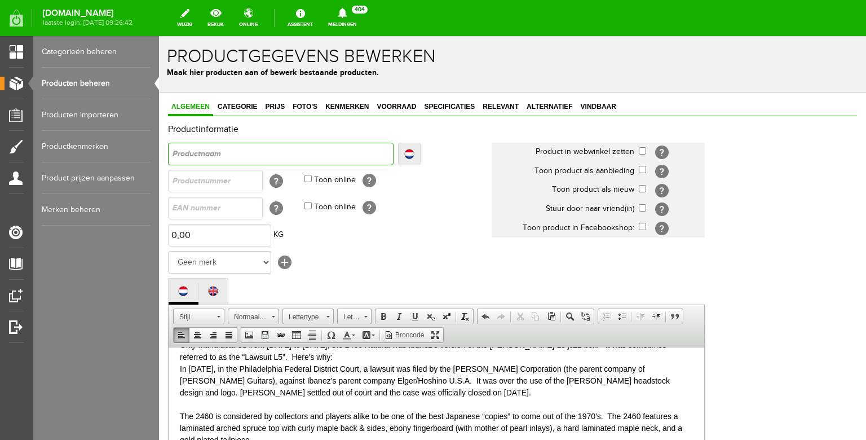
click at [254, 156] on input "text" at bounding box center [281, 154] width 226 height 23
type input "1"
type input "19"
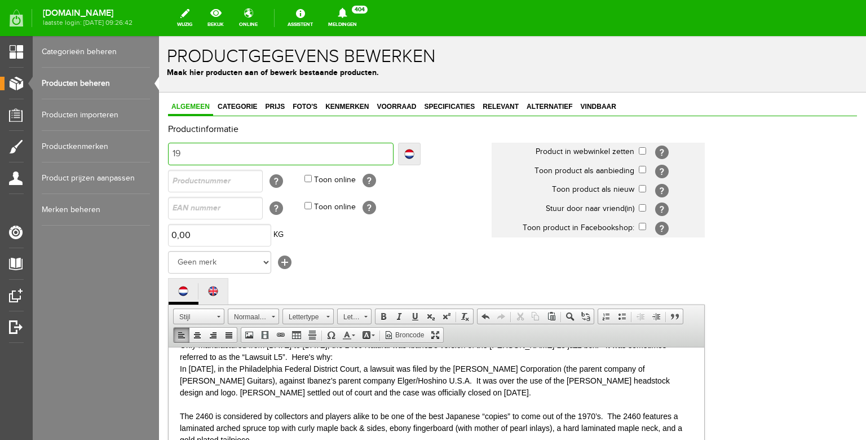
type input "197"
type input "1977"
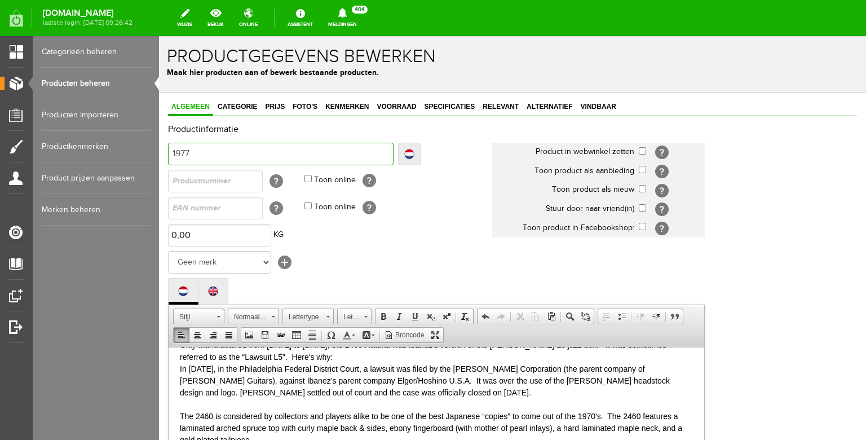
type input "1977"
type input "1977 I"
type input "1977 Ib"
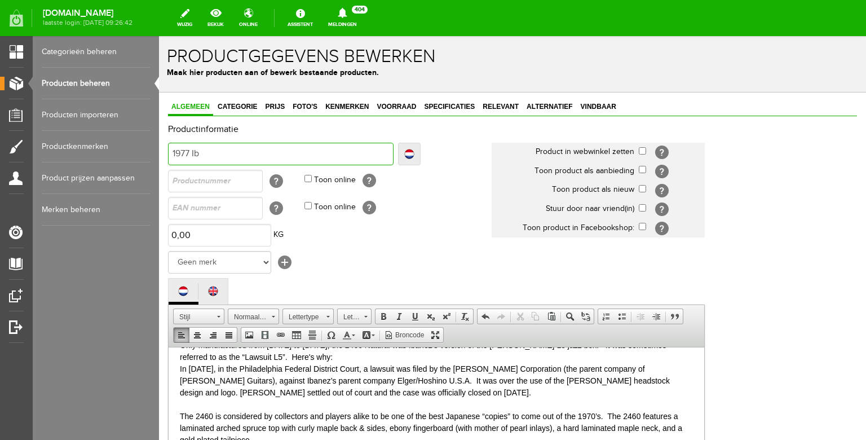
type input "1977 Iba"
type input "1977 Iban"
type input "1977 Ibane"
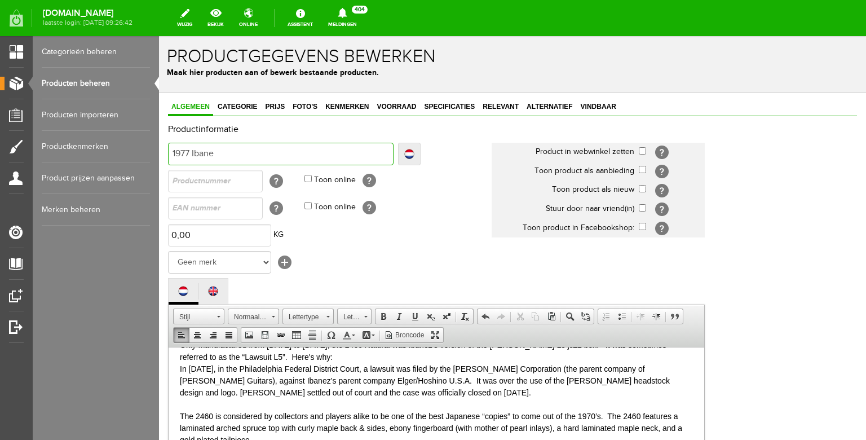
type input "1977 Ibane"
type input "1977 Ibanez"
click at [645, 152] on input "checkbox" at bounding box center [642, 150] width 7 height 7
click at [644, 190] on input "checkbox" at bounding box center [642, 188] width 7 height 7
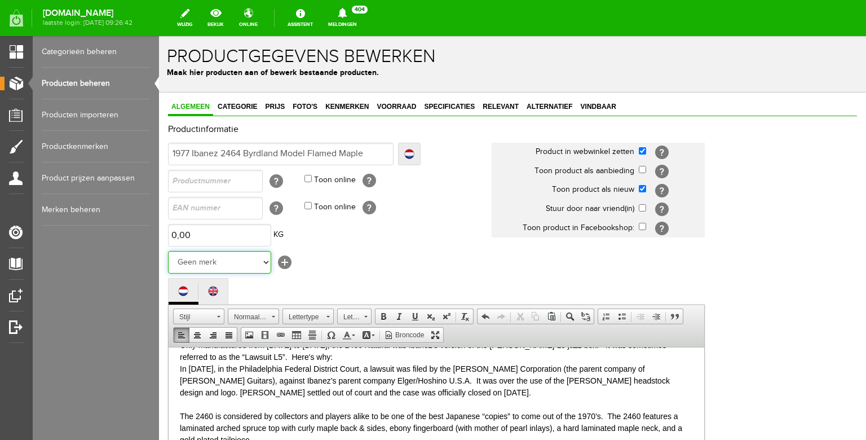
click at [168, 251] on select "Geen merk Hymn Peavey Vox Rickenbacker [PERSON_NAME] [PERSON_NAME] [PERSON_NAME…" at bounding box center [219, 262] width 103 height 23
click option "Gibson" at bounding box center [159, 36] width 0 height 0
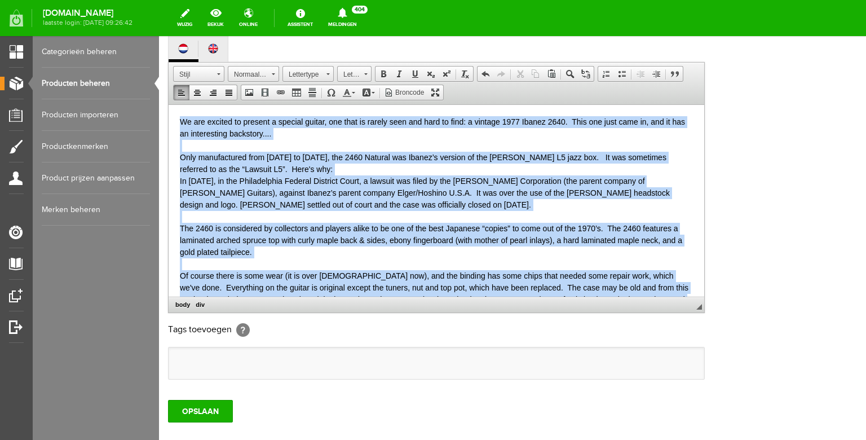
drag, startPoint x: 385, startPoint y: 290, endPoint x: 206, endPoint y: 170, distance: 215.7
click at [196, 104] on html "We are excited to present a special guitar, one that is rarely seen and hard to…" at bounding box center [437, 200] width 536 height 192
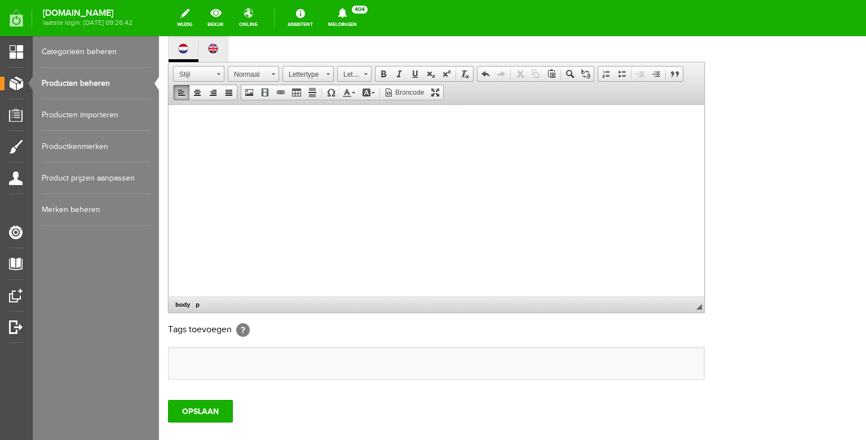
click at [311, 165] on body at bounding box center [436, 212] width 513 height 192
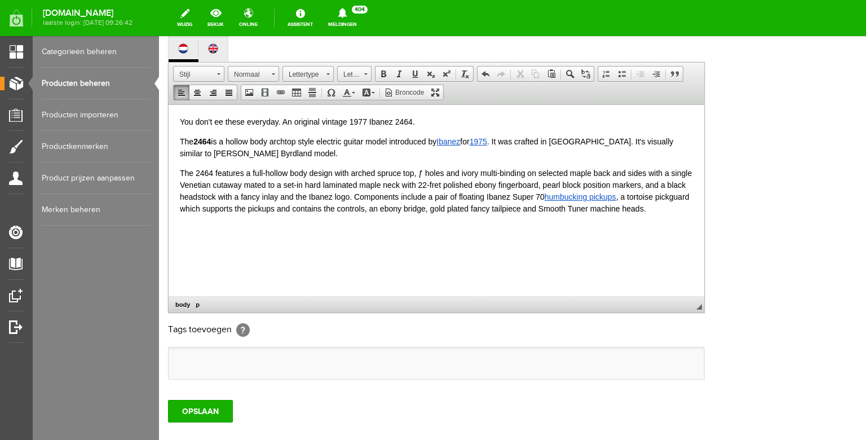
click at [178, 138] on html "You don't ee these everyday. An original vintage 1977 Ibanez 2464. The 2464 is …" at bounding box center [437, 200] width 536 height 192
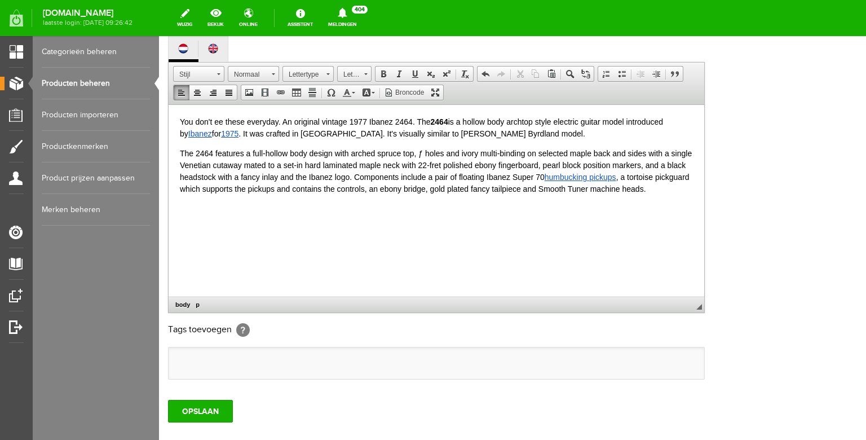
click at [658, 192] on p "The 2464 features a full-hollow body design with arched spruce top, ƒ holes and…" at bounding box center [436, 170] width 513 height 47
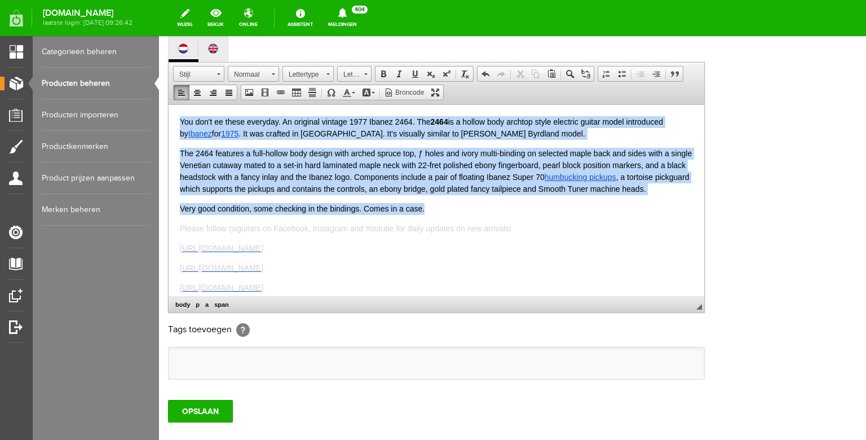
drag, startPoint x: 438, startPoint y: 208, endPoint x: 83, endPoint y: 68, distance: 381.1
click at [169, 104] on html "You don't ee these everyday. An original vintage 1977 Ibanez 2464. The 2464 is …" at bounding box center [437, 200] width 536 height 192
click at [351, 97] on span at bounding box center [346, 92] width 9 height 9
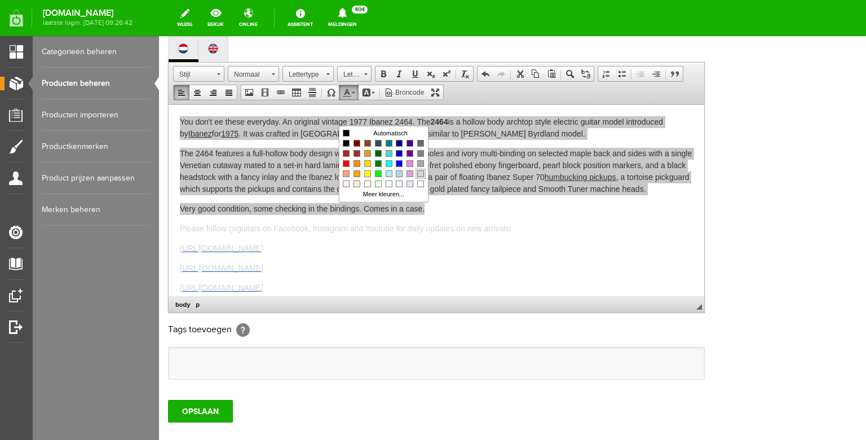
click at [419, 171] on span "Kleuren" at bounding box center [420, 173] width 7 height 7
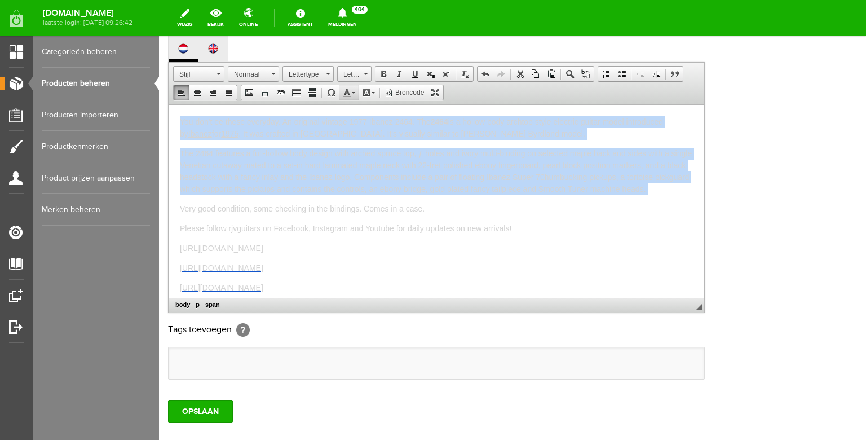
click at [349, 97] on span at bounding box center [346, 92] width 9 height 9
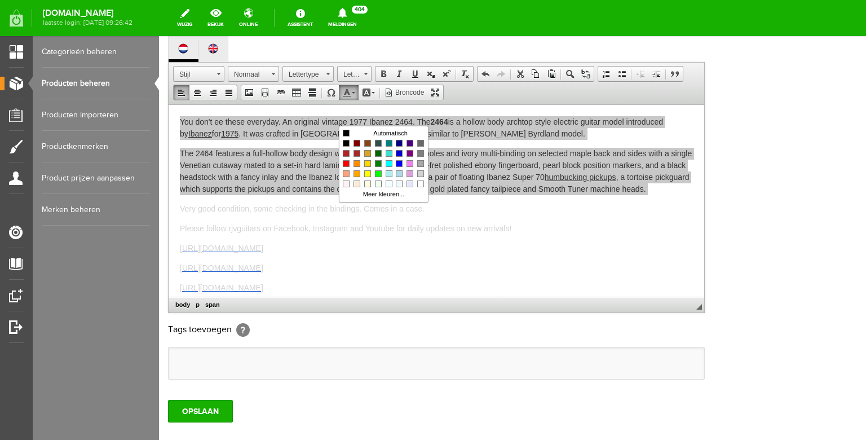
click at [350, 97] on span at bounding box center [346, 92] width 9 height 9
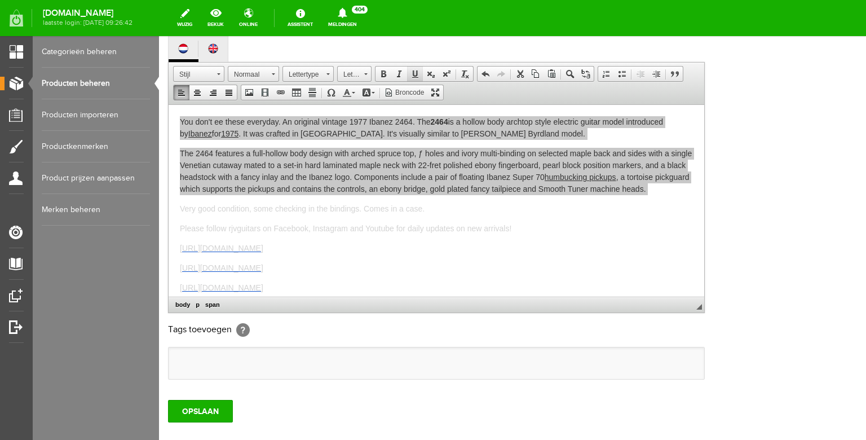
click at [412, 78] on span at bounding box center [415, 73] width 9 height 9
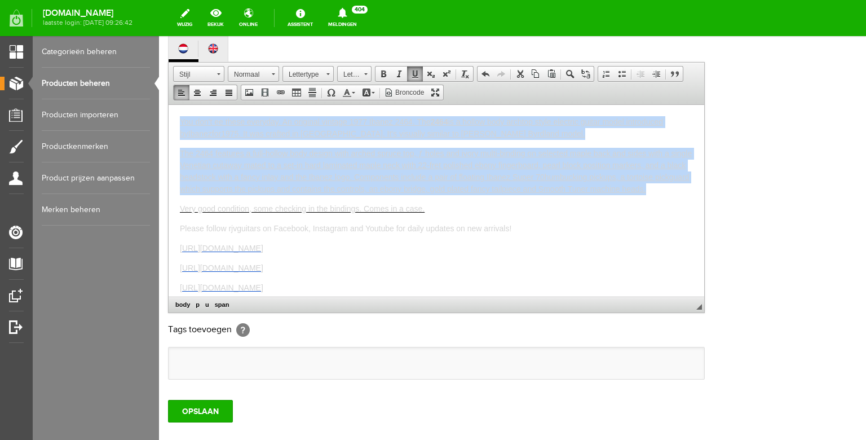
click at [412, 78] on span at bounding box center [415, 73] width 9 height 9
click at [320, 173] on span "The 2464 features a full-hollow body design with arched spruce top, ƒ holes and…" at bounding box center [436, 164] width 512 height 33
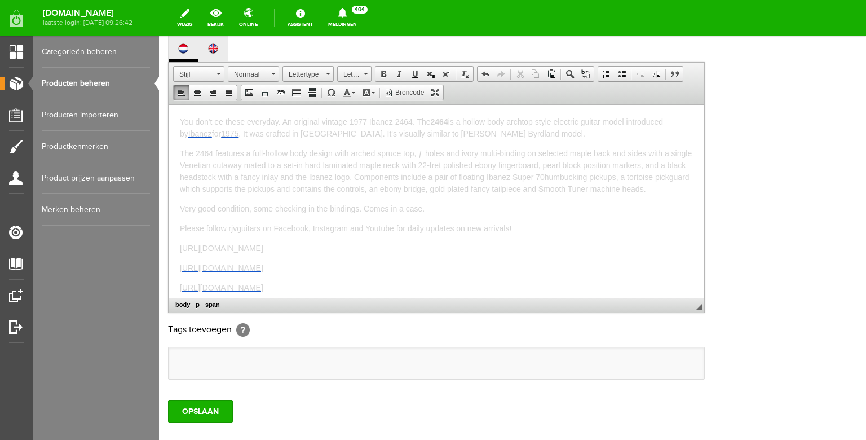
click at [234, 135] on span "1975" at bounding box center [229, 133] width 17 height 9
click at [204, 422] on input "OPSLAAN" at bounding box center [200, 411] width 65 height 23
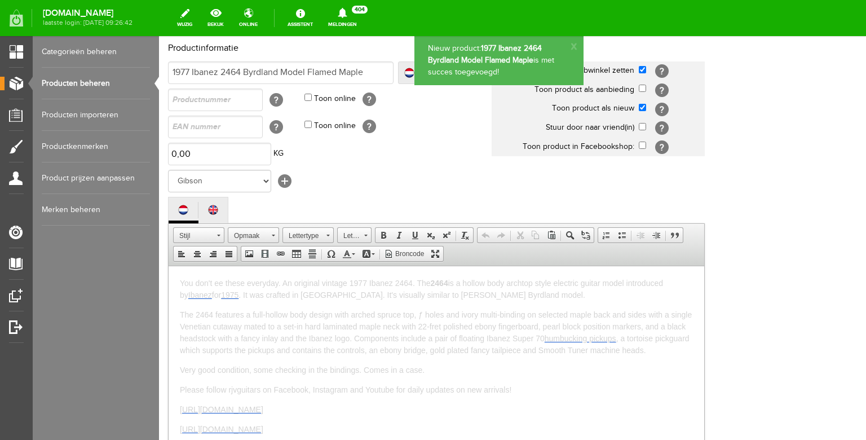
scroll to position [0, 0]
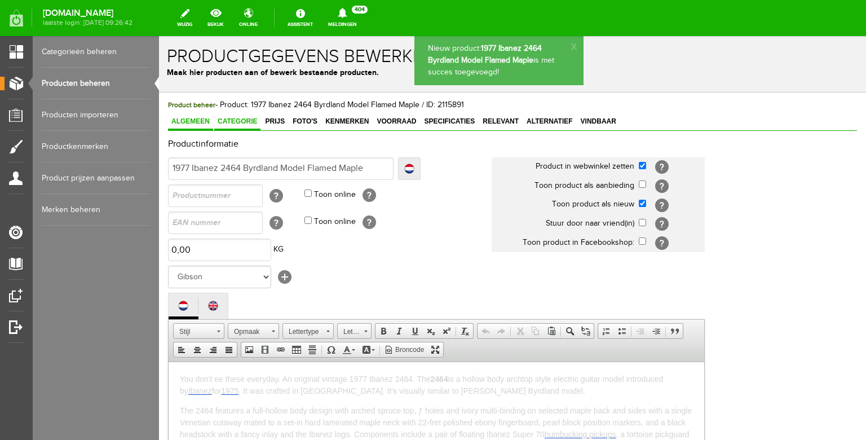
click at [236, 124] on span "Categorie" at bounding box center [237, 121] width 46 height 8
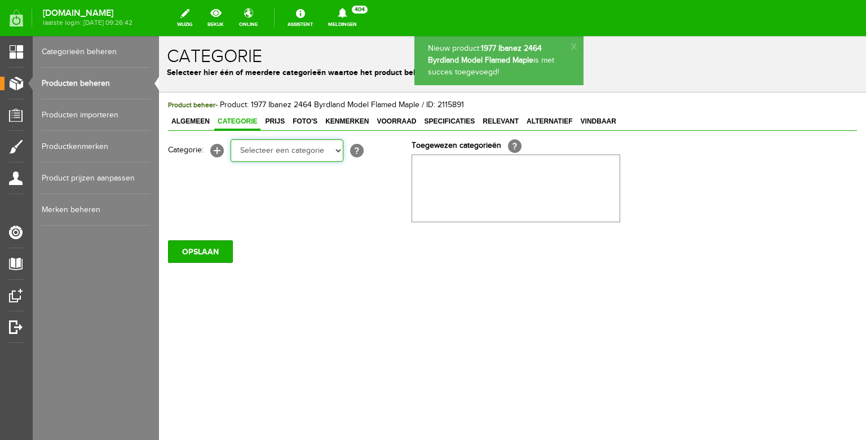
click option "Electric guitars" at bounding box center [159, 36] width 0 height 0
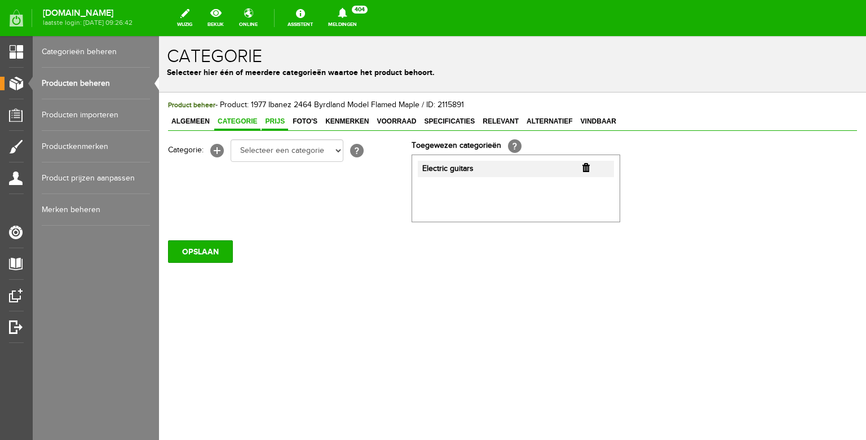
click at [278, 120] on span "Prijs" at bounding box center [275, 121] width 27 height 8
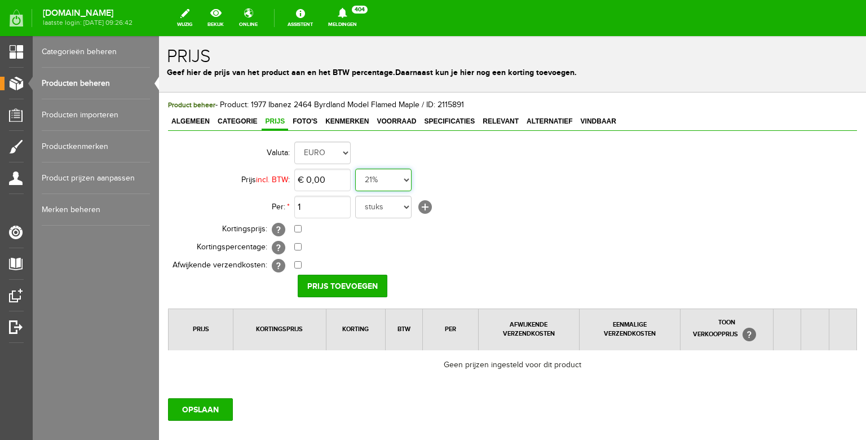
click option "0%" at bounding box center [159, 36] width 0 height 0
click at [337, 187] on input "0" at bounding box center [322, 180] width 56 height 23
click at [347, 278] on input "Prijs toevoegen" at bounding box center [343, 286] width 90 height 23
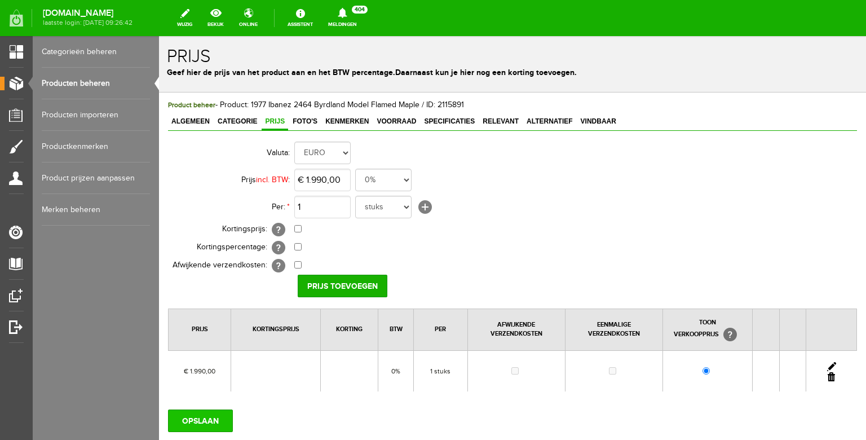
click at [201, 415] on input "OPSLAAN" at bounding box center [200, 421] width 65 height 23
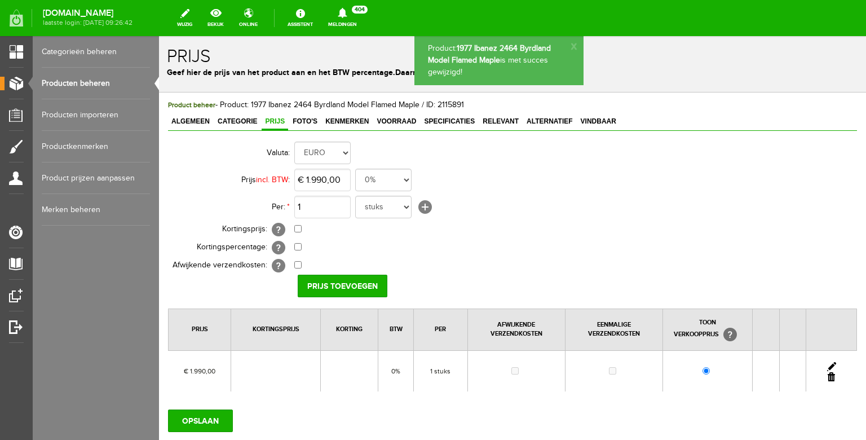
click at [307, 120] on span "Foto's" at bounding box center [305, 121] width 32 height 8
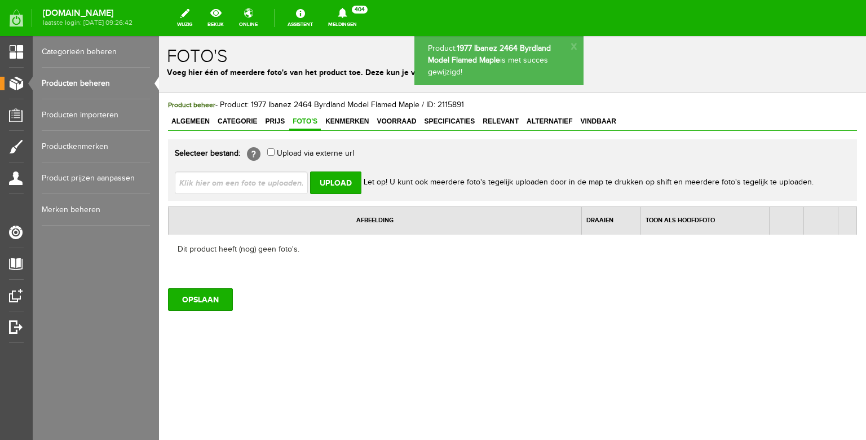
click at [261, 175] on input "file" at bounding box center [246, 181] width 142 height 21
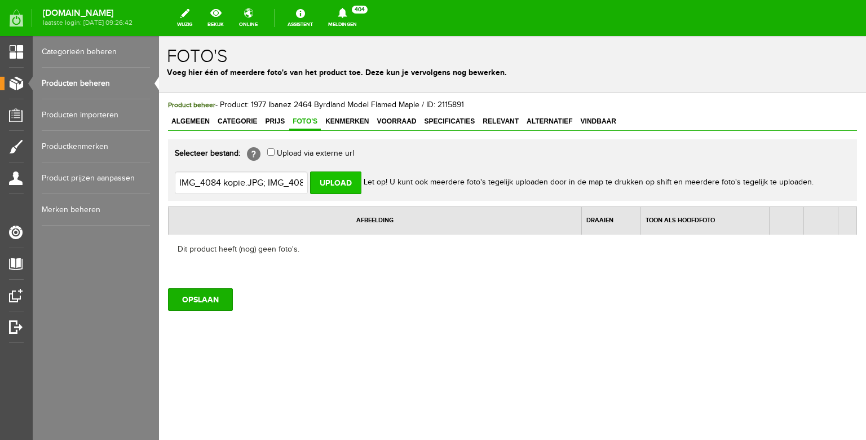
click at [334, 183] on input "Upload" at bounding box center [335, 182] width 51 height 23
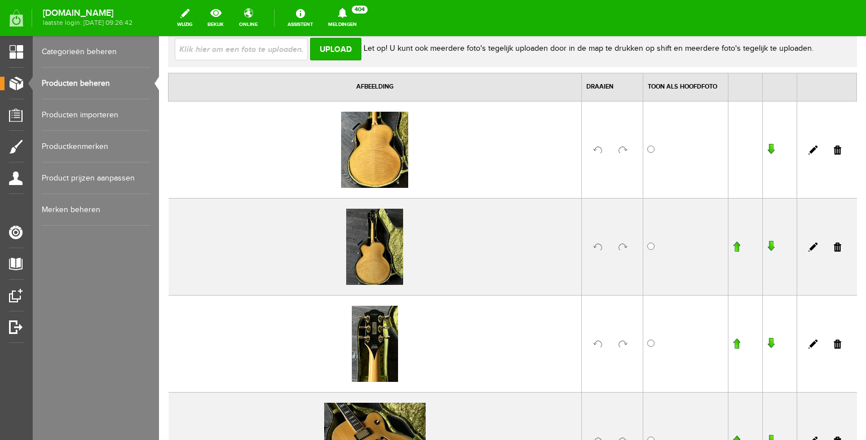
scroll to position [139, 0]
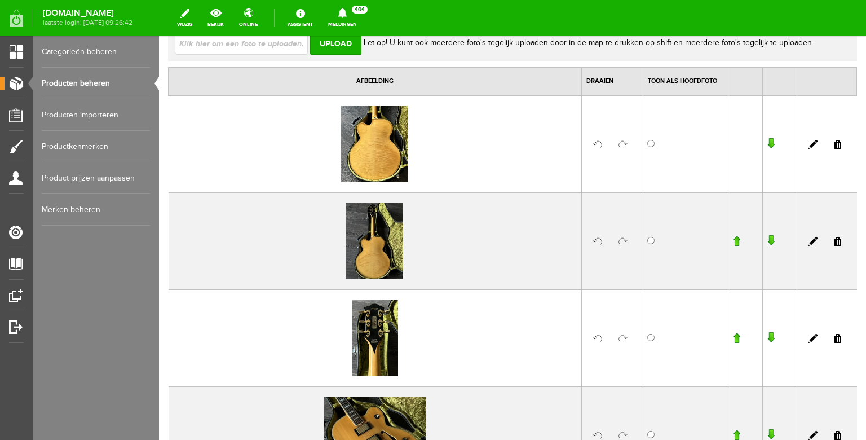
click at [626, 241] on link at bounding box center [623, 241] width 9 height 9
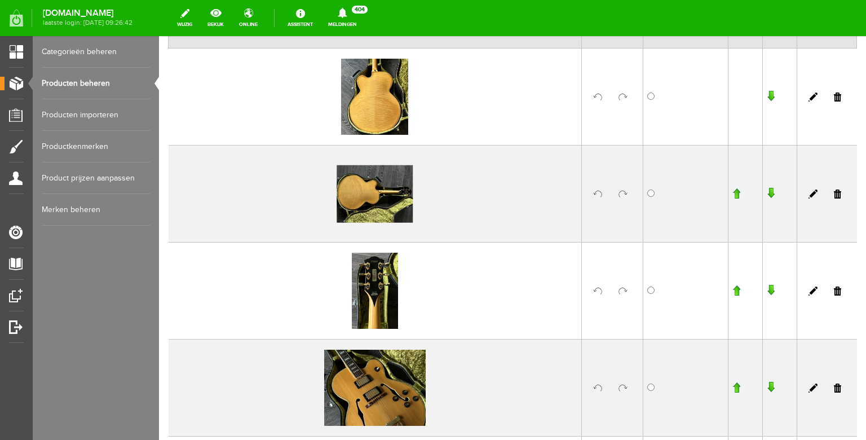
scroll to position [254, 0]
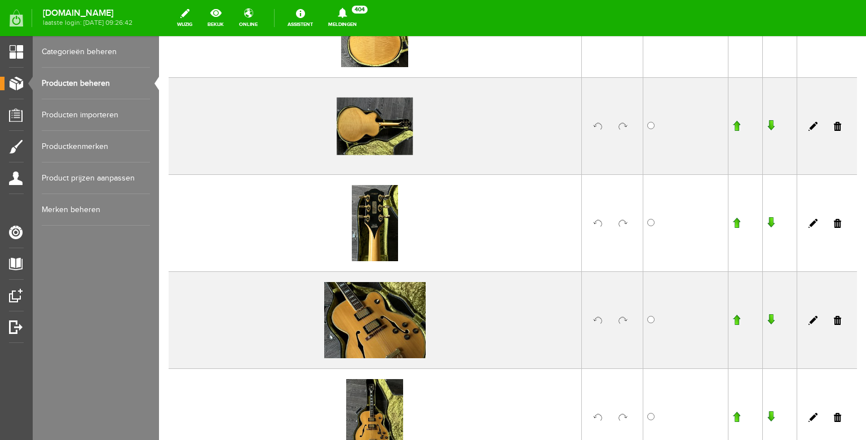
click at [621, 415] on link at bounding box center [623, 417] width 9 height 9
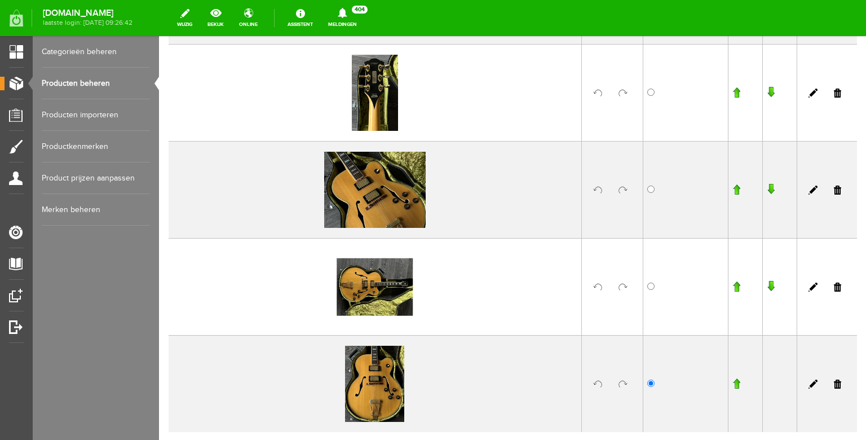
scroll to position [386, 0]
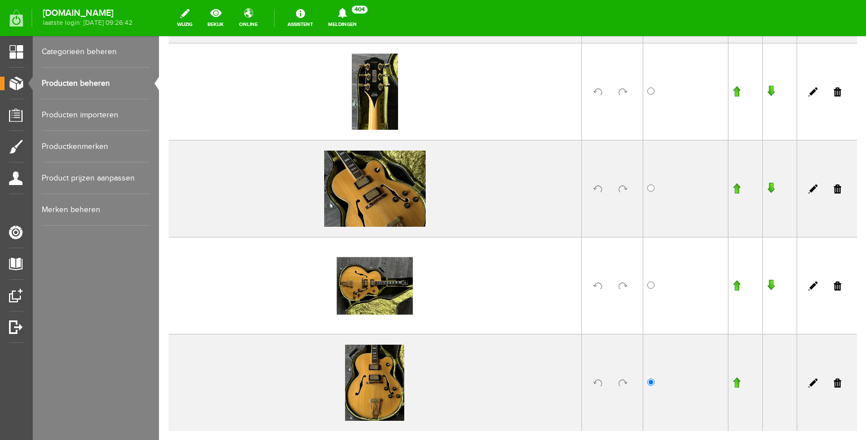
click at [734, 379] on input "button" at bounding box center [737, 382] width 8 height 11
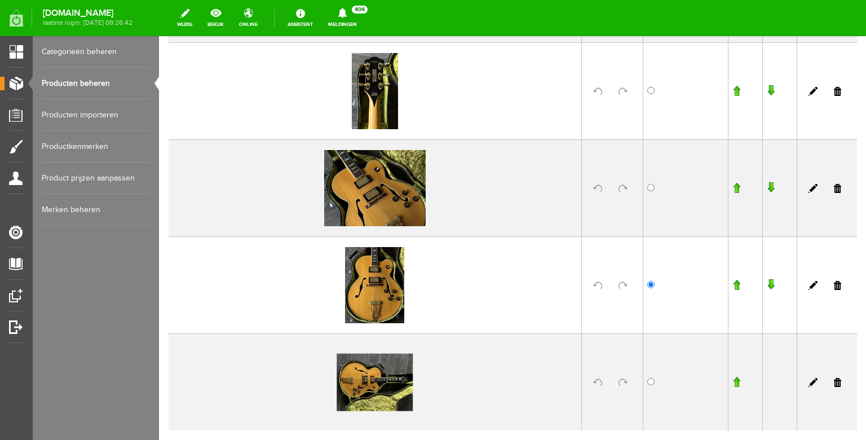
click at [737, 283] on input "button" at bounding box center [737, 284] width 8 height 11
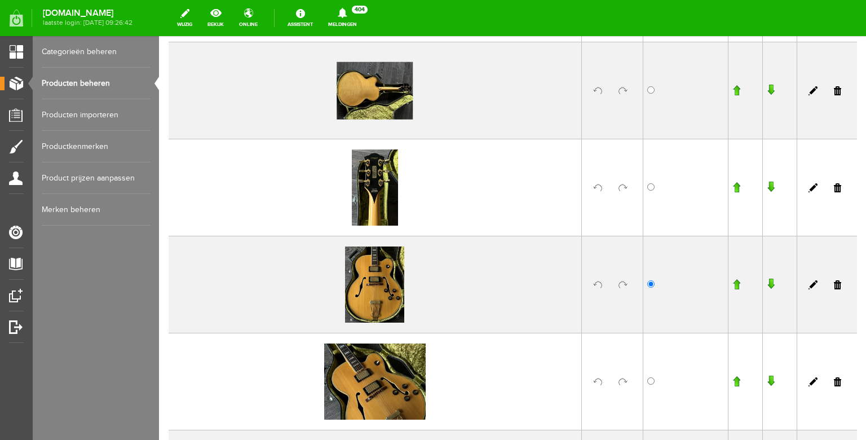
click at [737, 285] on input "button" at bounding box center [737, 284] width 8 height 11
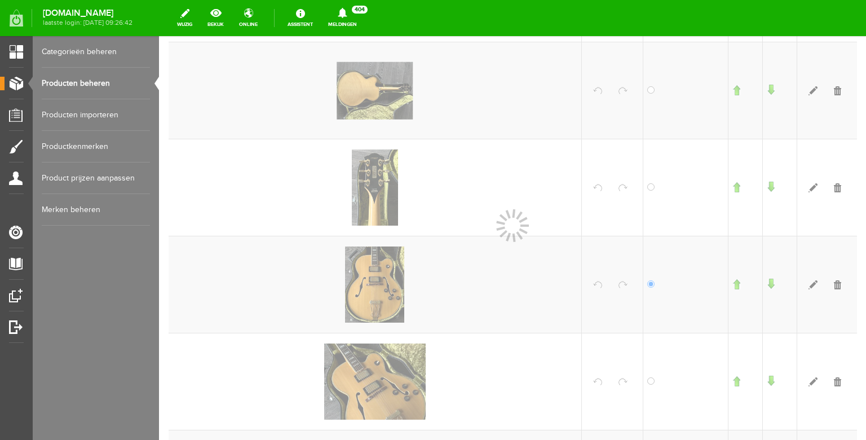
scroll to position [290, 0]
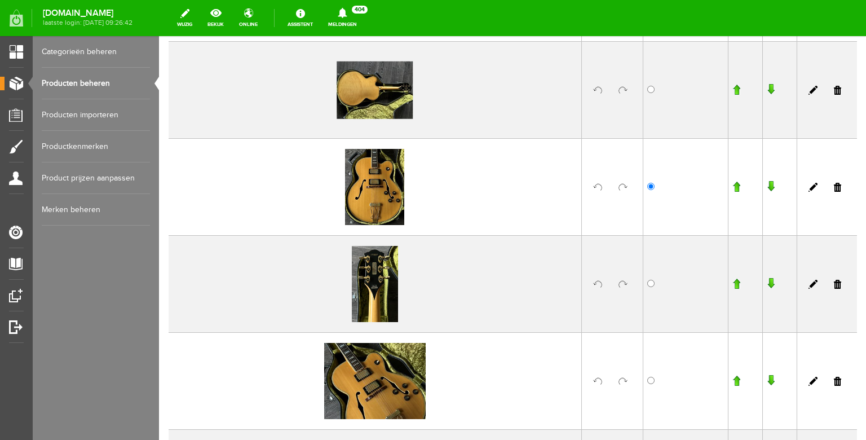
click at [737, 186] on input "button" at bounding box center [737, 186] width 8 height 11
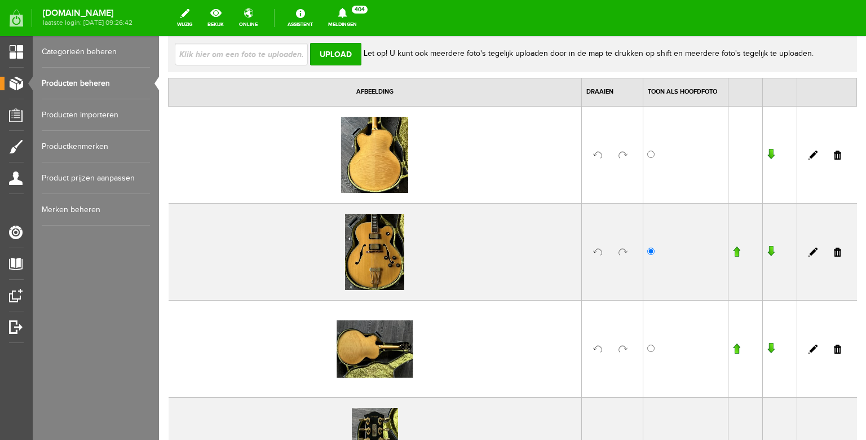
scroll to position [118, 0]
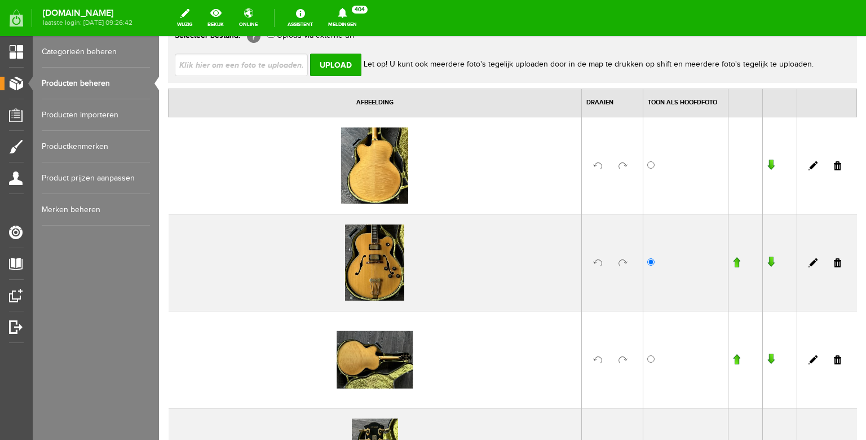
click at [738, 261] on input "button" at bounding box center [737, 262] width 8 height 11
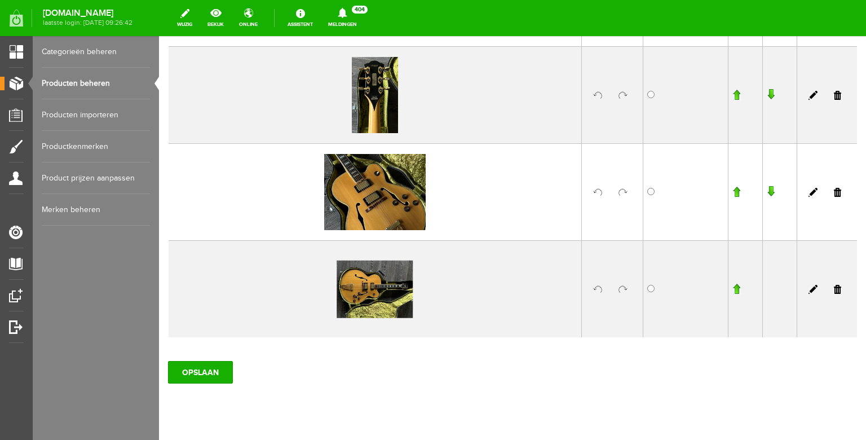
scroll to position [507, 0]
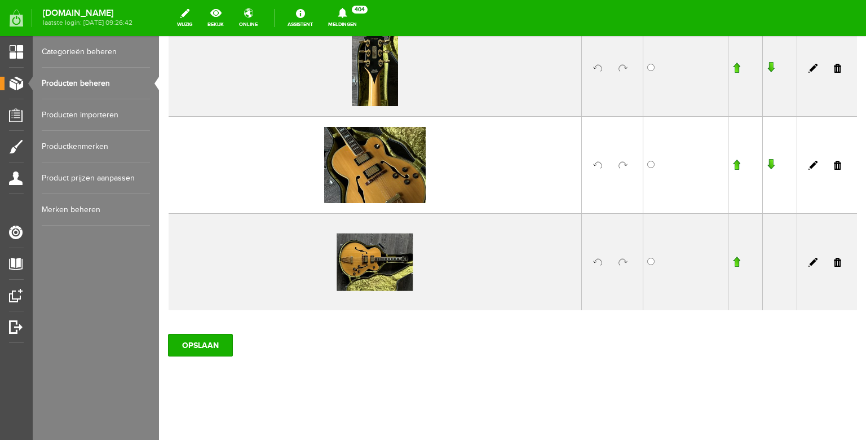
click at [739, 263] on input "button" at bounding box center [737, 261] width 8 height 11
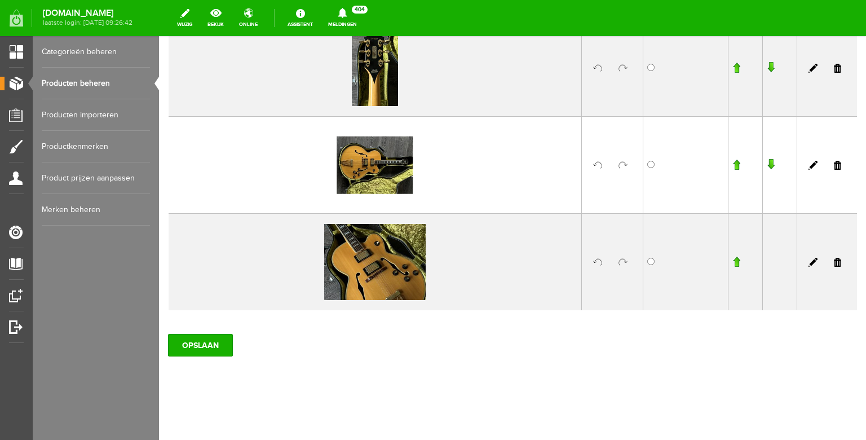
click at [737, 169] on input "button" at bounding box center [737, 164] width 8 height 11
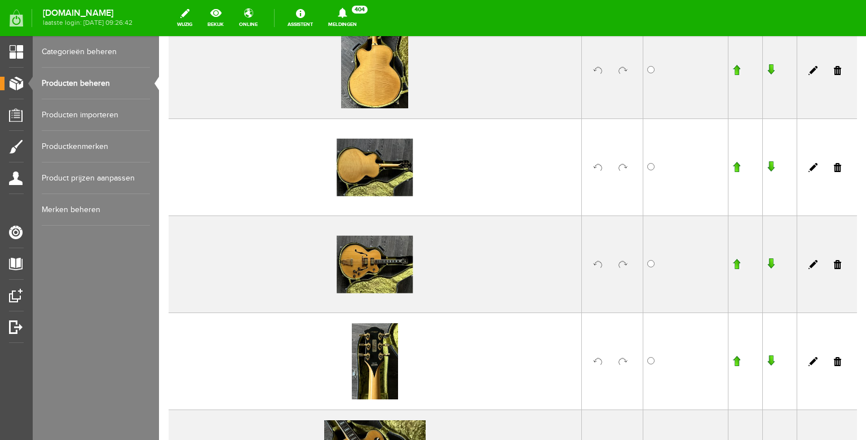
scroll to position [296, 0]
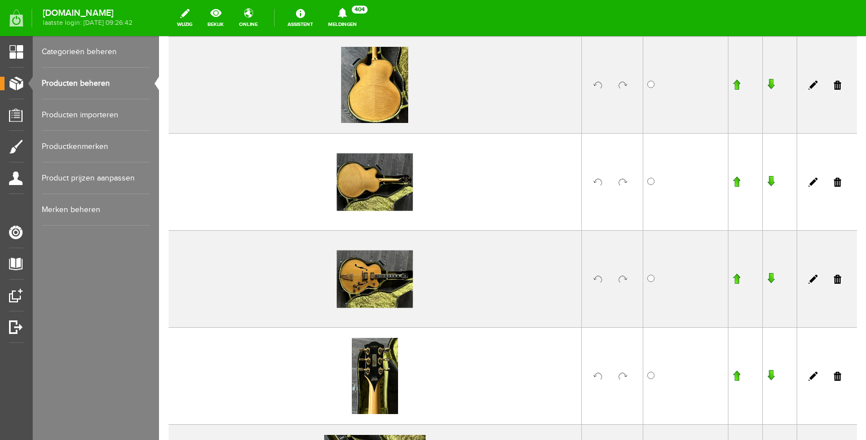
click at [734, 278] on input "button" at bounding box center [737, 278] width 8 height 11
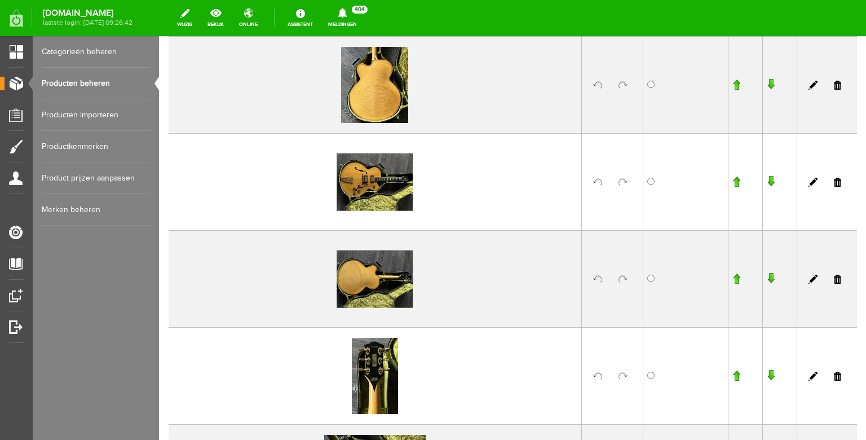
click at [736, 182] on input "button" at bounding box center [737, 181] width 8 height 11
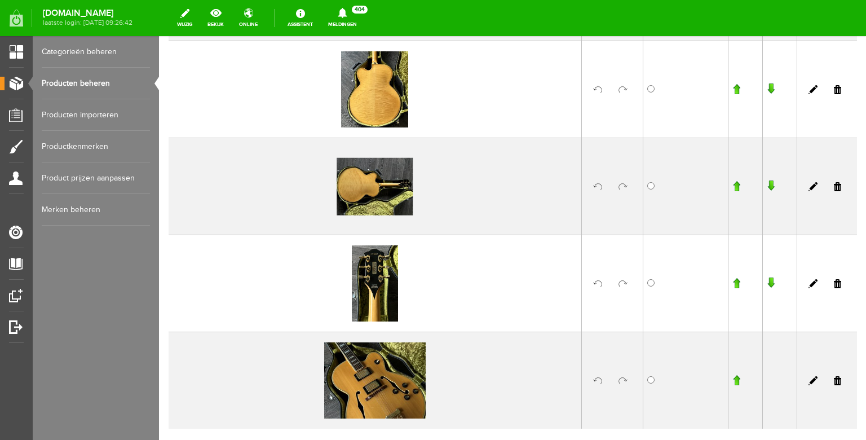
scroll to position [507, 0]
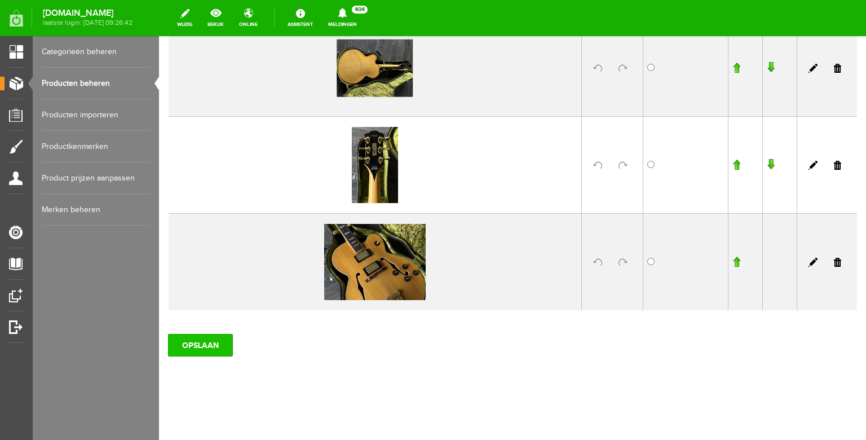
click at [204, 342] on input "OPSLAAN" at bounding box center [200, 345] width 65 height 23
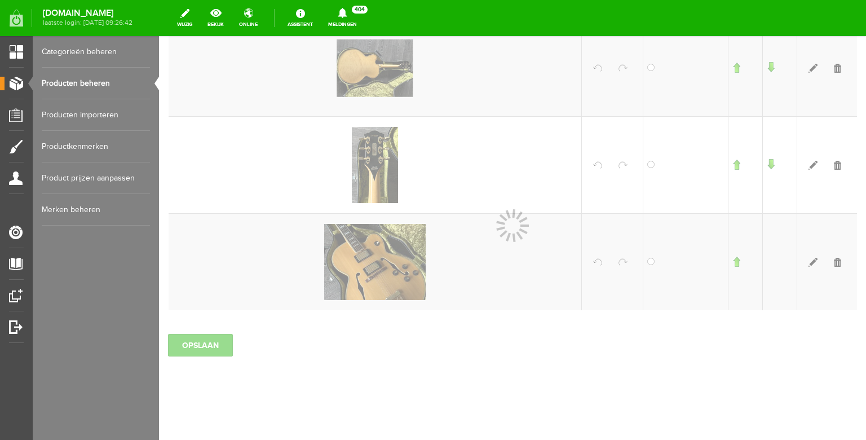
scroll to position [443, 0]
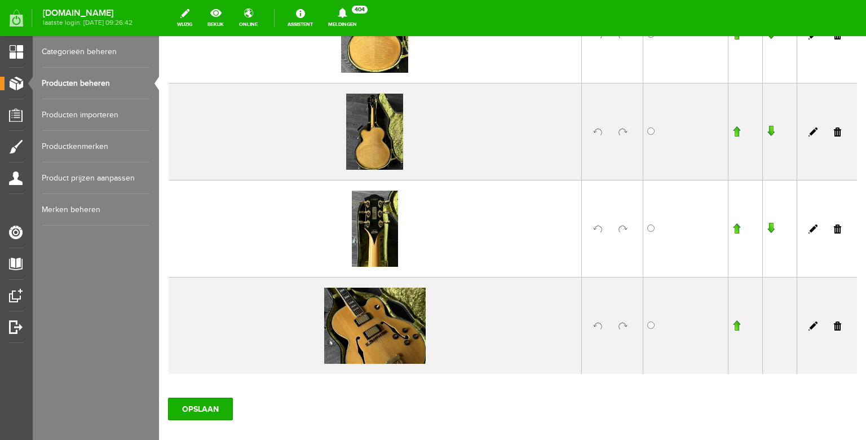
click at [105, 82] on link "Producten beheren" at bounding box center [96, 84] width 108 height 32
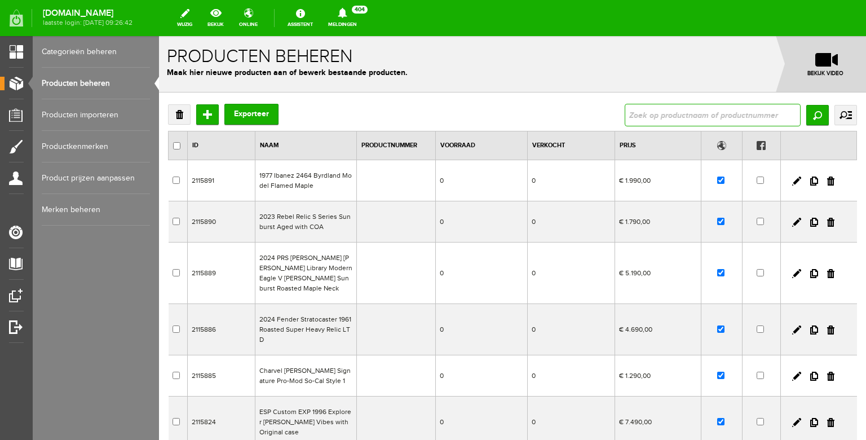
click at [672, 112] on input "text" at bounding box center [713, 115] width 176 height 23
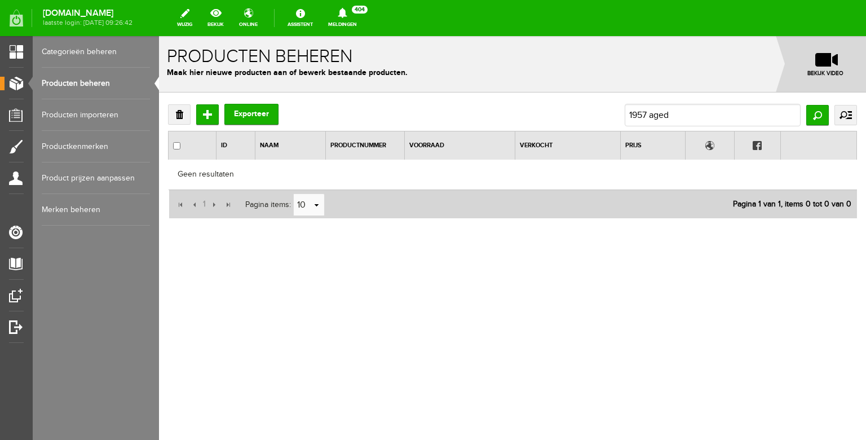
click at [92, 81] on link "Producten beheren" at bounding box center [96, 84] width 108 height 32
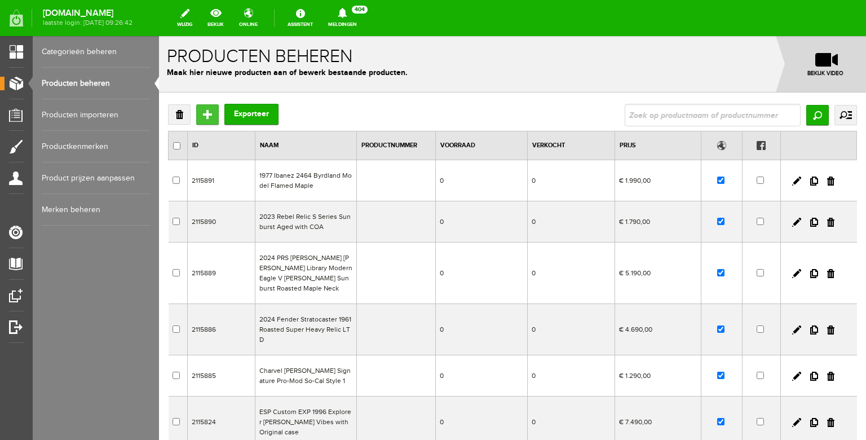
click at [205, 117] on input "Toevoegen" at bounding box center [207, 114] width 23 height 20
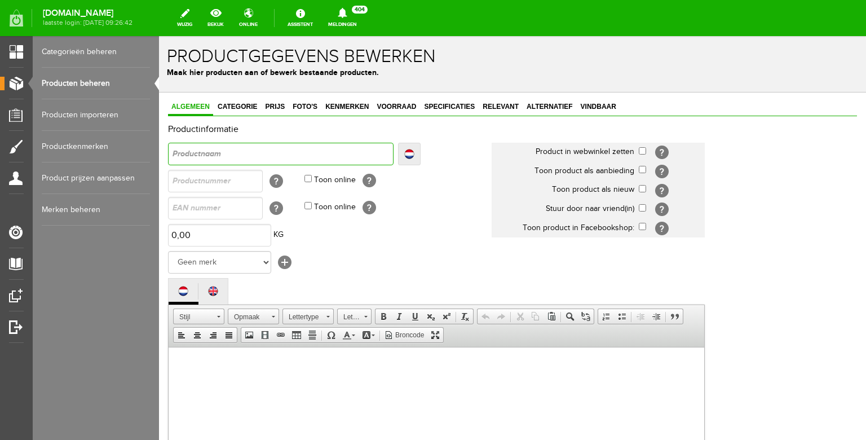
click at [239, 159] on input "text" at bounding box center [281, 154] width 226 height 23
drag, startPoint x: 257, startPoint y: 155, endPoint x: 116, endPoint y: 145, distance: 141.4
click at [168, 145] on input "2013 [PERSON_NAME] [PERSON_NAME] Standard 1957 Goldtop Heavy Aged Reissue Custo…" at bounding box center [281, 154] width 226 height 23
click at [193, 148] on input "2013 [PERSON_NAME] [PERSON_NAME] Standard 1957 Goldtop Heavy Aged Reissue Custo…" at bounding box center [281, 154] width 226 height 23
click at [188, 152] on input "2013 [PERSON_NAME] [PERSON_NAME] Standard 1957 Goldtop Heavy Aged Reissue Custo…" at bounding box center [281, 154] width 226 height 23
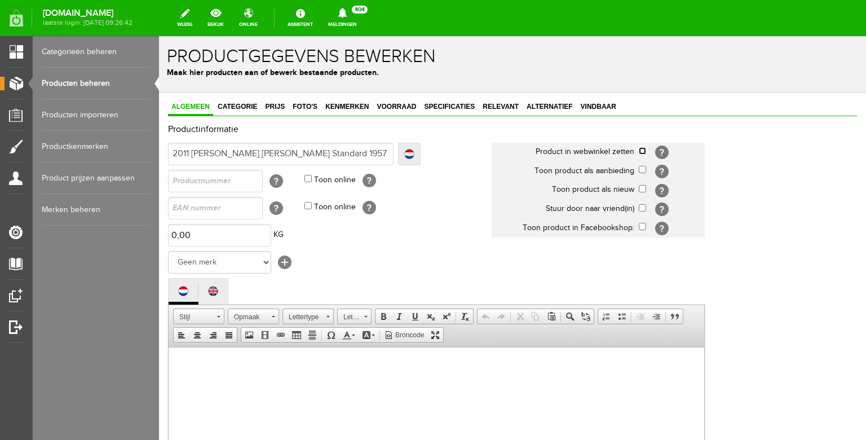
click at [643, 152] on input "checkbox" at bounding box center [642, 150] width 7 height 7
click at [644, 190] on input "checkbox" at bounding box center [642, 188] width 7 height 7
click at [168, 251] on select "Geen merk Hymn Peavey Vox Rickenbacker [PERSON_NAME] [PERSON_NAME] [PERSON_NAME…" at bounding box center [219, 262] width 103 height 23
click option "Gibson" at bounding box center [159, 36] width 0 height 0
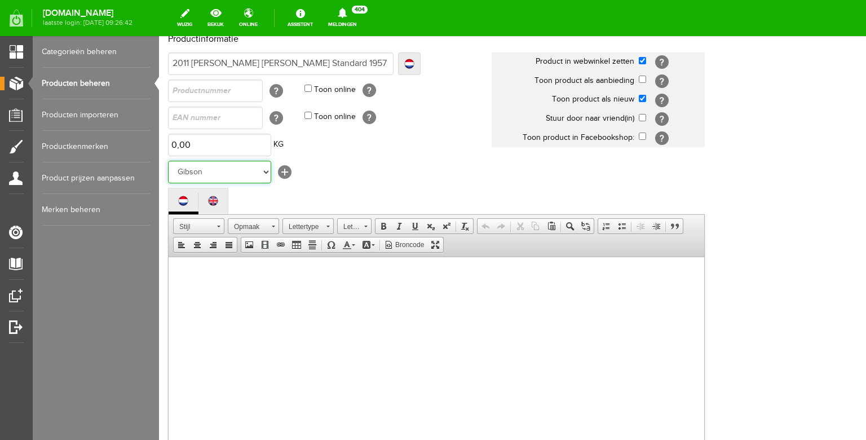
scroll to position [158, 0]
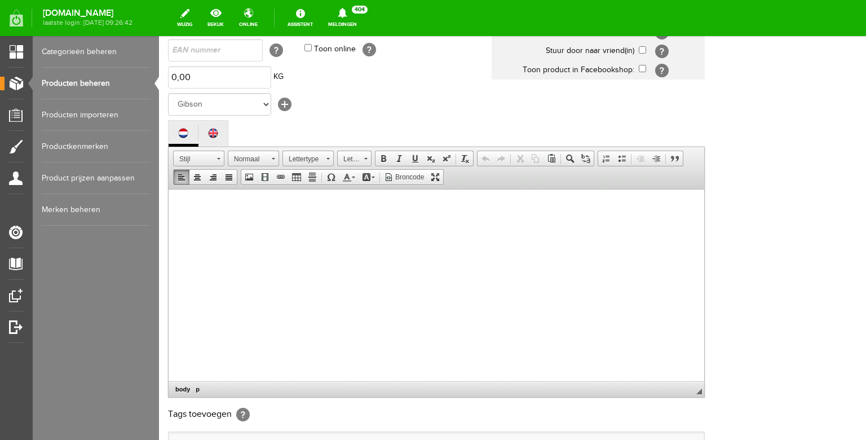
click at [278, 241] on body at bounding box center [436, 296] width 513 height 192
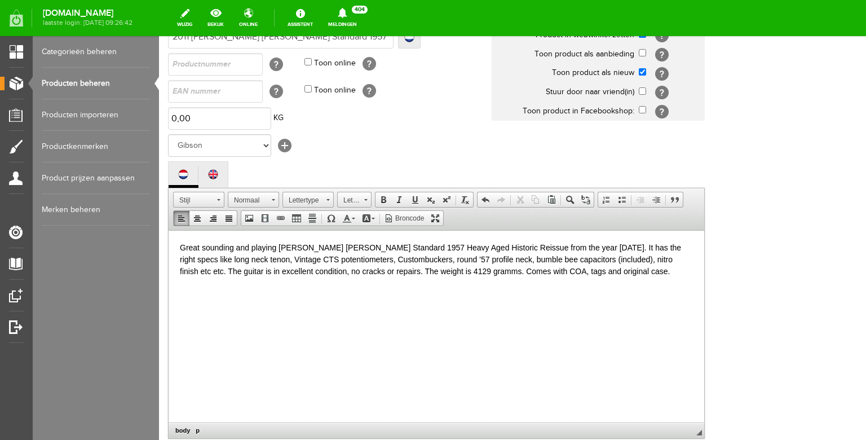
scroll to position [115, 0]
click at [564, 249] on p "Great sounding and playing [PERSON_NAME] [PERSON_NAME] Standard 1957 Heavy Aged…" at bounding box center [436, 261] width 513 height 36
drag, startPoint x: 335, startPoint y: 260, endPoint x: 310, endPoint y: 260, distance: 25.4
click at [310, 260] on p "Great sounding and playing [PERSON_NAME] [PERSON_NAME] Standard 1957 Heavy Aged…" at bounding box center [436, 261] width 513 height 36
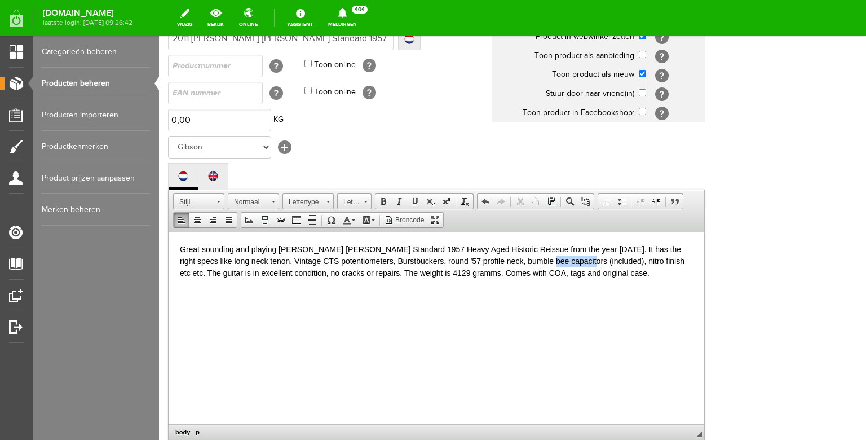
drag, startPoint x: 554, startPoint y: 261, endPoint x: 518, endPoint y: 260, distance: 36.1
click at [518, 260] on p "Great sounding and playing [PERSON_NAME] [PERSON_NAME] Standard 1957 Heavy Aged…" at bounding box center [436, 261] width 513 height 36
click at [587, 258] on p "Great sounding and playing [PERSON_NAME] [PERSON_NAME] Standard 1957 Heavy Aged…" at bounding box center [436, 261] width 513 height 36
drag, startPoint x: 356, startPoint y: 272, endPoint x: 345, endPoint y: 272, distance: 11.3
click at [345, 272] on p "Great sounding and playing [PERSON_NAME] [PERSON_NAME] Standard 1957 Heavy Aged…" at bounding box center [436, 261] width 513 height 36
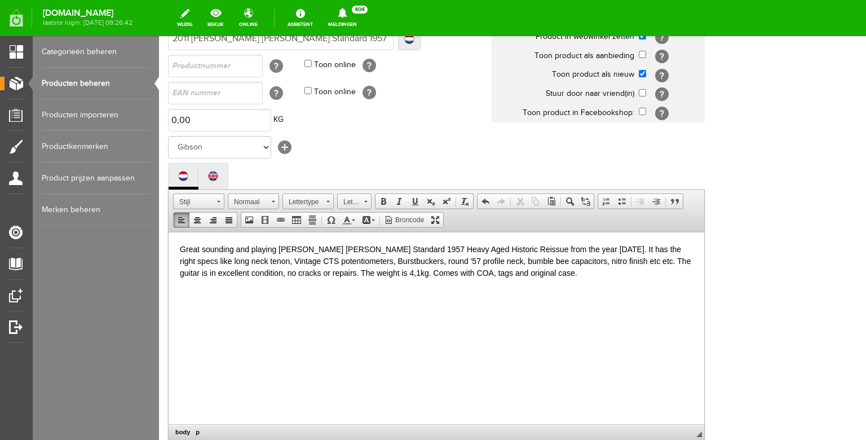
click at [518, 278] on p "Great sounding and playing [PERSON_NAME] [PERSON_NAME] Standard 1957 Heavy Aged…" at bounding box center [436, 261] width 513 height 36
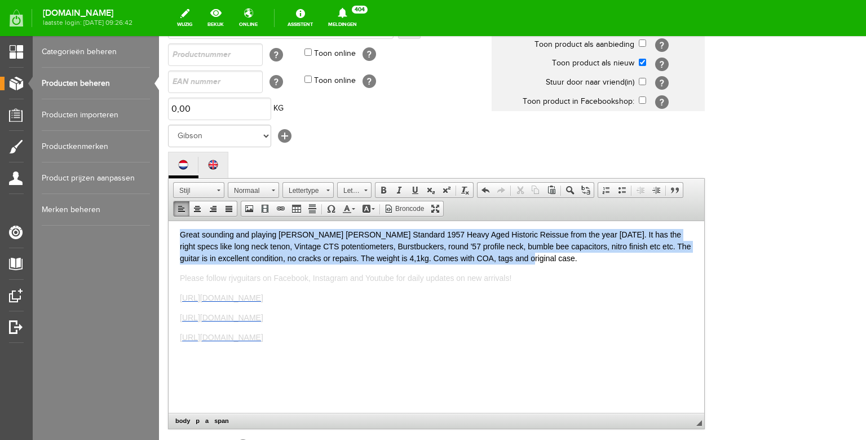
scroll to position [0, 0]
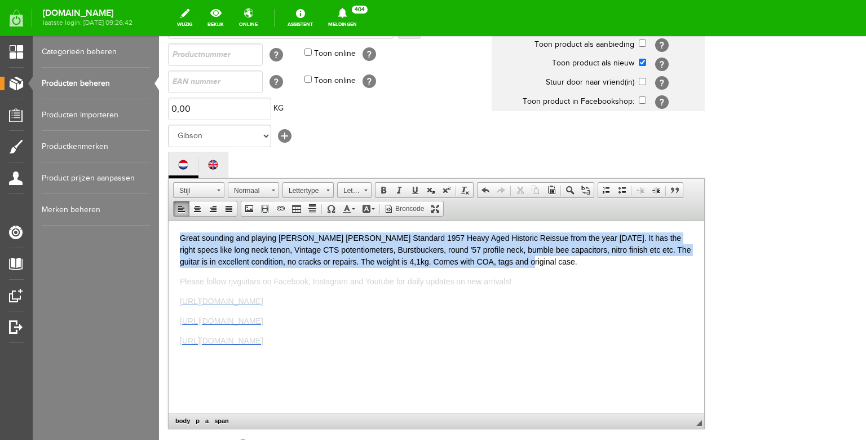
drag, startPoint x: 513, startPoint y: 257, endPoint x: 173, endPoint y: 199, distance: 345.1
click at [173, 221] on html "Great sounding and playing [PERSON_NAME] [PERSON_NAME] Standard 1957 Heavy Aged…" at bounding box center [437, 317] width 536 height 192
click at [345, 213] on span at bounding box center [346, 208] width 9 height 9
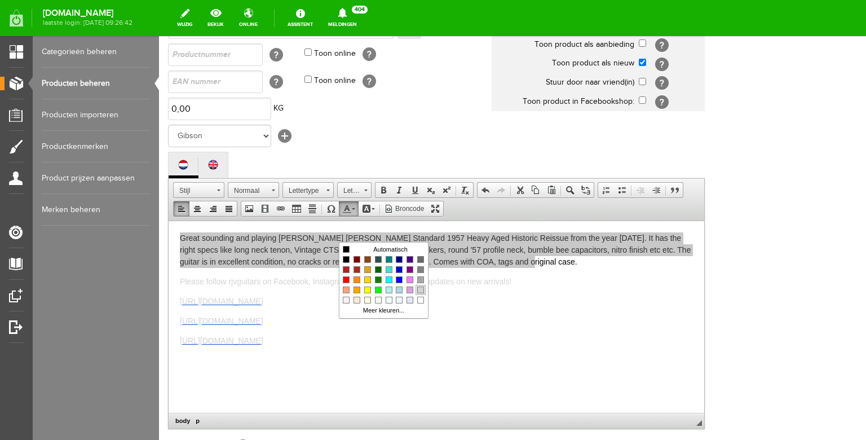
click at [417, 290] on link "Kleuren" at bounding box center [421, 290] width 10 height 10
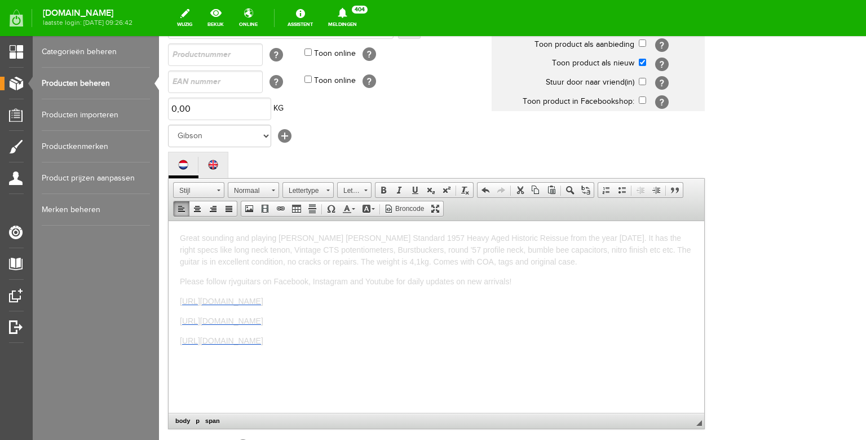
click at [386, 256] on p "Great sounding and playing [PERSON_NAME] [PERSON_NAME] Standard 1957 Heavy Aged…" at bounding box center [436, 250] width 513 height 36
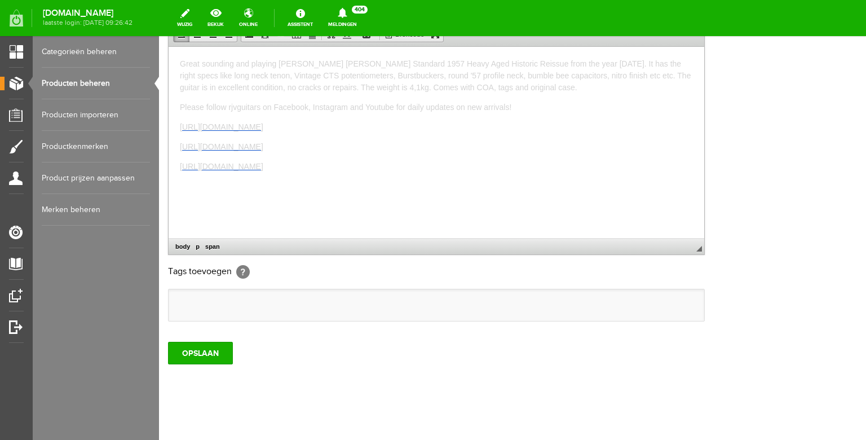
scroll to position [318, 0]
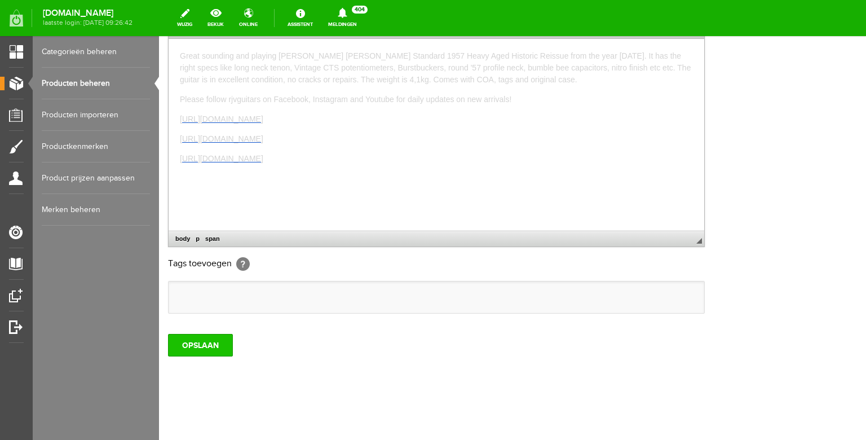
click at [202, 356] on input "OPSLAAN" at bounding box center [200, 345] width 65 height 23
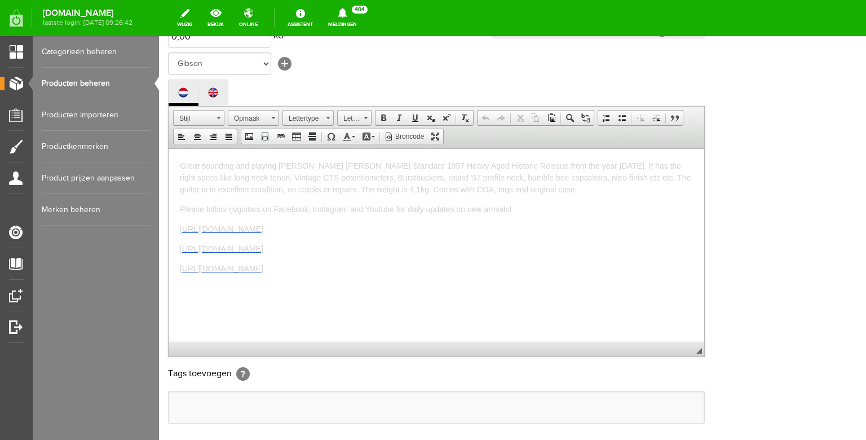
scroll to position [0, 0]
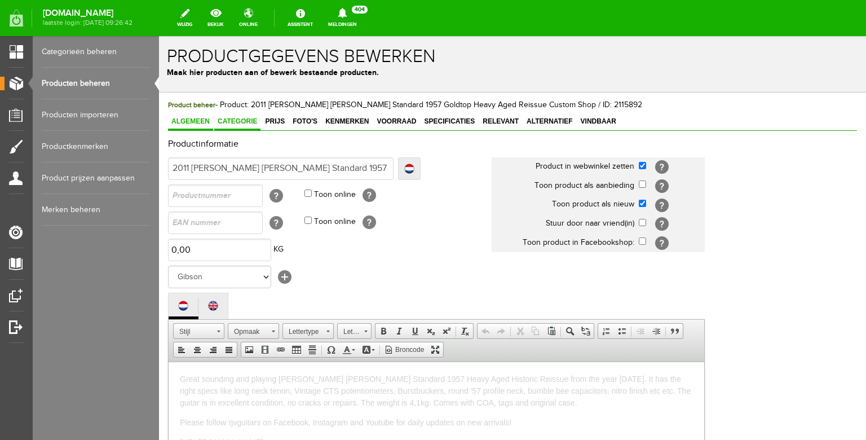
click at [238, 126] on link "Categorie" at bounding box center [237, 122] width 46 height 16
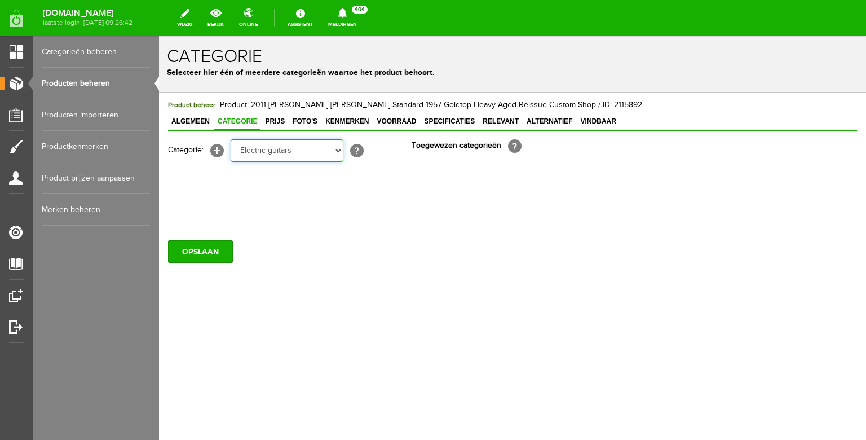
click option "Electric guitars" at bounding box center [159, 36] width 0 height 0
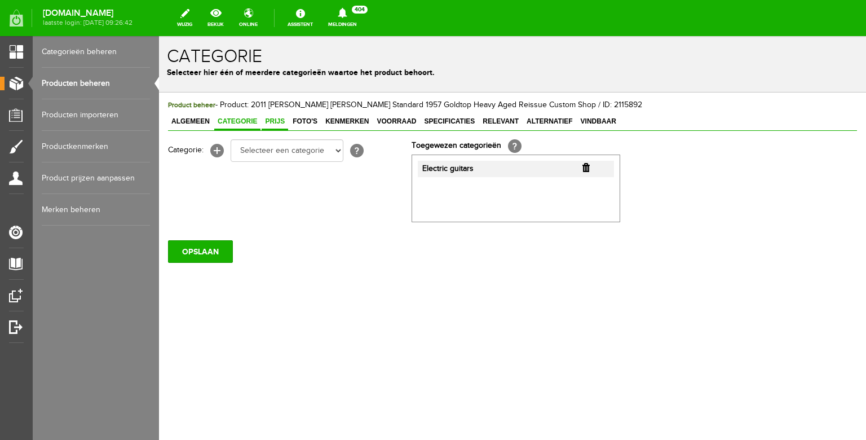
click at [271, 129] on link "Prijs" at bounding box center [275, 122] width 27 height 16
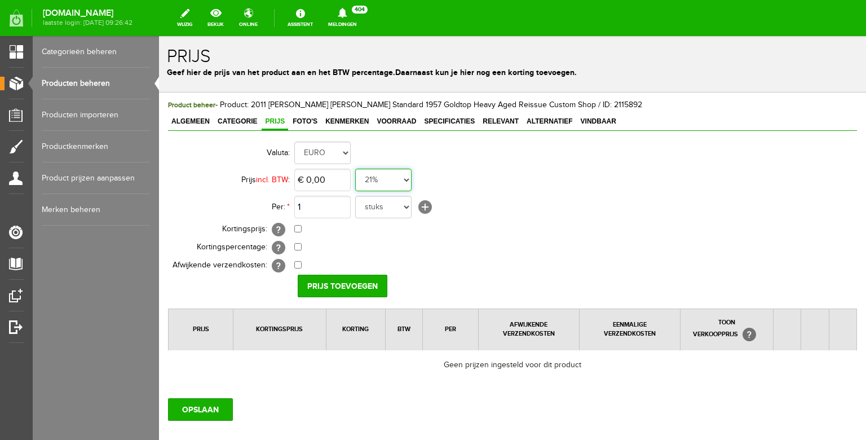
click option "0%" at bounding box center [159, 36] width 0 height 0
click at [336, 179] on input "0" at bounding box center [322, 180] width 56 height 23
click at [344, 283] on input "Prijs toevoegen" at bounding box center [343, 286] width 90 height 23
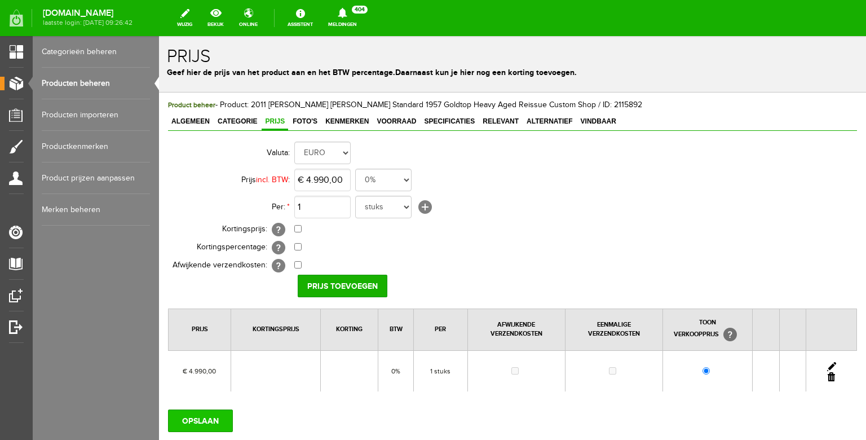
click at [197, 416] on input "OPSLAAN" at bounding box center [200, 421] width 65 height 23
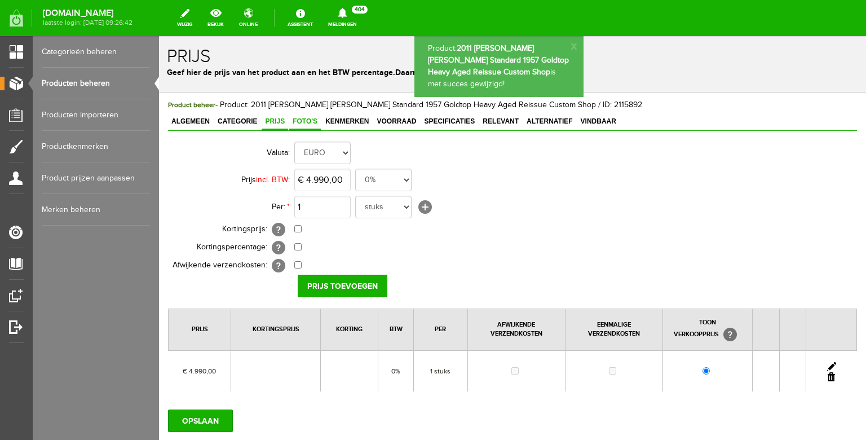
click at [310, 126] on link "Foto's" at bounding box center [305, 122] width 32 height 16
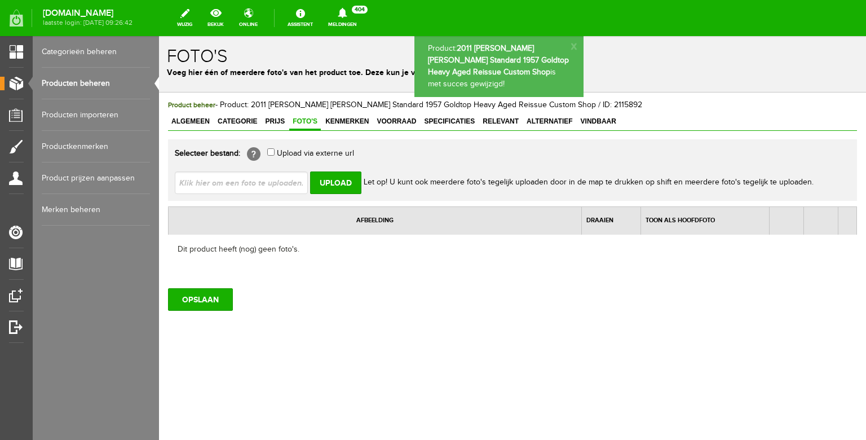
click at [277, 179] on input "file" at bounding box center [246, 181] width 142 height 21
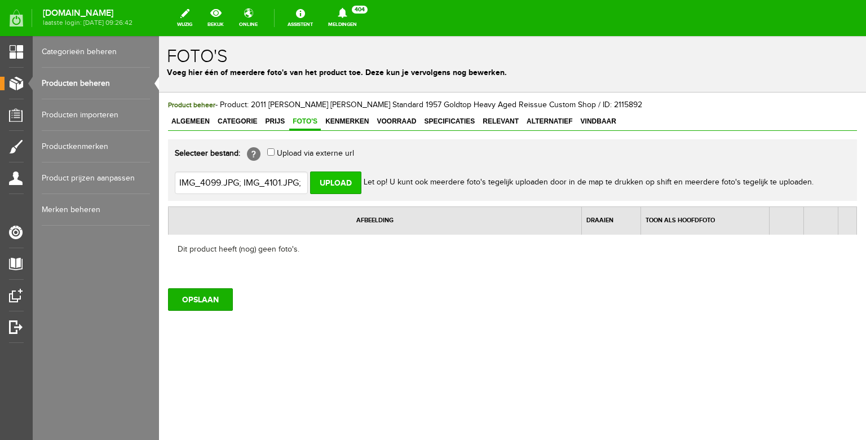
click at [338, 190] on input "Upload" at bounding box center [335, 182] width 51 height 23
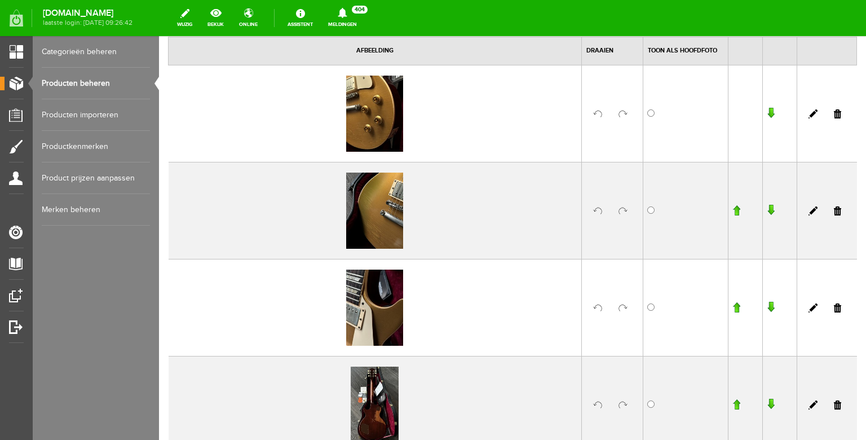
scroll to position [28, 0]
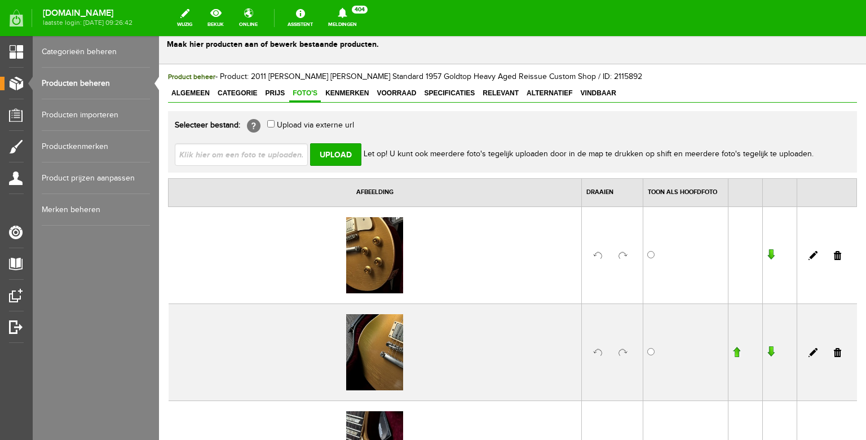
click at [248, 159] on input "file" at bounding box center [246, 153] width 142 height 21
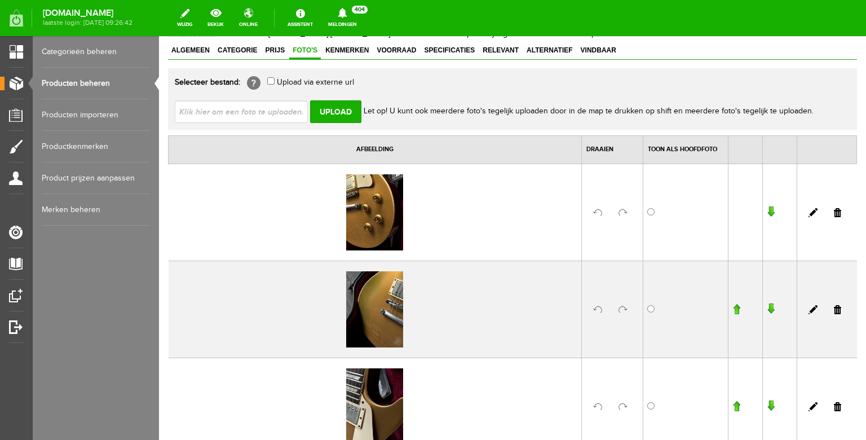
scroll to position [0, 0]
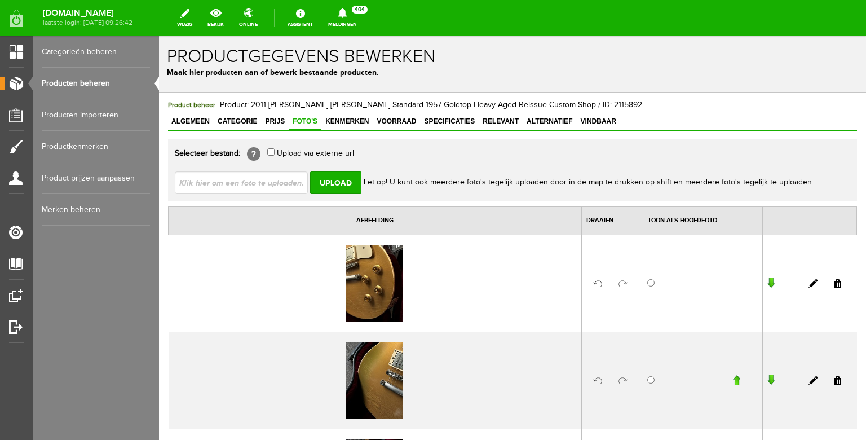
click at [255, 177] on input "file" at bounding box center [246, 181] width 142 height 21
click at [344, 183] on input "Upload" at bounding box center [335, 182] width 51 height 23
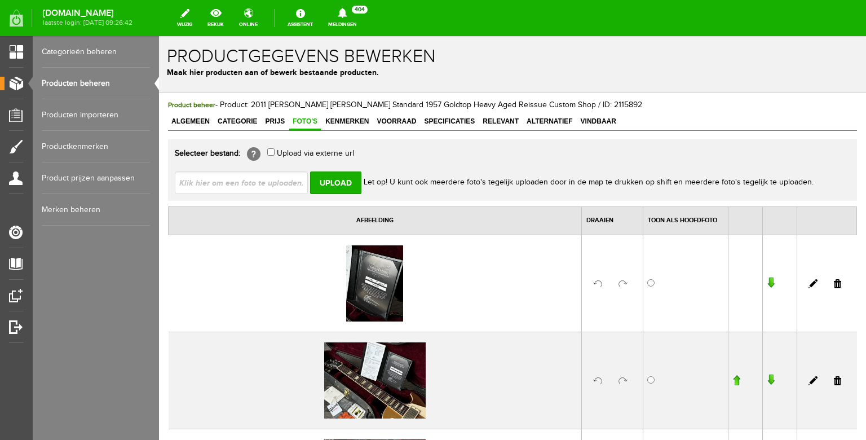
click at [261, 185] on input "file" at bounding box center [246, 181] width 142 height 21
click at [342, 184] on input "Upload" at bounding box center [335, 182] width 51 height 23
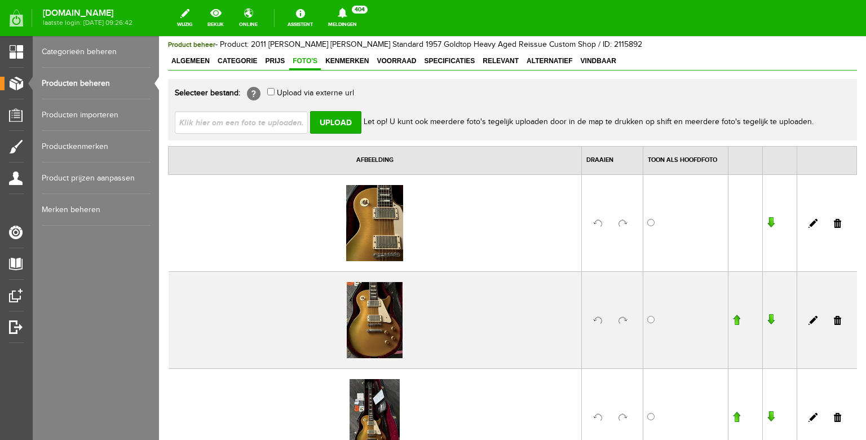
scroll to position [71, 0]
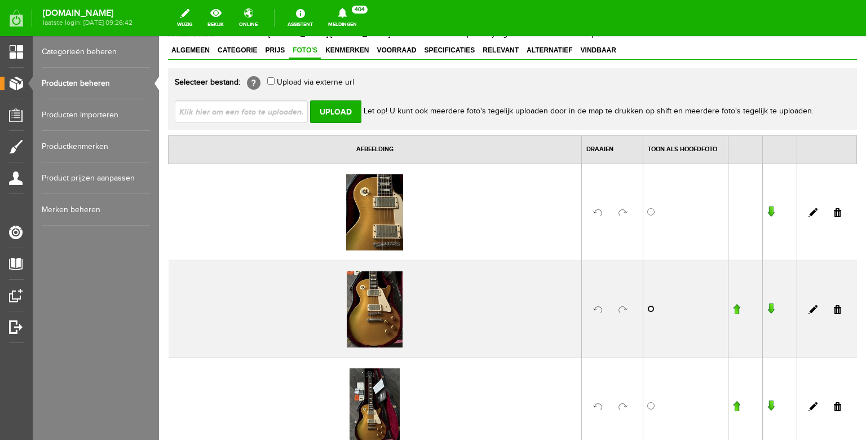
click at [651, 306] on input "radio" at bounding box center [651, 308] width 7 height 7
click at [737, 309] on input "button" at bounding box center [737, 308] width 8 height 11
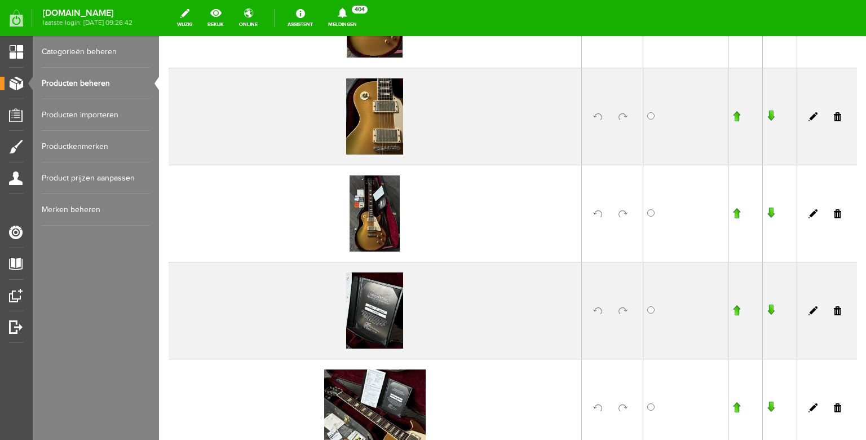
scroll to position [267, 0]
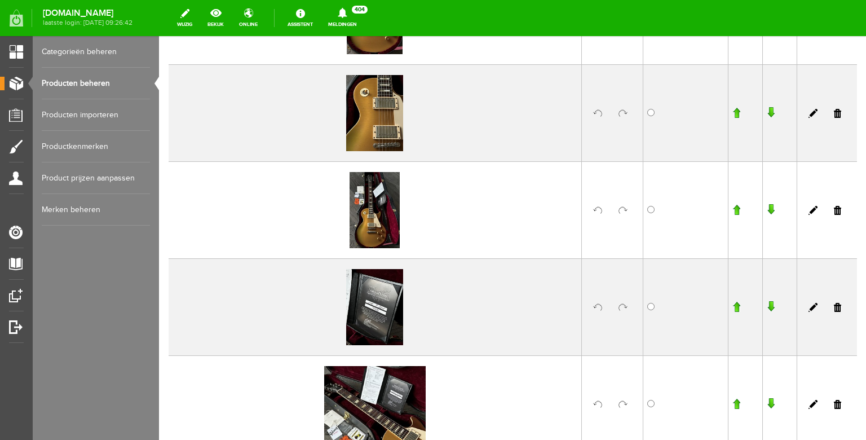
click at [624, 306] on link at bounding box center [623, 307] width 9 height 9
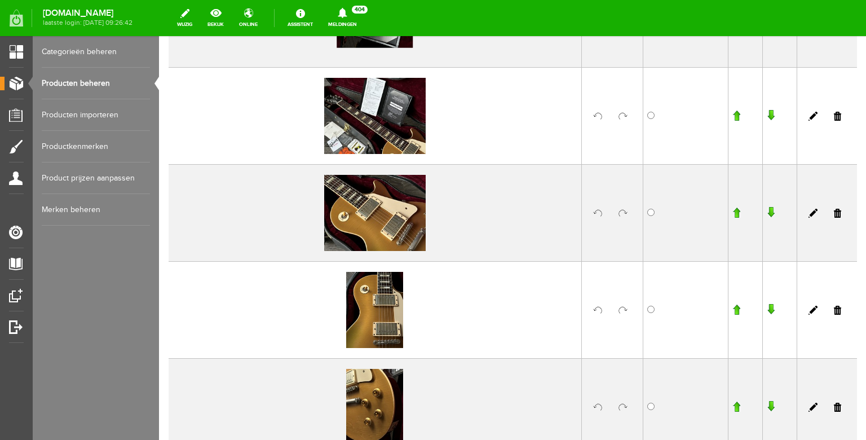
scroll to position [560, 0]
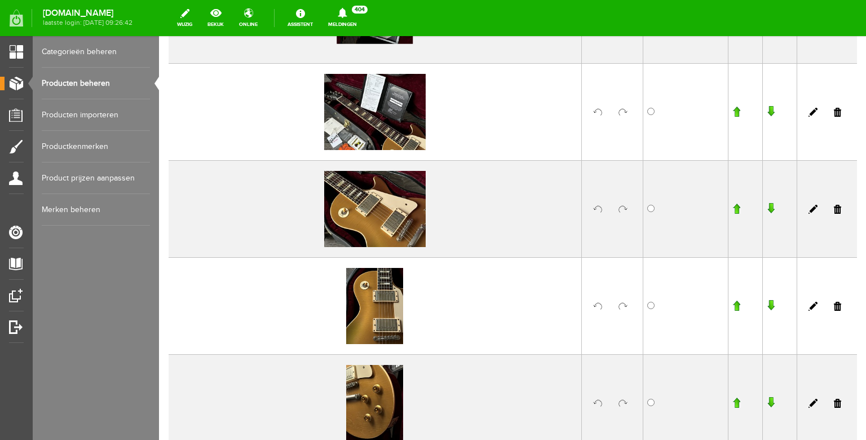
click at [838, 307] on link at bounding box center [837, 306] width 7 height 9
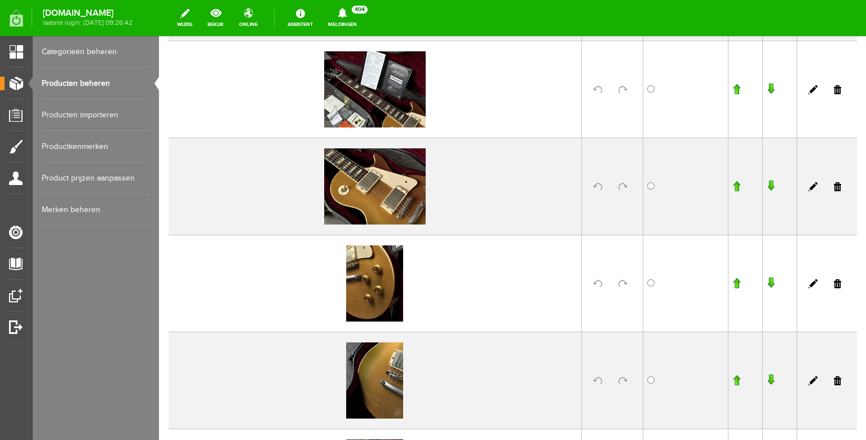
scroll to position [615, 0]
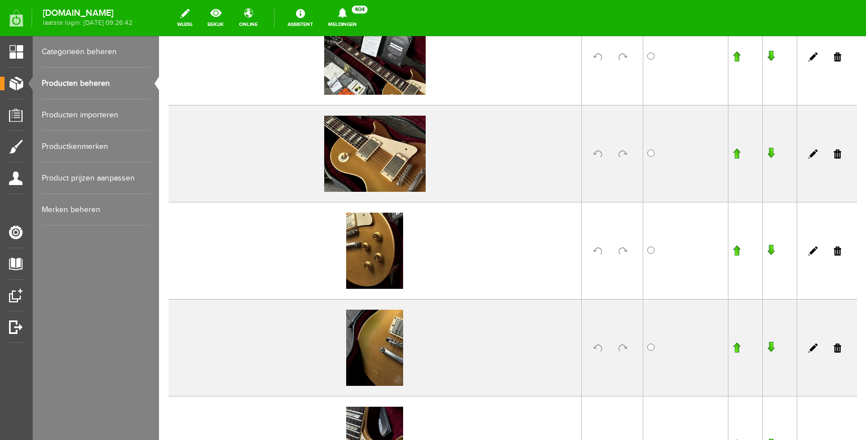
click at [622, 249] on link at bounding box center [623, 251] width 9 height 9
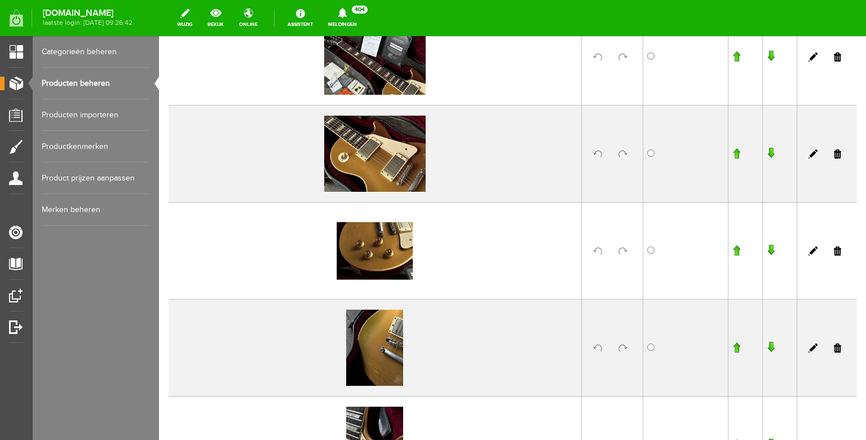
click at [623, 347] on link at bounding box center [623, 348] width 9 height 9
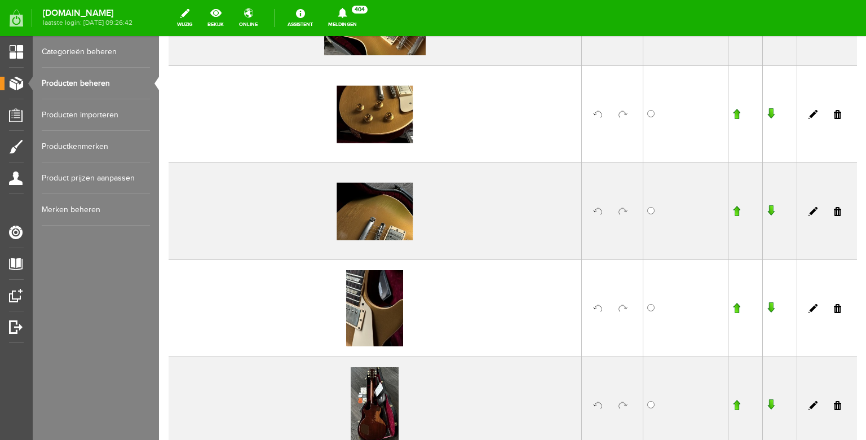
click at [625, 306] on link at bounding box center [623, 308] width 9 height 9
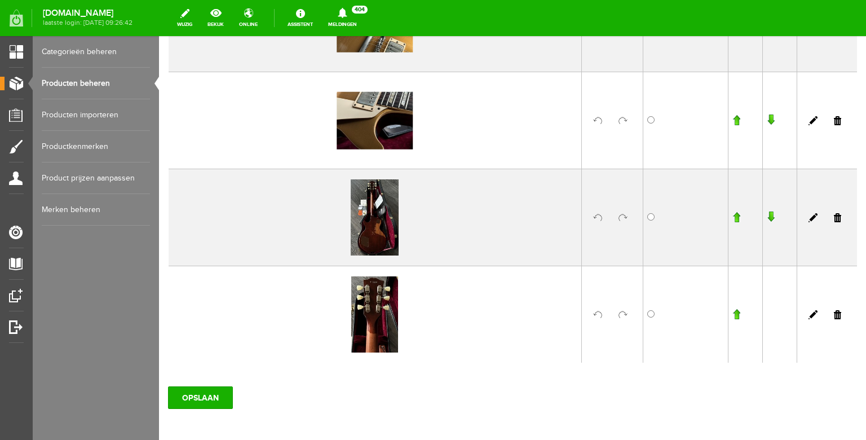
scroll to position [945, 0]
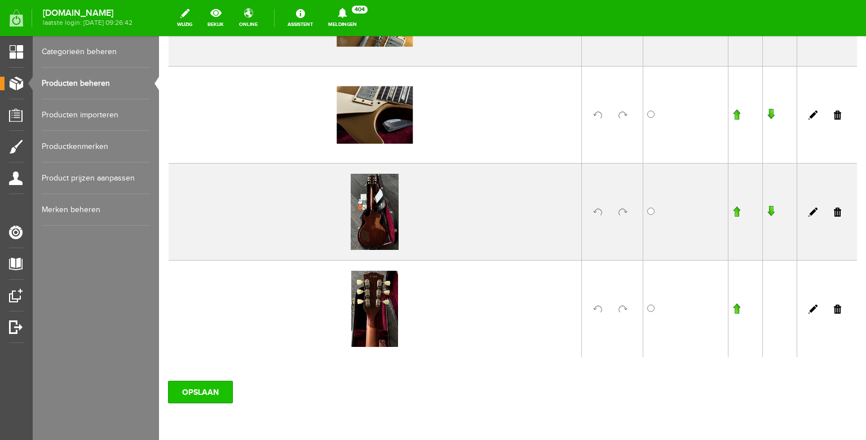
click at [203, 390] on input "OPSLAAN" at bounding box center [200, 392] width 65 height 23
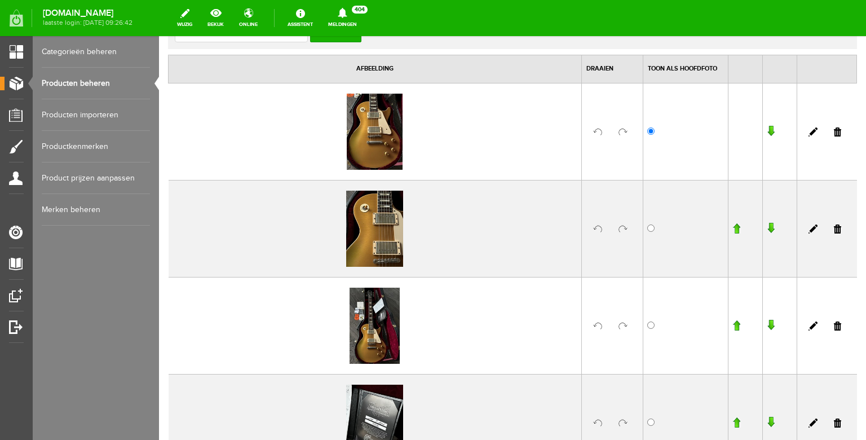
scroll to position [0, 0]
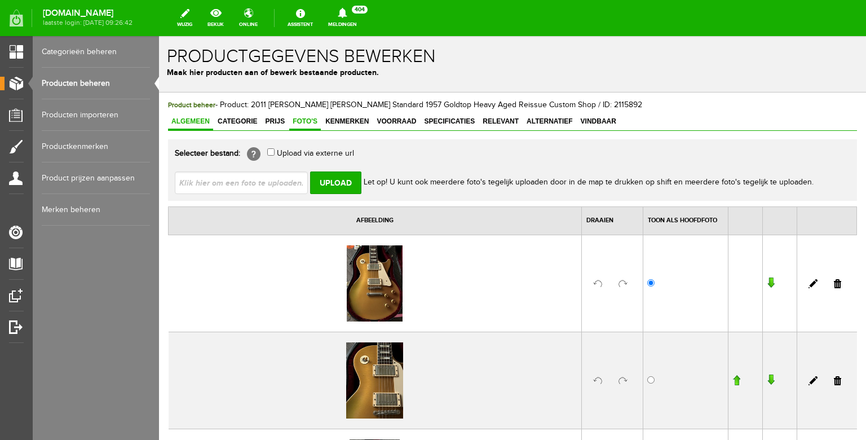
click at [193, 126] on link "Algemeen" at bounding box center [190, 122] width 45 height 16
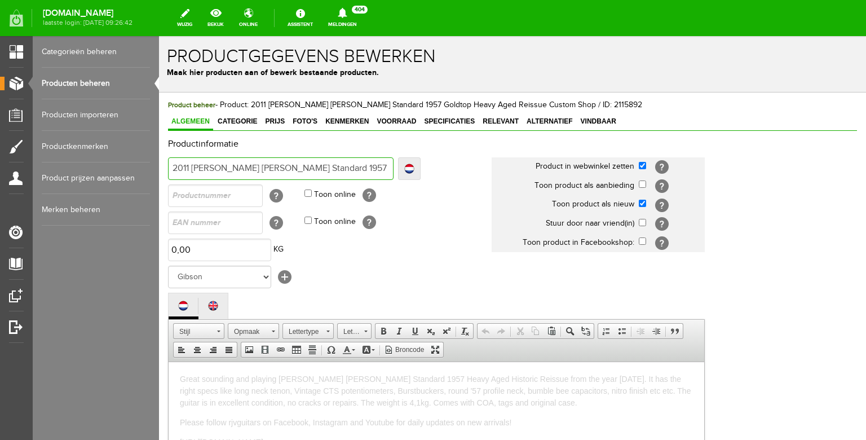
click at [293, 171] on input "2011 [PERSON_NAME] [PERSON_NAME] Standard 1957 Goldtop Heavy Aged Reissue Custo…" at bounding box center [281, 168] width 226 height 23
drag, startPoint x: 362, startPoint y: 166, endPoint x: 405, endPoint y: 166, distance: 42.9
click at [394, 166] on input "2011 [PERSON_NAME] [PERSON_NAME] Standard 1957 Goldtop Heavy Aged Reissue Custo…" at bounding box center [281, 168] width 226 height 23
click at [349, 173] on input "2011 [PERSON_NAME] [PERSON_NAME] Standard 1957 Goldtop Heavy Aged Reissue Custo…" at bounding box center [281, 168] width 226 height 23
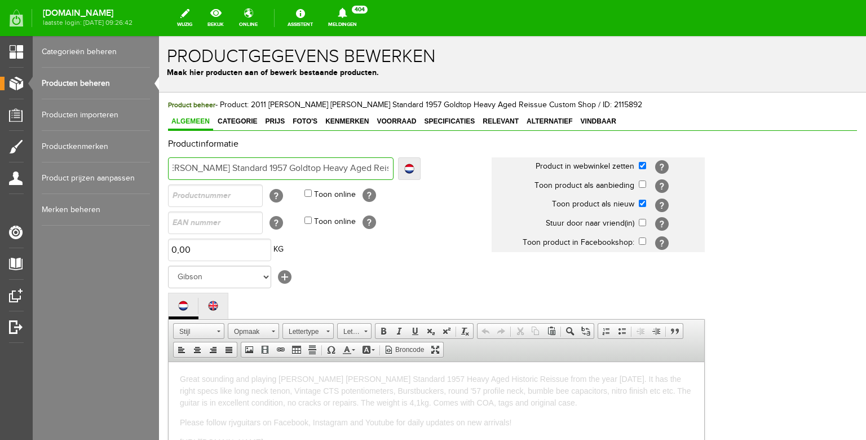
click at [302, 168] on input "2011 [PERSON_NAME] [PERSON_NAME] Standard 1957 Goldtop Heavy Aged Reissue Custo…" at bounding box center [281, 168] width 226 height 23
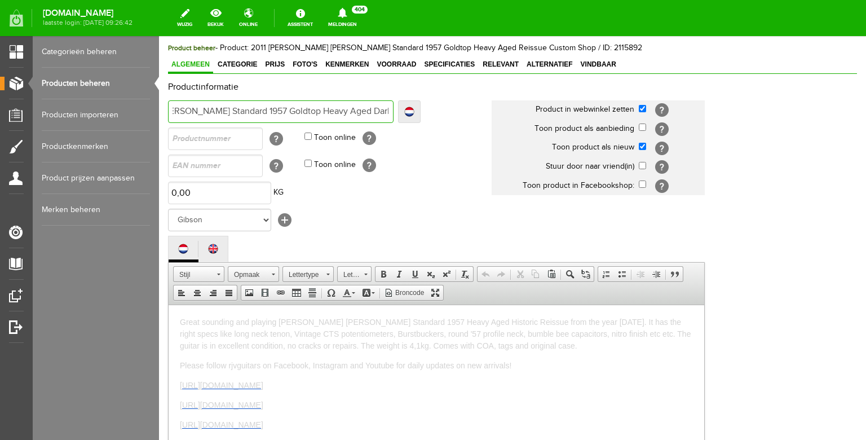
scroll to position [76, 0]
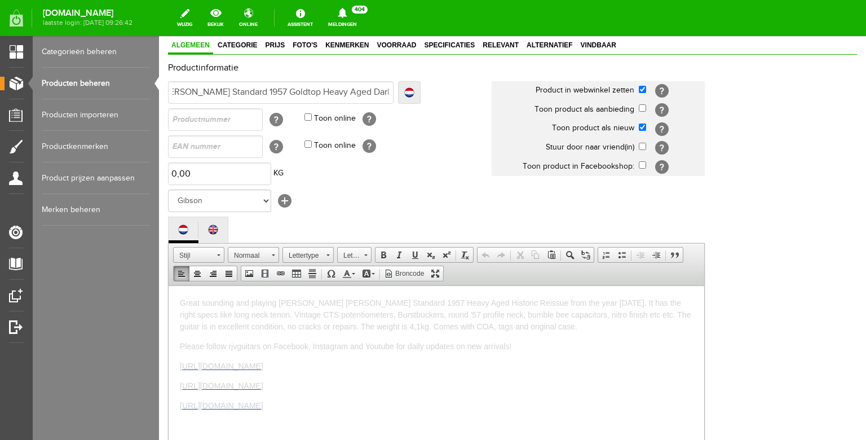
click at [496, 304] on span "Great sounding and playing [PERSON_NAME] [PERSON_NAME] Standard 1957 Heavy Aged…" at bounding box center [435, 314] width 511 height 33
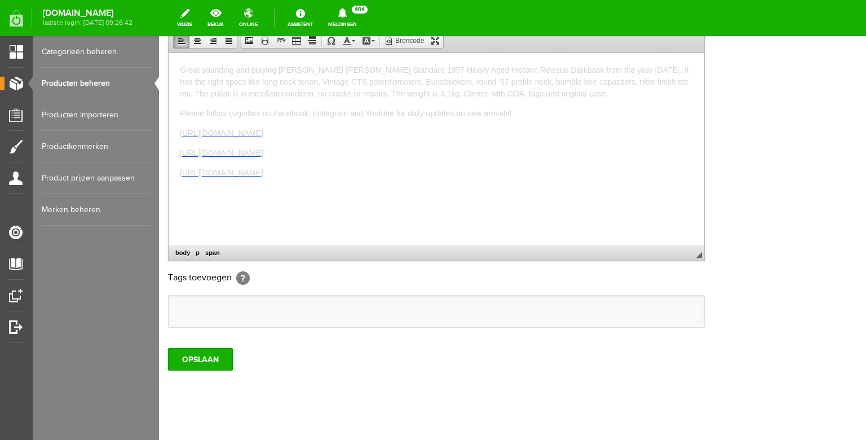
scroll to position [351, 0]
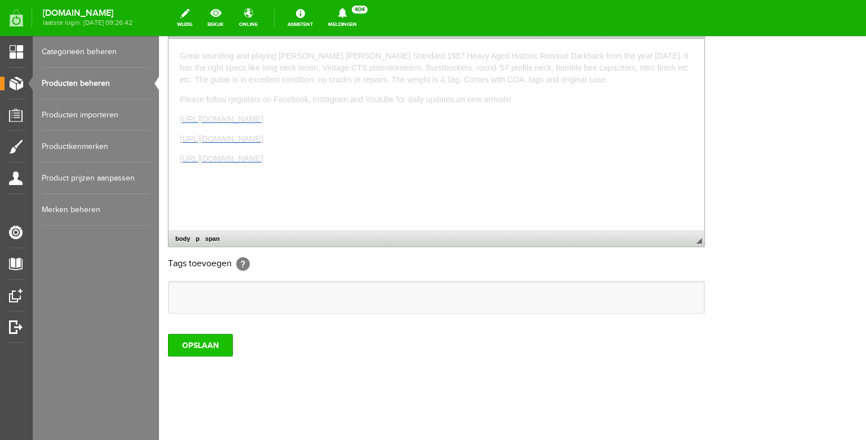
click at [219, 336] on input "OPSLAAN" at bounding box center [200, 345] width 65 height 23
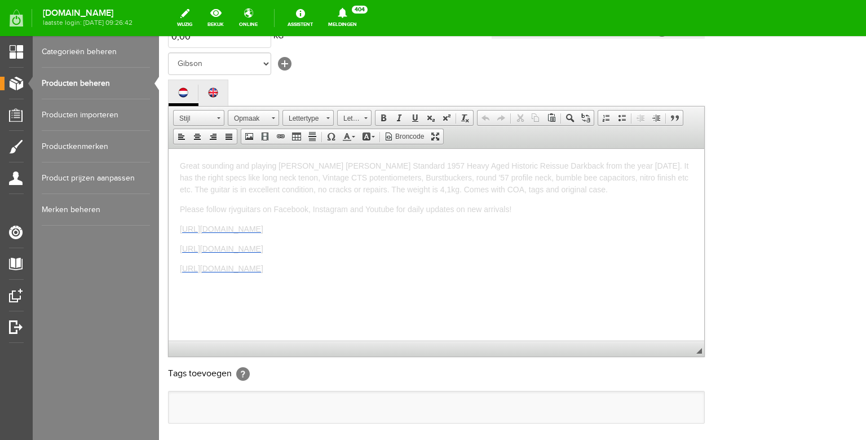
scroll to position [0, 0]
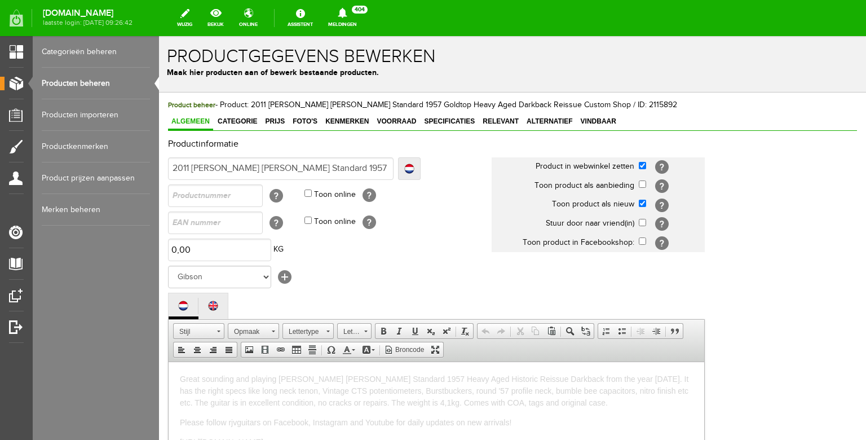
click at [104, 87] on link "Producten beheren" at bounding box center [96, 84] width 108 height 32
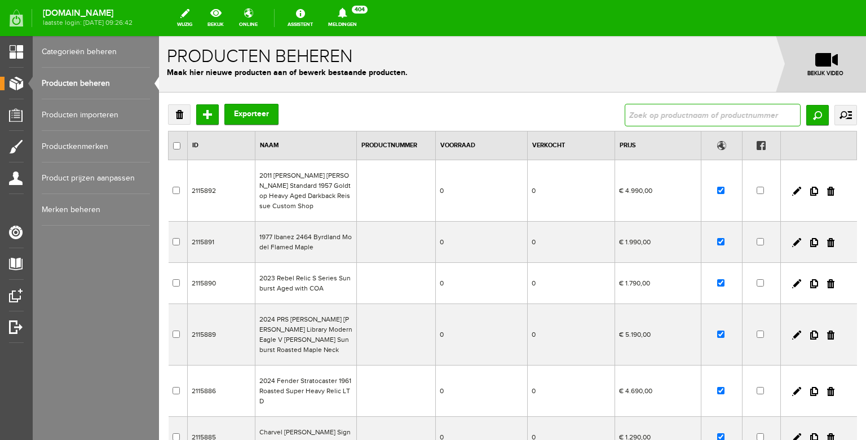
click at [637, 115] on input "text" at bounding box center [713, 115] width 176 height 23
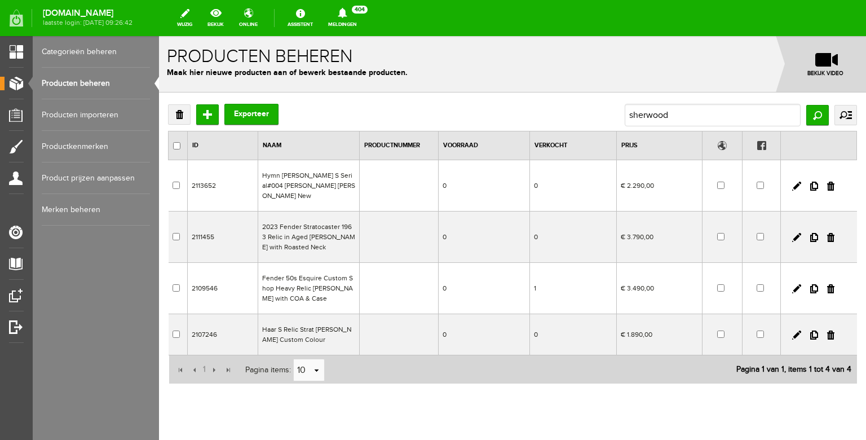
click at [327, 236] on td "2023 Fender Stratocaster 1963 Relic in Aged [PERSON_NAME] with Roasted Neck" at bounding box center [309, 237] width 102 height 51
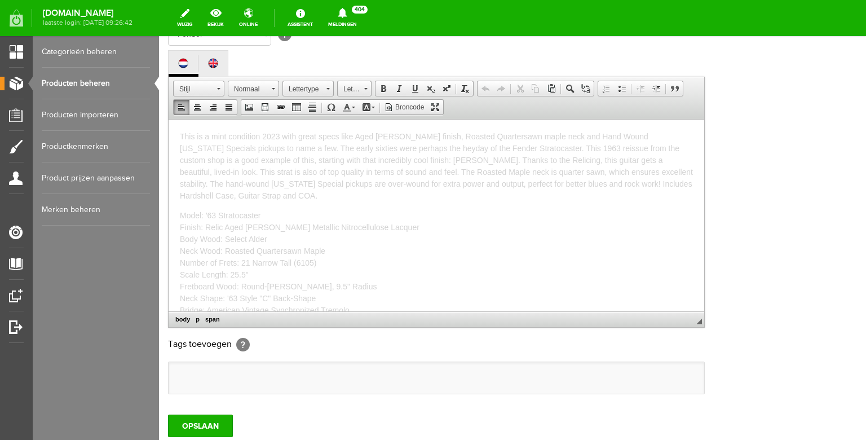
drag, startPoint x: 450, startPoint y: 305, endPoint x: 312, endPoint y: 175, distance: 189.5
click at [169, 119] on html "This is a mint condition 2023 with great specs like Aged [PERSON_NAME] finish, …" at bounding box center [437, 215] width 536 height 192
copy body "Lore ip d sita consectet 7312 adip elits doeiu temp Inci Utlabore Etdol magnaa,…"
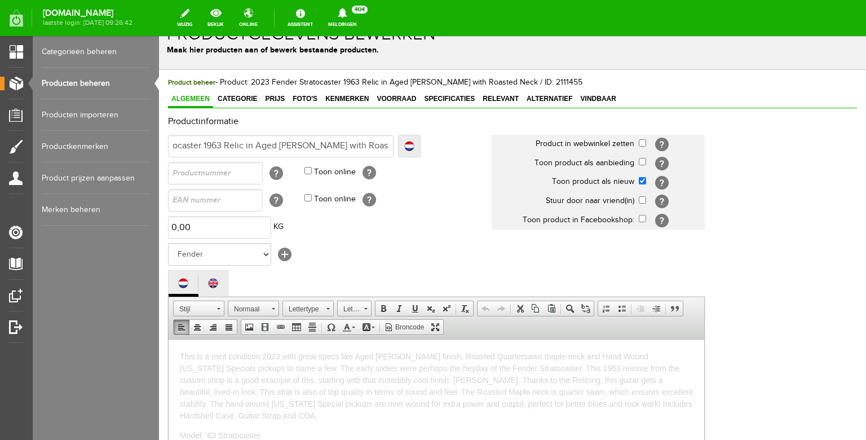
scroll to position [0, 107]
click at [214, 148] on input "2023 Fender Stratocaster 1963 Relic in Aged [PERSON_NAME] with Roasted Neck" at bounding box center [281, 146] width 226 height 23
drag, startPoint x: 388, startPoint y: 146, endPoint x: 99, endPoint y: 130, distance: 289.2
click at [168, 135] on input "2023 Fender Stratocaster 1963 Relic in Aged [PERSON_NAME] with Roasted Neck" at bounding box center [281, 146] width 226 height 23
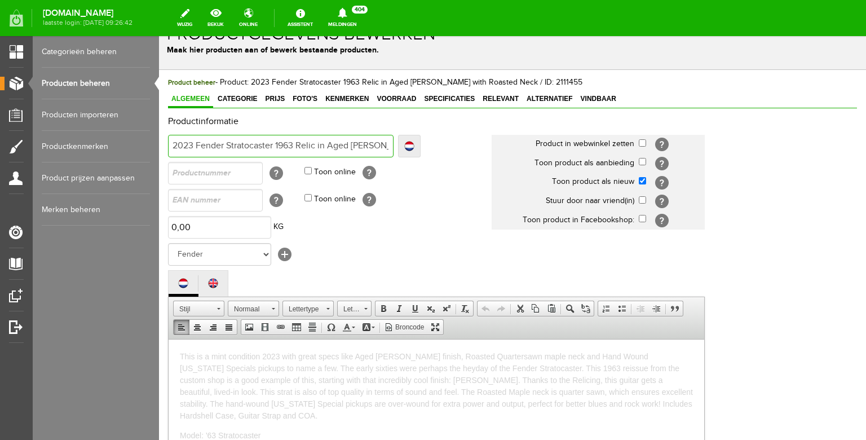
copy body "Lore ip d sita consectet 7312 adip elits doeiu temp Inci Utlabore Etdol magnaa,…"
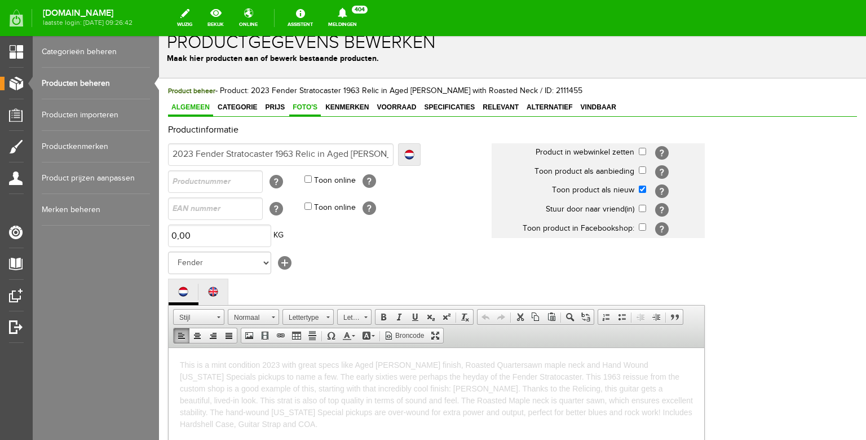
click at [299, 111] on link "Foto's" at bounding box center [305, 108] width 32 height 16
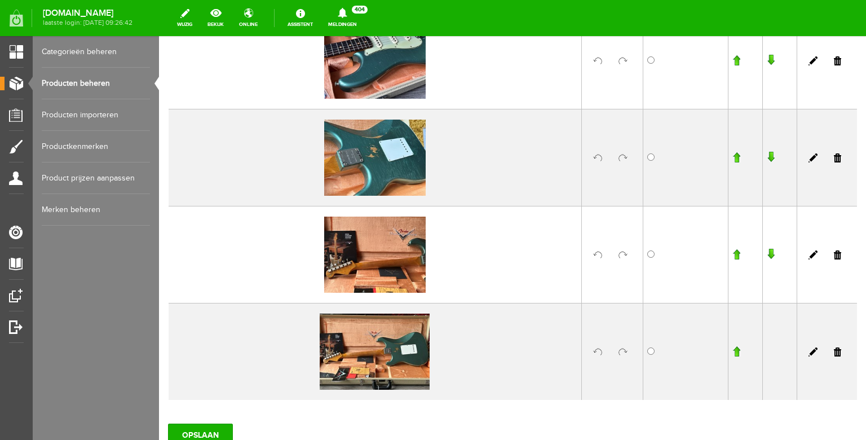
scroll to position [1584, 0]
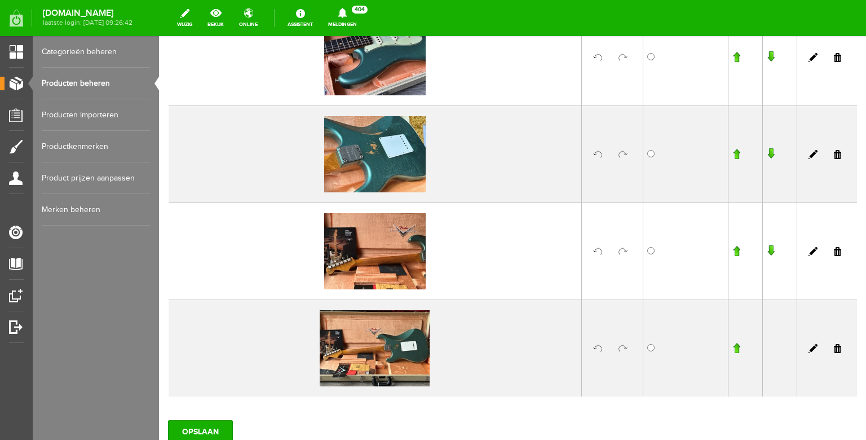
click at [406, 187] on img at bounding box center [375, 154] width 102 height 76
click at [386, 352] on img at bounding box center [375, 348] width 110 height 76
click at [385, 267] on img at bounding box center [375, 251] width 102 height 76
click at [379, 182] on img at bounding box center [375, 154] width 102 height 76
click at [814, 154] on link at bounding box center [813, 154] width 9 height 9
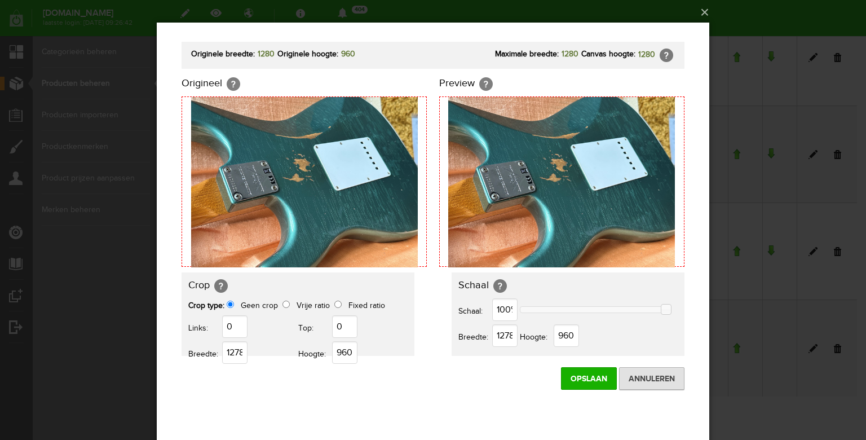
scroll to position [0, 0]
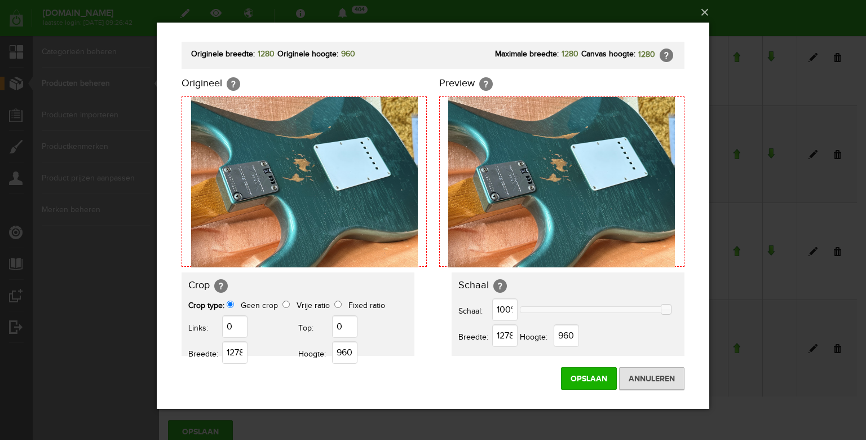
click at [364, 193] on img at bounding box center [304, 182] width 227 height 170
click at [706, 12] on button "×" at bounding box center [436, 12] width 553 height 25
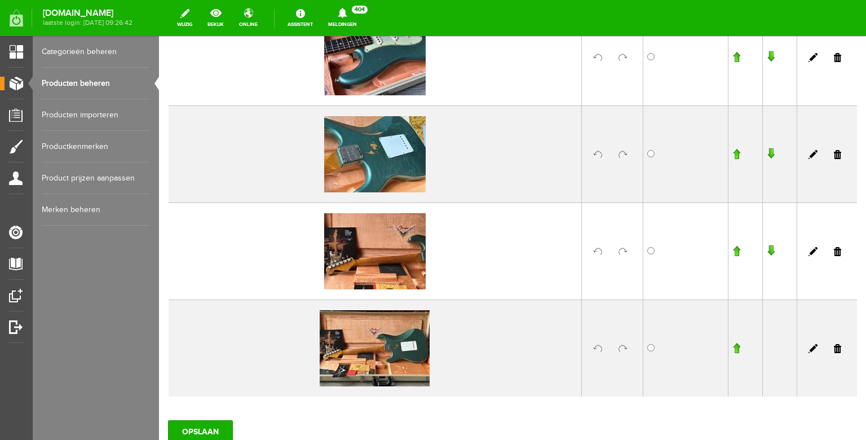
click at [373, 236] on img at bounding box center [375, 251] width 102 height 76
click at [813, 346] on link at bounding box center [813, 348] width 9 height 9
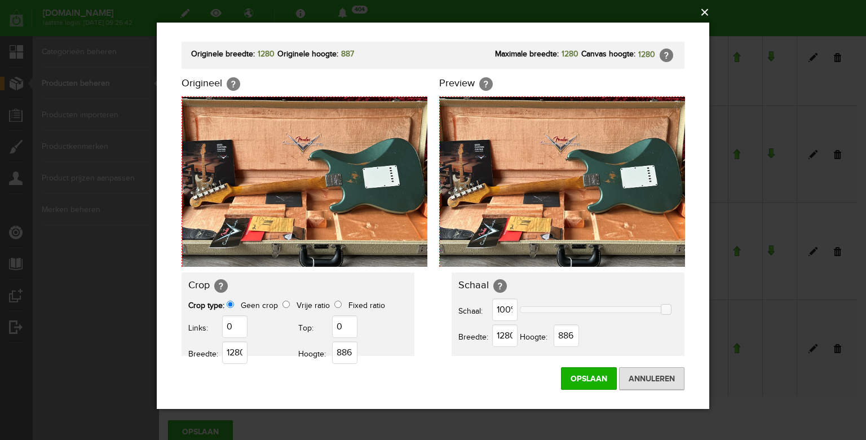
click at [701, 12] on button "×" at bounding box center [436, 12] width 553 height 25
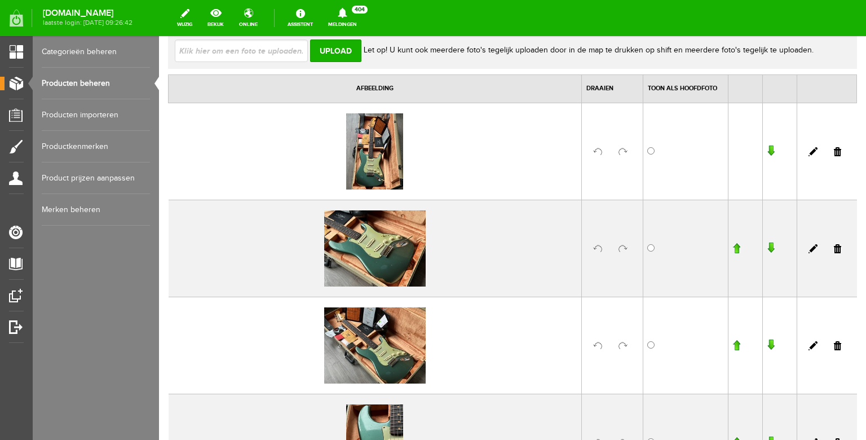
scroll to position [107, 0]
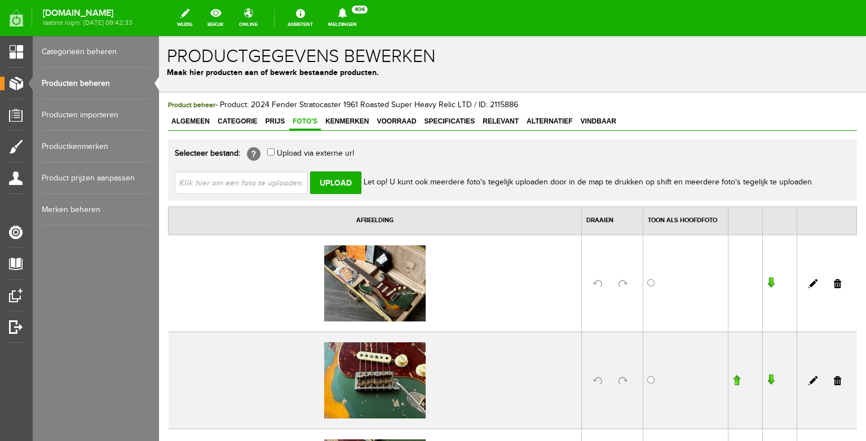
scroll to position [1864, 0]
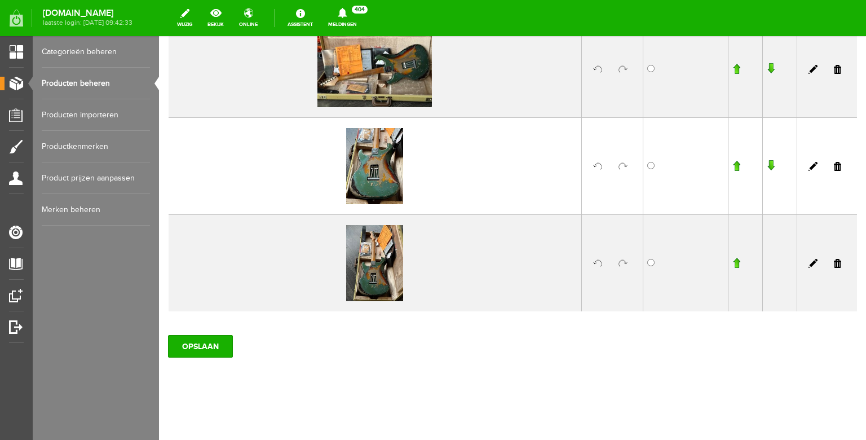
click at [115, 91] on link "Producten beheren" at bounding box center [96, 84] width 108 height 32
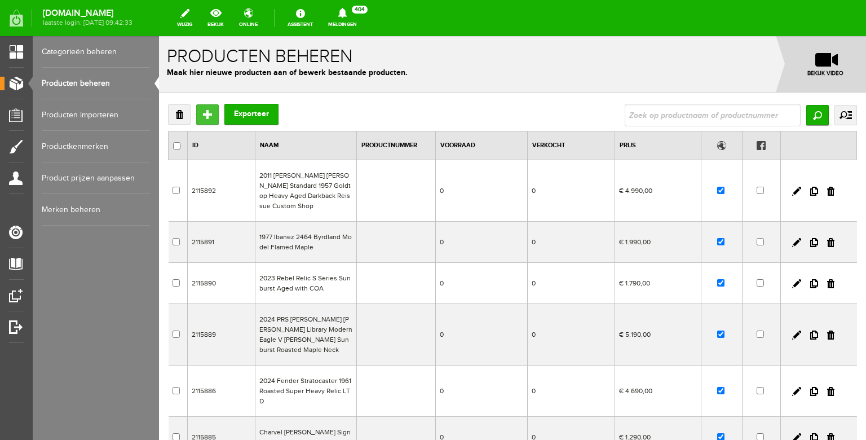
drag, startPoint x: 211, startPoint y: 111, endPoint x: 369, endPoint y: 147, distance: 162.6
click at [211, 111] on input "Toevoegen" at bounding box center [207, 114] width 23 height 20
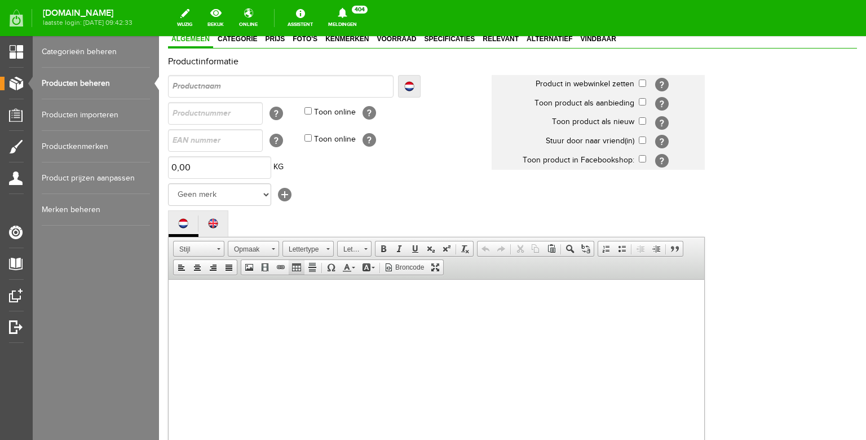
scroll to position [91, 0]
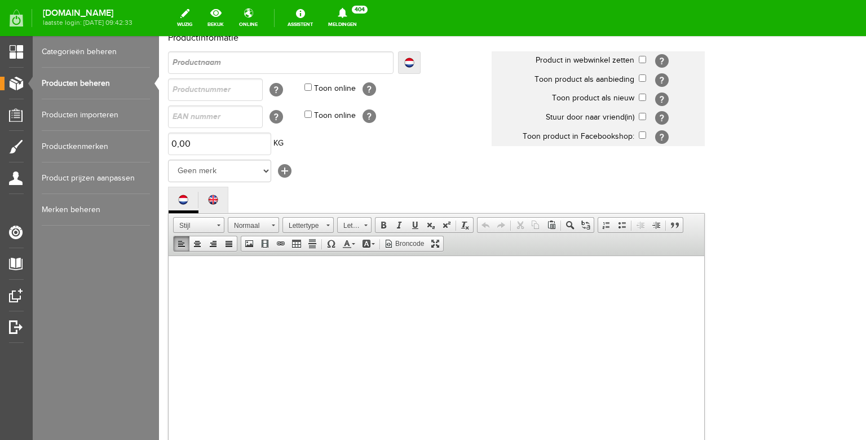
click at [286, 310] on body at bounding box center [436, 363] width 513 height 192
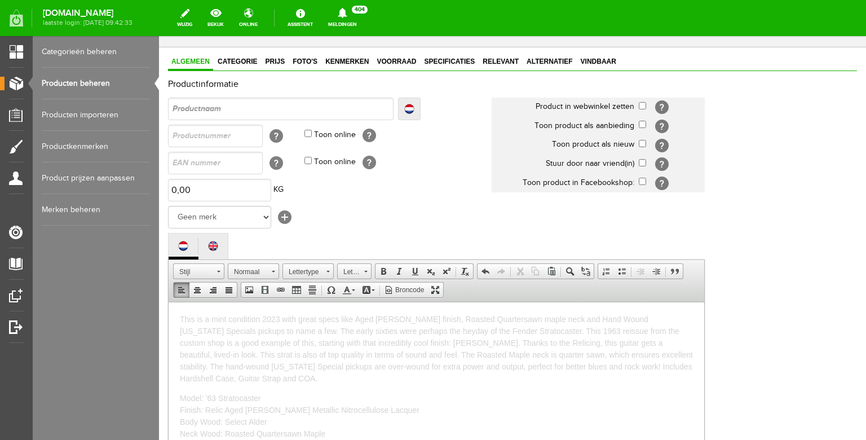
scroll to position [0, 0]
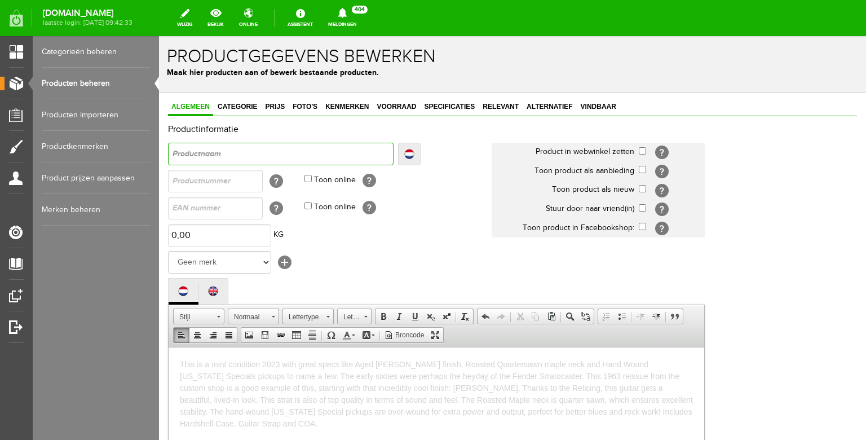
click at [232, 158] on input "text" at bounding box center [281, 154] width 226 height 23
type input "2023 Fender Stratocaster 1963 Relic in Aged [PERSON_NAME] with Roasted Neck"
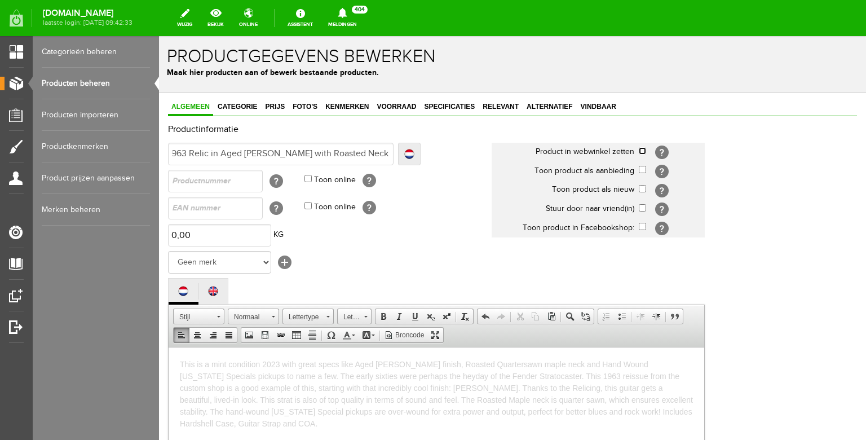
click at [644, 152] on input "checkbox" at bounding box center [642, 150] width 7 height 7
checkbox input "true"
click at [642, 188] on input "checkbox" at bounding box center [642, 188] width 7 height 7
checkbox input "true"
click at [168, 251] on select "Geen merk Hymn Peavey Vox Rickenbacker [PERSON_NAME] [PERSON_NAME] [PERSON_NAME…" at bounding box center [219, 262] width 103 height 23
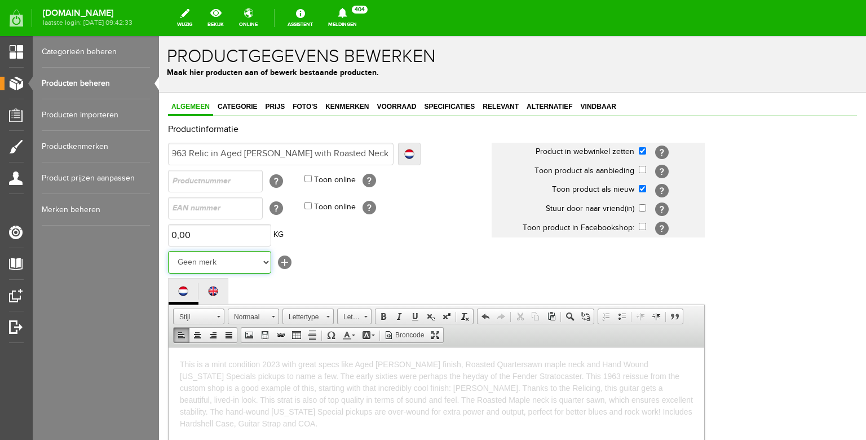
select select "124516"
click option "Fender" at bounding box center [159, 36] width 0 height 0
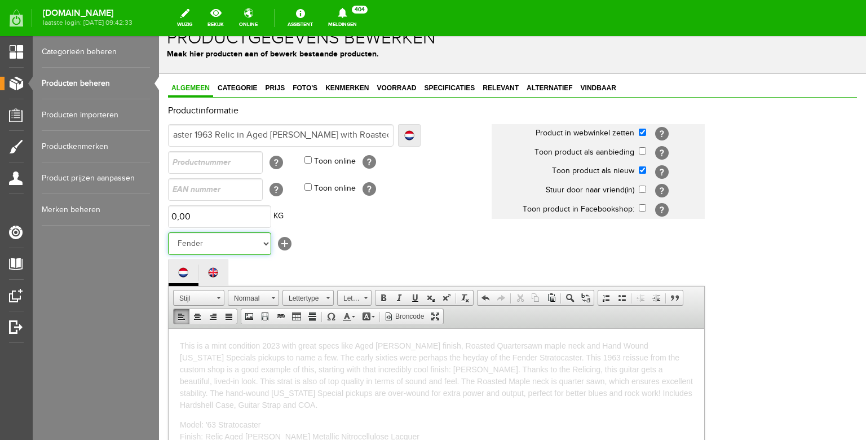
scroll to position [0, 0]
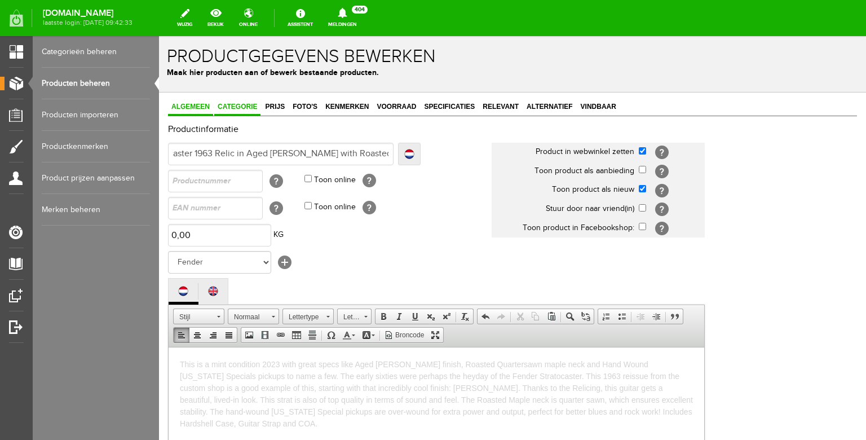
click at [237, 108] on span "Categorie" at bounding box center [237, 107] width 46 height 8
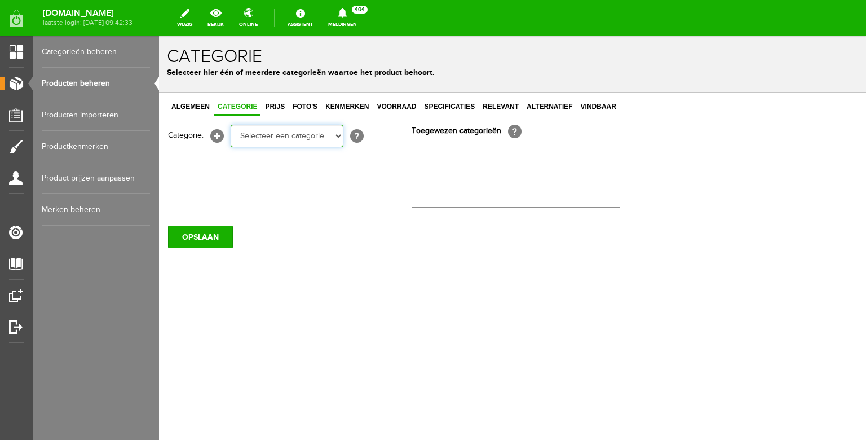
select select "87687"
click option "Electric guitars" at bounding box center [159, 36] width 0 height 0
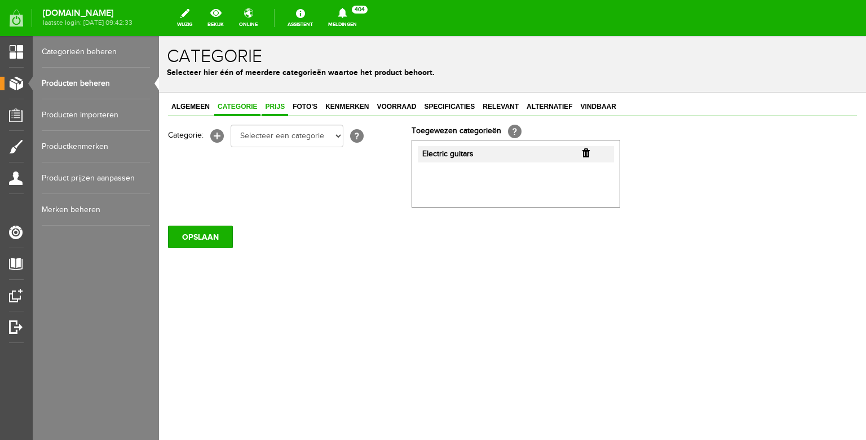
click at [278, 109] on span "Prijs" at bounding box center [275, 107] width 27 height 8
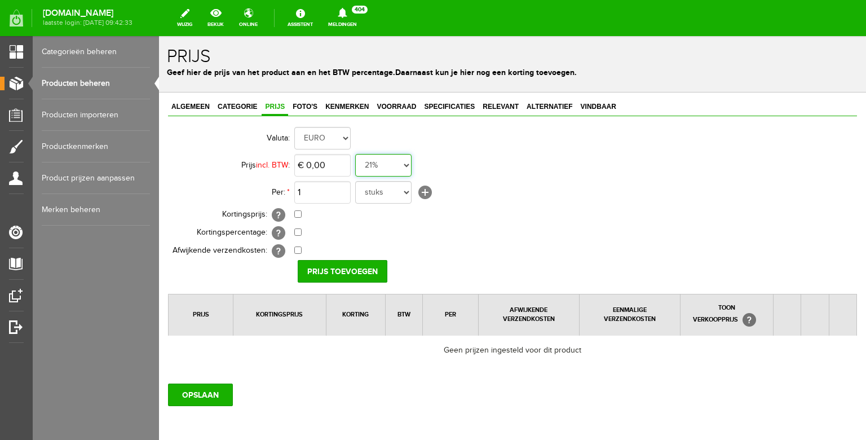
select select "0,00"
click option "0%" at bounding box center [159, 36] width 0 height 0
click at [328, 168] on input "0" at bounding box center [322, 165] width 56 height 23
type input "€ 3.990,00"
click at [346, 272] on input "Prijs toevoegen" at bounding box center [343, 271] width 90 height 23
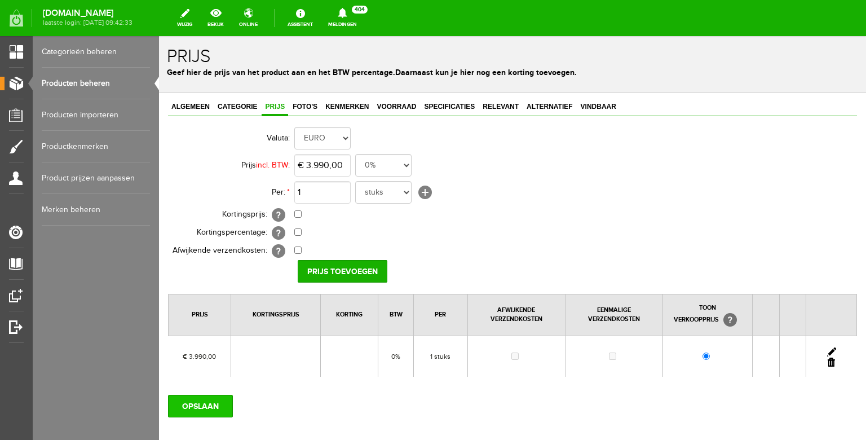
click at [204, 404] on input "OPSLAAN" at bounding box center [200, 406] width 65 height 23
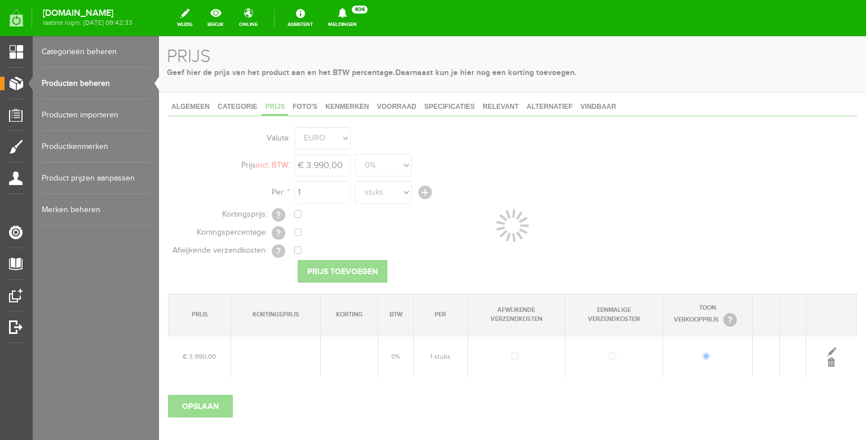
click at [304, 111] on div at bounding box center [512, 238] width 707 height 404
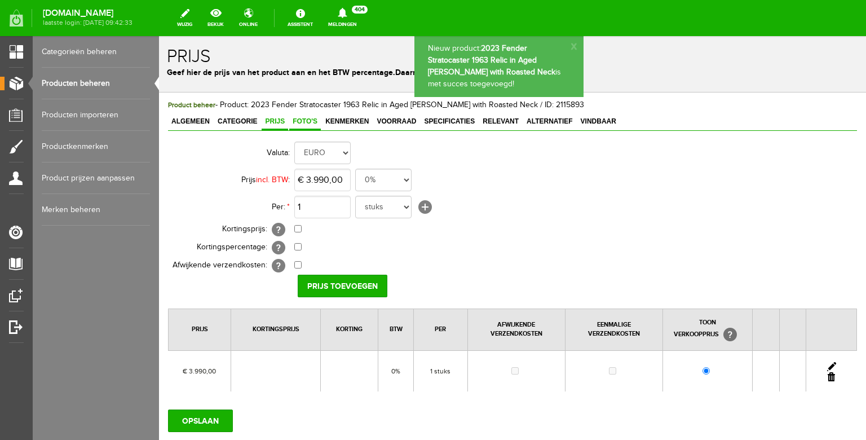
click at [304, 126] on link "Foto's" at bounding box center [305, 122] width 32 height 16
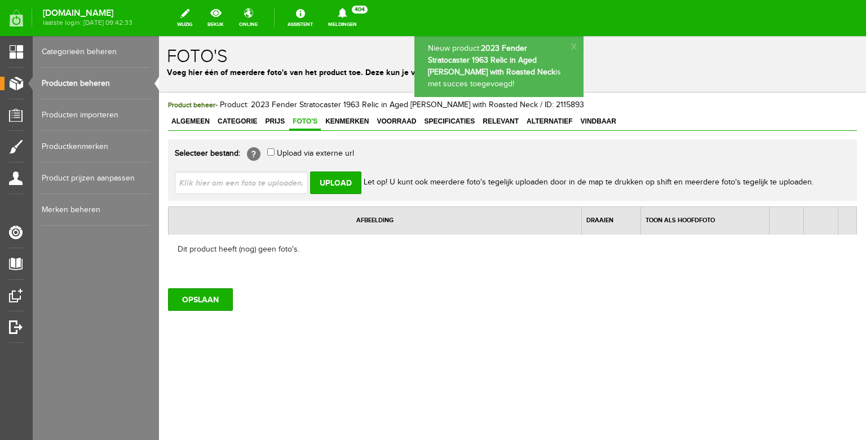
click at [264, 181] on input "file" at bounding box center [246, 181] width 142 height 21
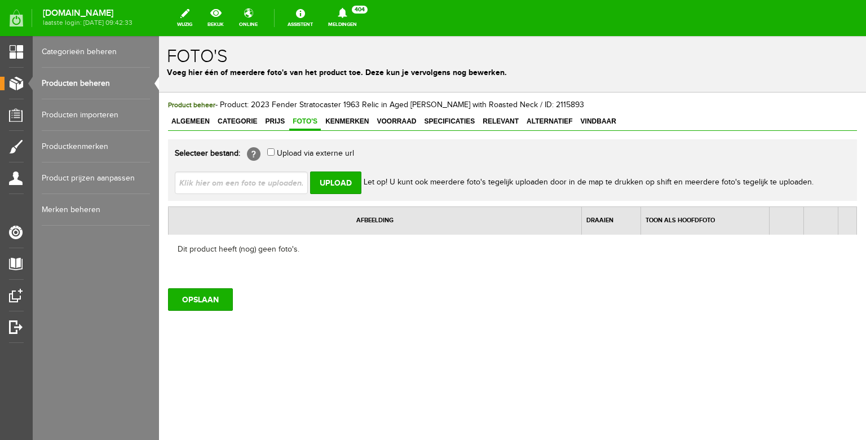
type input "C:\fakepath\IMG_4169.JPG"
type input "IMG_4169.JPG; IMG_4176.JPG; IMG_4177.JPG; IMG_4178.JPG; IMG_4164.JPG"
click at [342, 188] on input "Upload" at bounding box center [335, 182] width 51 height 23
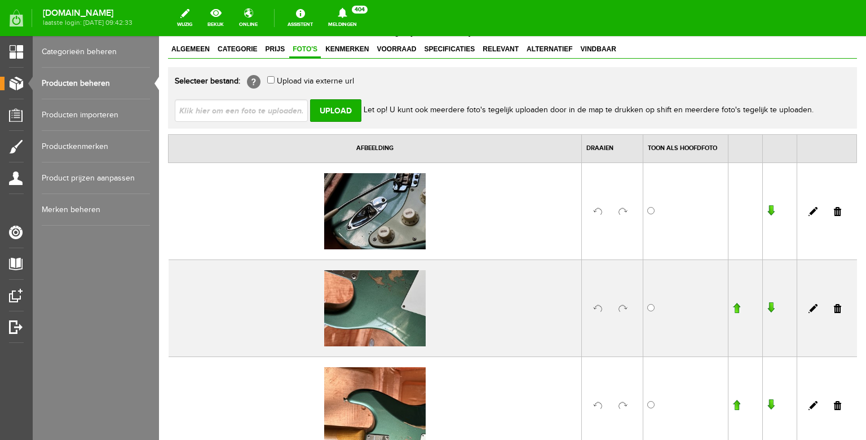
scroll to position [57, 0]
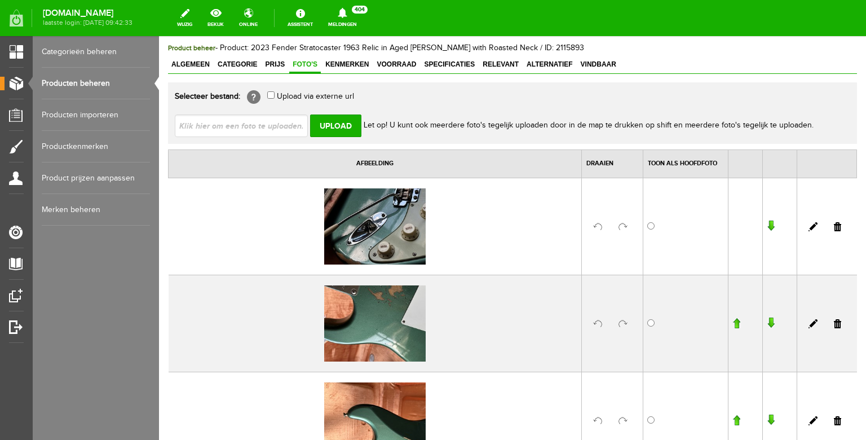
click at [254, 130] on input "file" at bounding box center [246, 125] width 142 height 21
type input "C:\fakepath\IMG_4156.JPG"
type input "IMG_4156.JPG; IMG_4157.JPG; IMG_4162.JPG; IMG_4163.JPG; IMG_4154.JPG"
click at [334, 131] on input "Upload" at bounding box center [335, 126] width 51 height 23
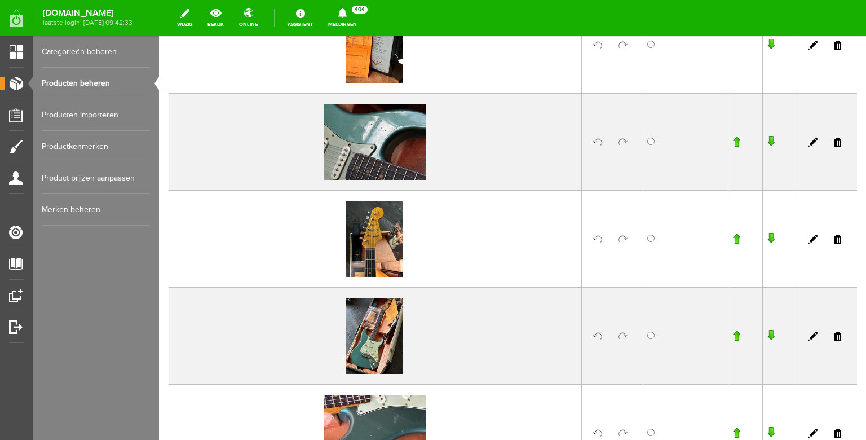
scroll to position [0, 0]
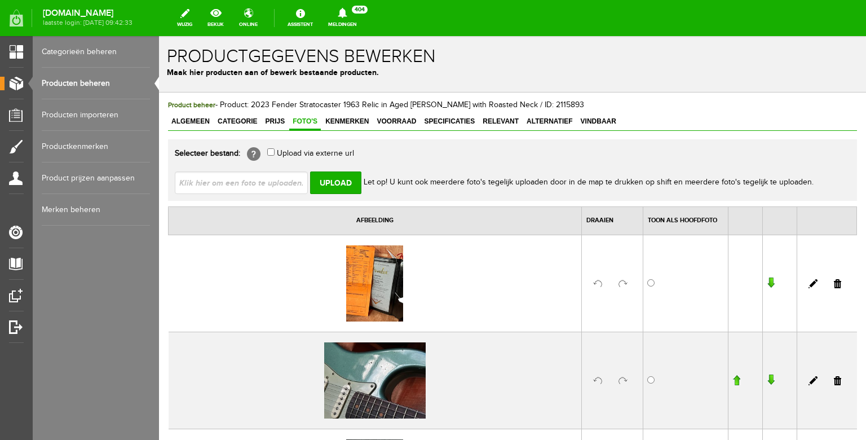
click at [245, 187] on input "file" at bounding box center [246, 181] width 142 height 21
type input "C:\fakepath\IMG_4145.JPG"
type input "IMG_4145.JPG; IMG_4148.JPG; IMG_4150.JPG; IMG_4151.JPG; IMG_4152.JPG"
click at [329, 184] on input "Upload" at bounding box center [335, 182] width 51 height 23
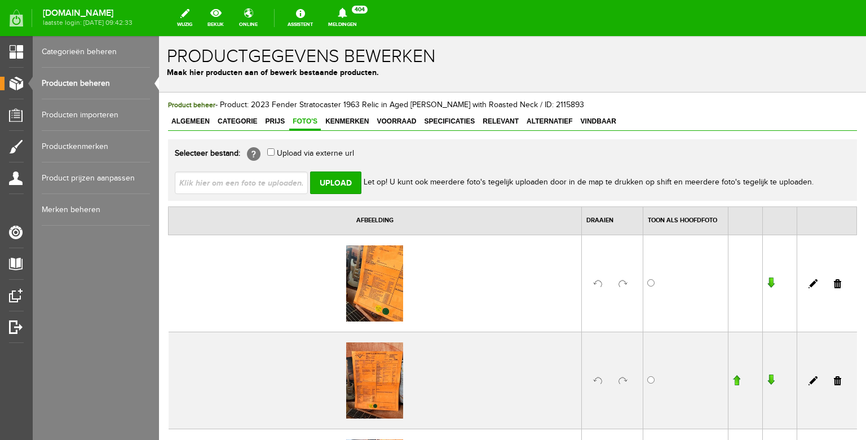
click at [296, 185] on input "file" at bounding box center [246, 181] width 142 height 21
click at [276, 187] on input "file" at bounding box center [246, 181] width 142 height 21
type input "C:\fakepath\IMG_2168.JPG"
type input "IMG_2168.JPG; IMG_2169.JPG; IMG_2170.JPG; IMG_4144.JPG"
click at [337, 180] on input "Upload" at bounding box center [335, 182] width 51 height 23
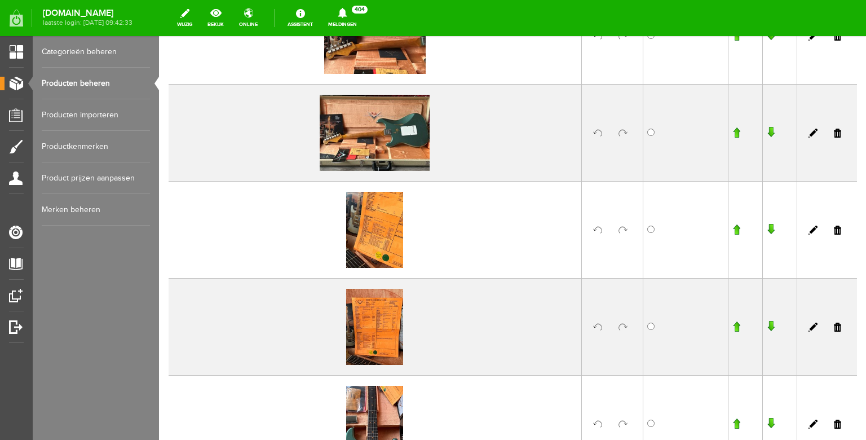
scroll to position [455, 0]
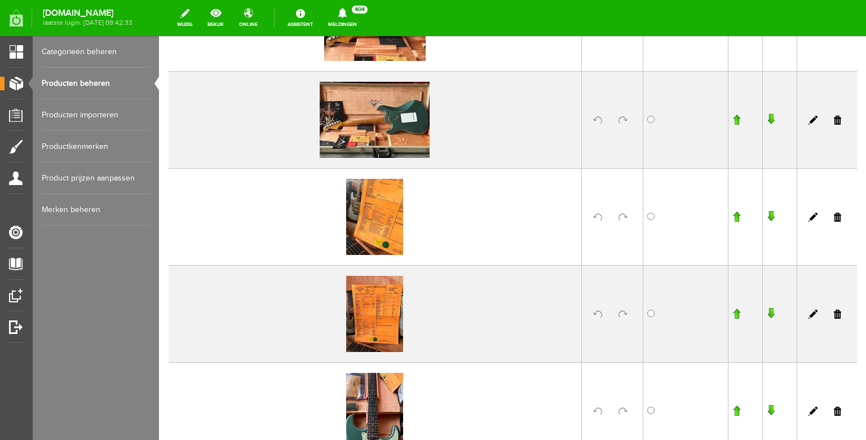
click at [620, 214] on link at bounding box center [623, 217] width 9 height 9
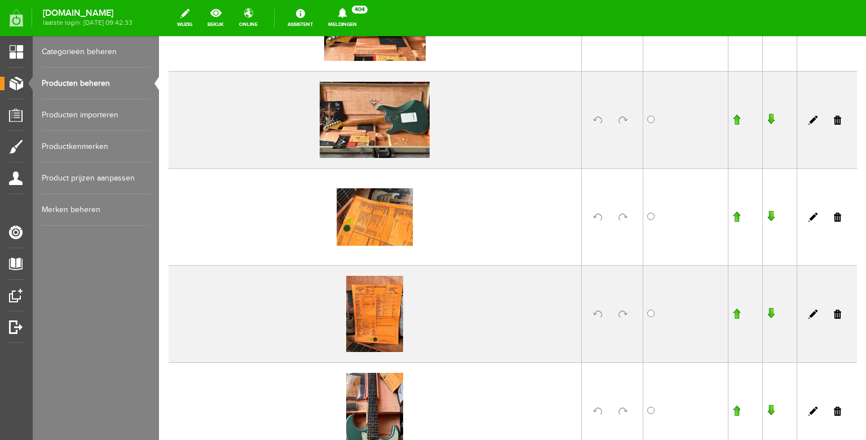
click at [626, 314] on link at bounding box center [623, 314] width 9 height 9
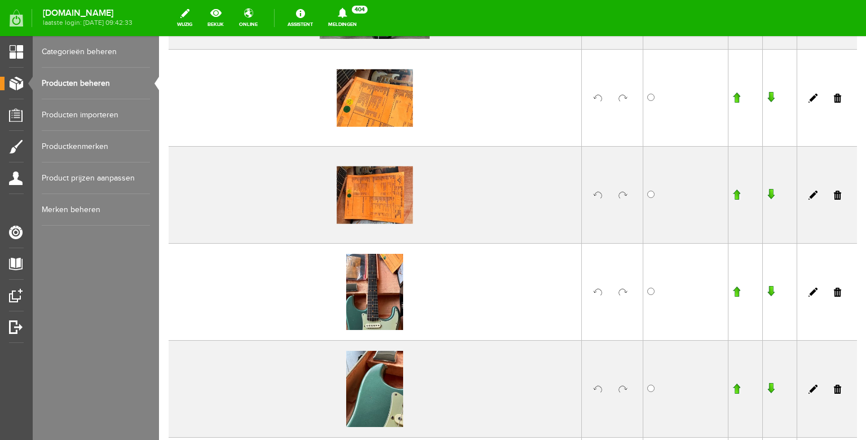
click at [623, 290] on link at bounding box center [623, 292] width 9 height 9
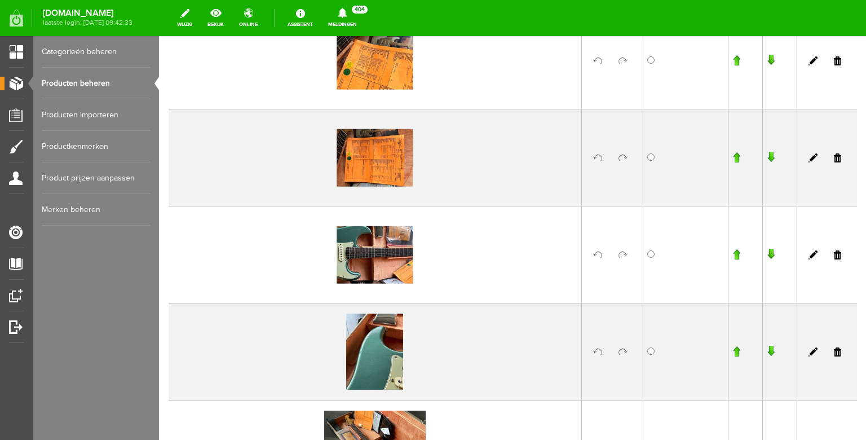
scroll to position [703, 0]
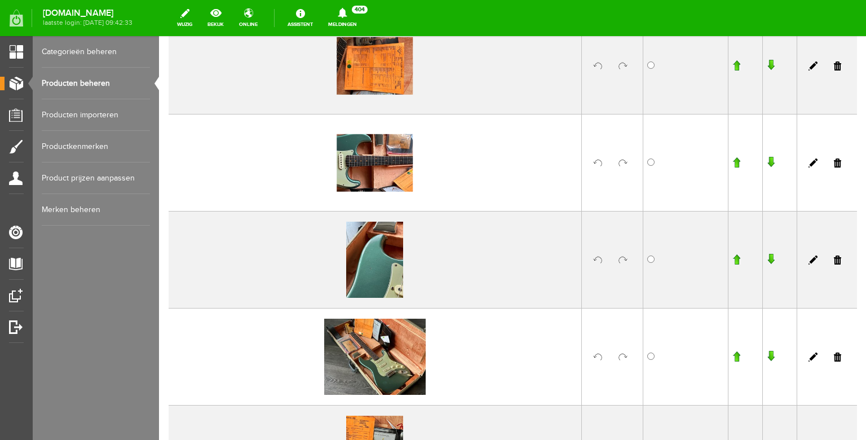
click at [622, 255] on td at bounding box center [613, 259] width 62 height 97
click at [622, 258] on link at bounding box center [623, 260] width 9 height 9
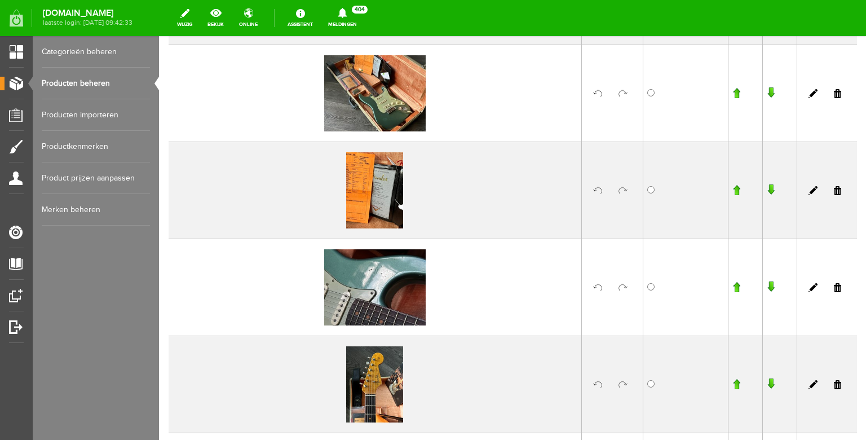
click at [623, 191] on link at bounding box center [623, 190] width 9 height 9
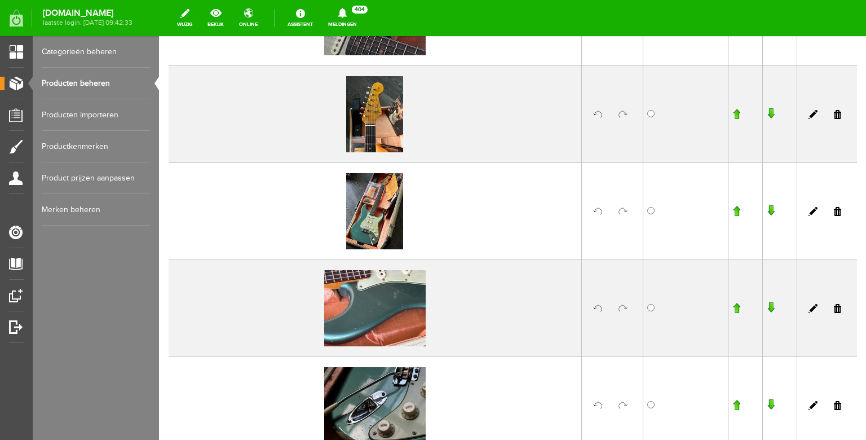
click at [623, 211] on link at bounding box center [623, 211] width 9 height 9
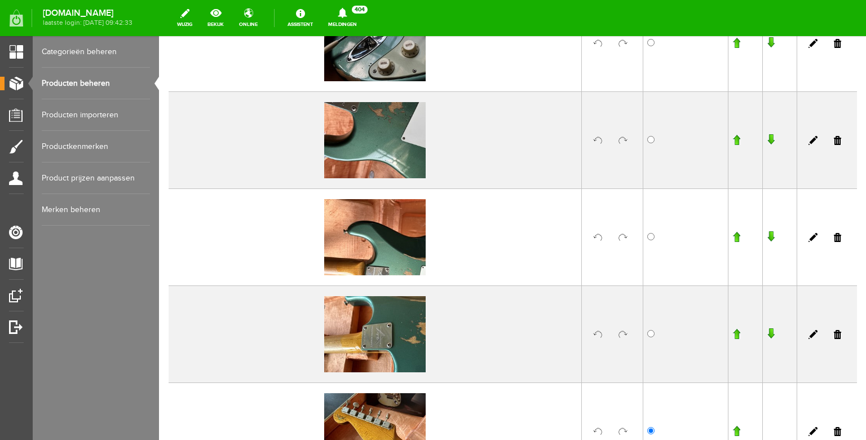
click at [623, 141] on link at bounding box center [623, 140] width 9 height 9
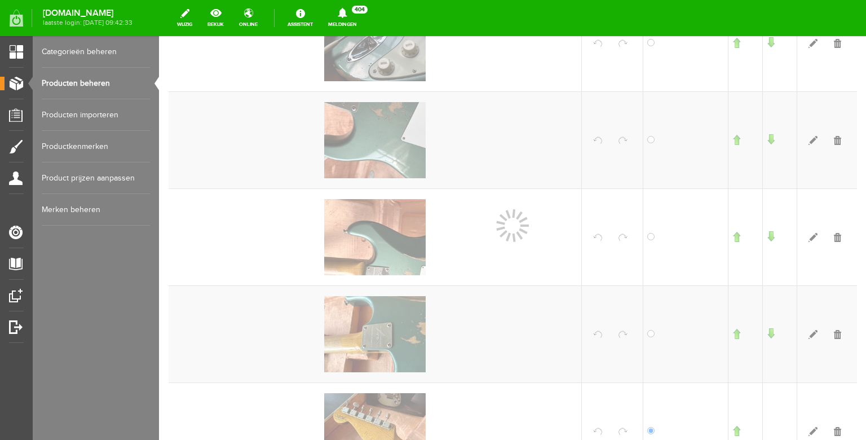
scroll to position [1599, 0]
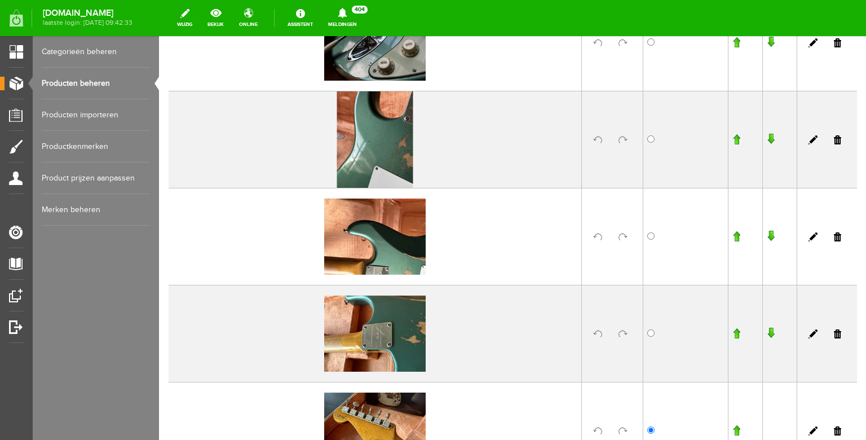
click at [623, 235] on link at bounding box center [623, 236] width 9 height 9
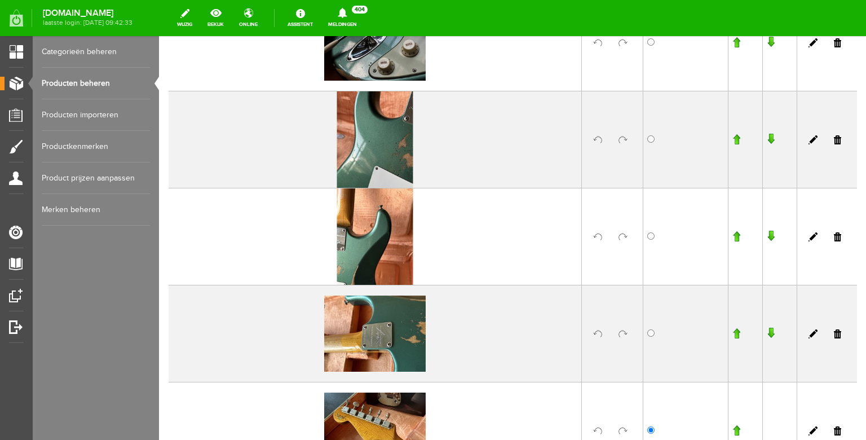
click at [624, 332] on link at bounding box center [623, 333] width 9 height 9
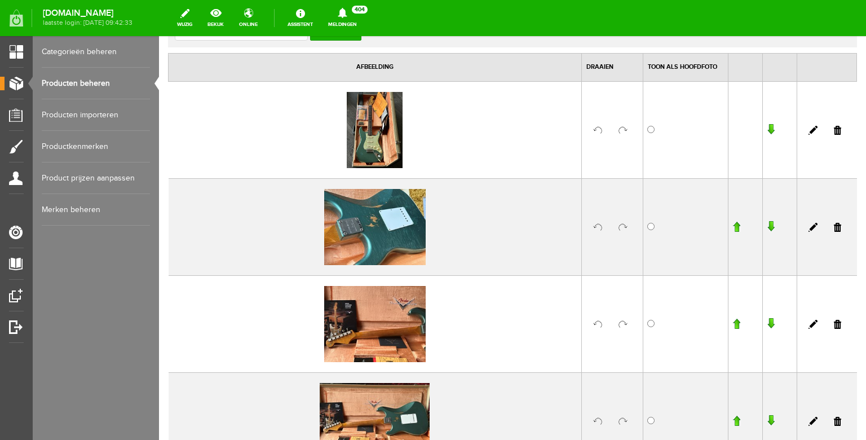
scroll to position [0, 0]
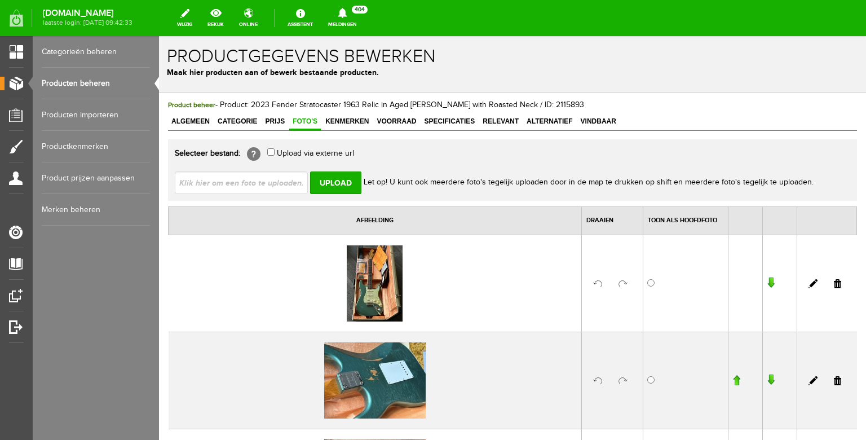
click at [285, 191] on input "file" at bounding box center [246, 181] width 142 height 21
click at [260, 186] on input "file" at bounding box center [246, 181] width 142 height 21
type input "C:\fakepath\IMG_4168.JPG"
type input "IMG_4168.JPG"
click at [337, 178] on input "Upload" at bounding box center [335, 182] width 51 height 23
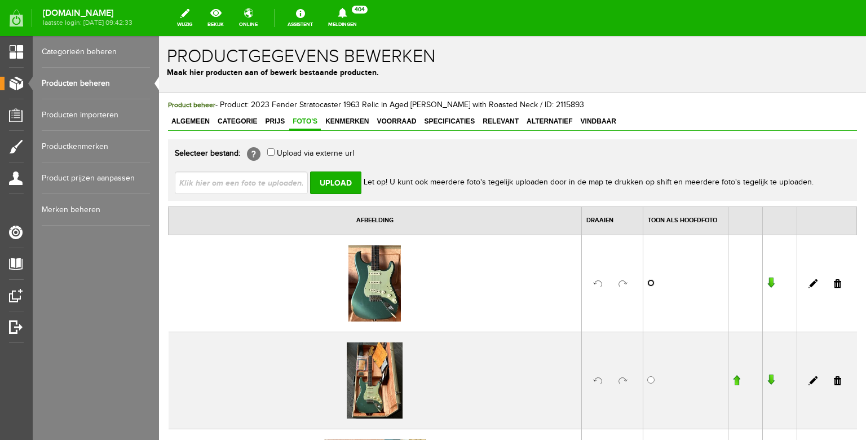
click at [651, 283] on input "radio" at bounding box center [651, 282] width 7 height 7
radio input "true"
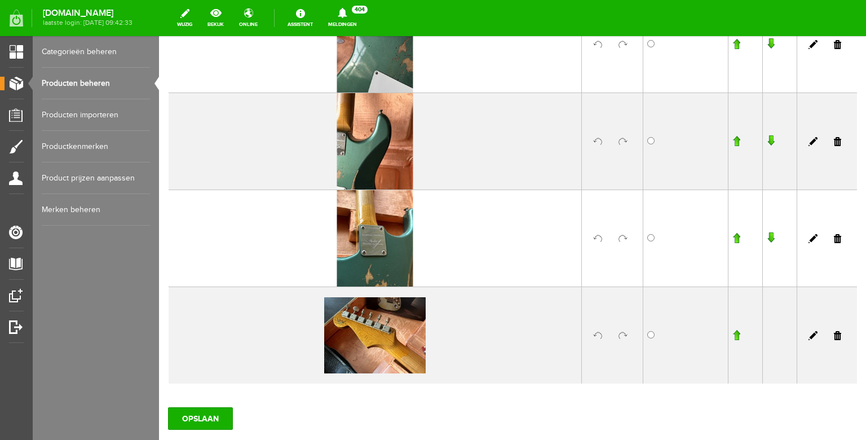
scroll to position [1865, 0]
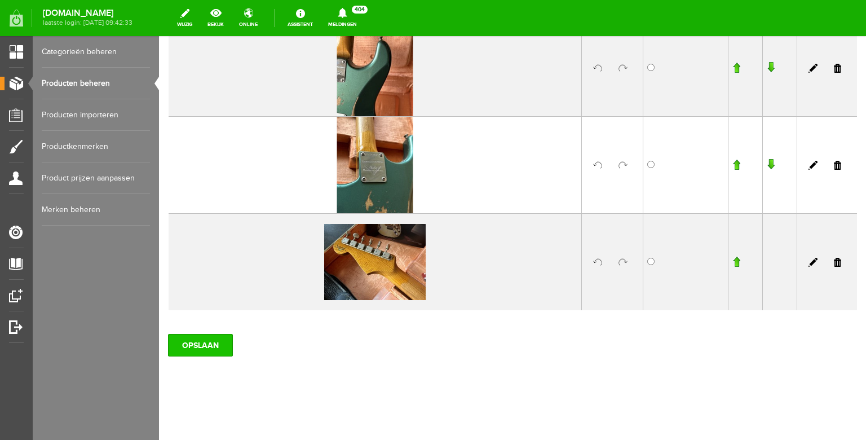
click at [199, 341] on input "OPSLAAN" at bounding box center [200, 345] width 65 height 23
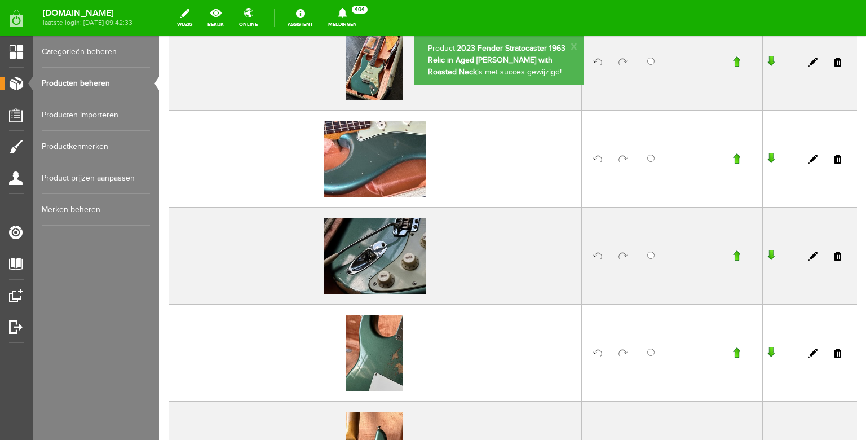
scroll to position [1674, 0]
